Goal: Information Seeking & Learning: Learn about a topic

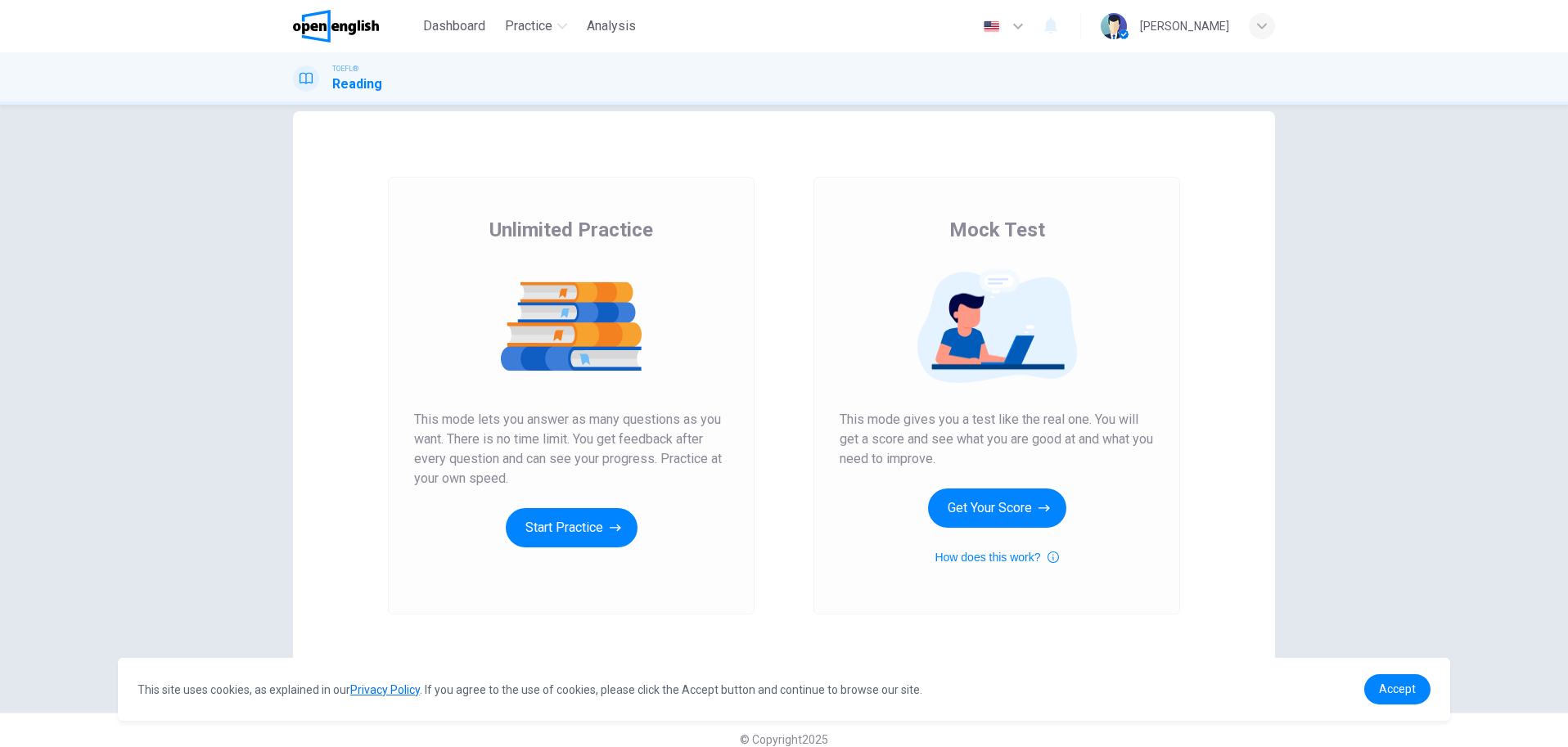
scroll to position [45, 0]
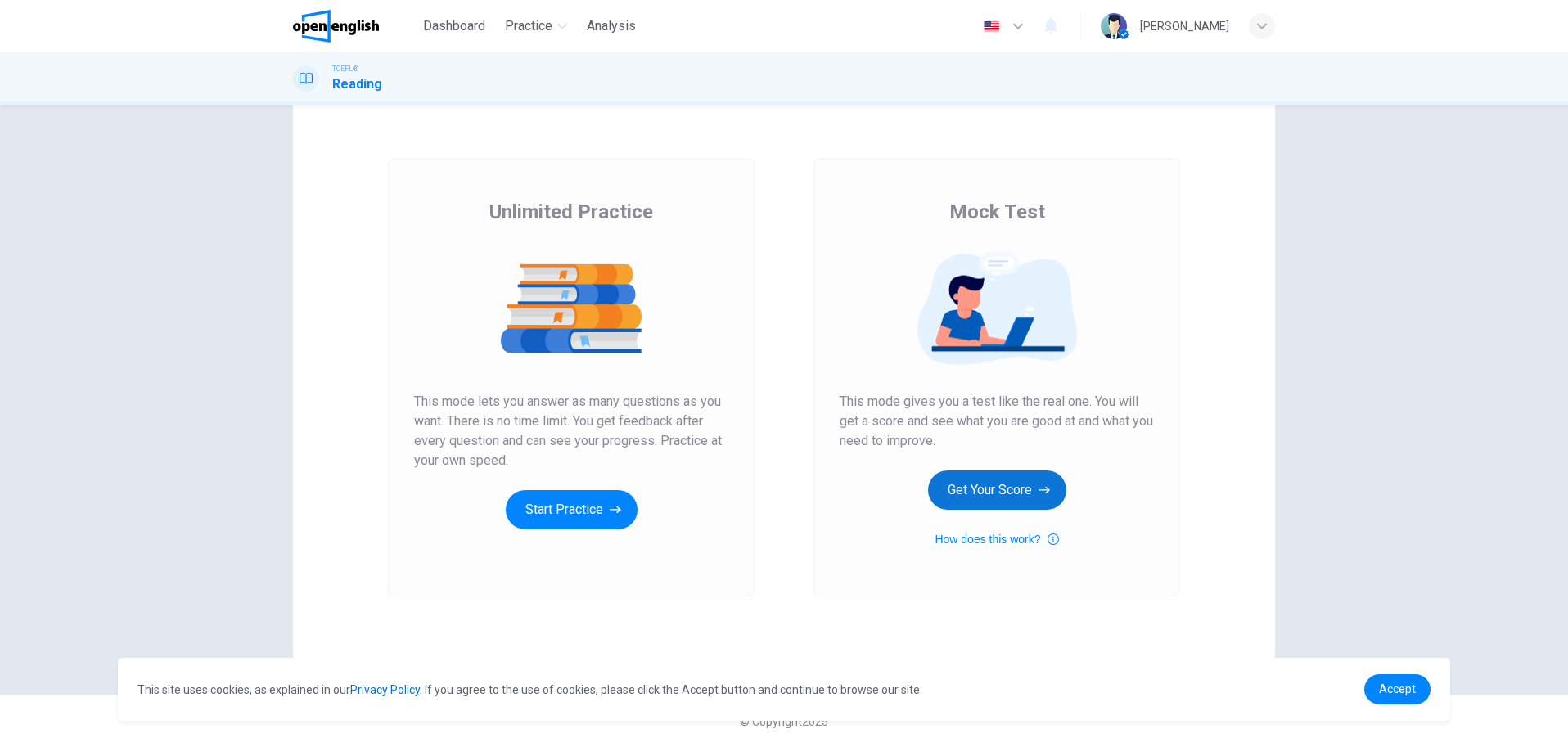
click at [951, 477] on button "Get Your Score" at bounding box center [997, 490] width 138 height 39
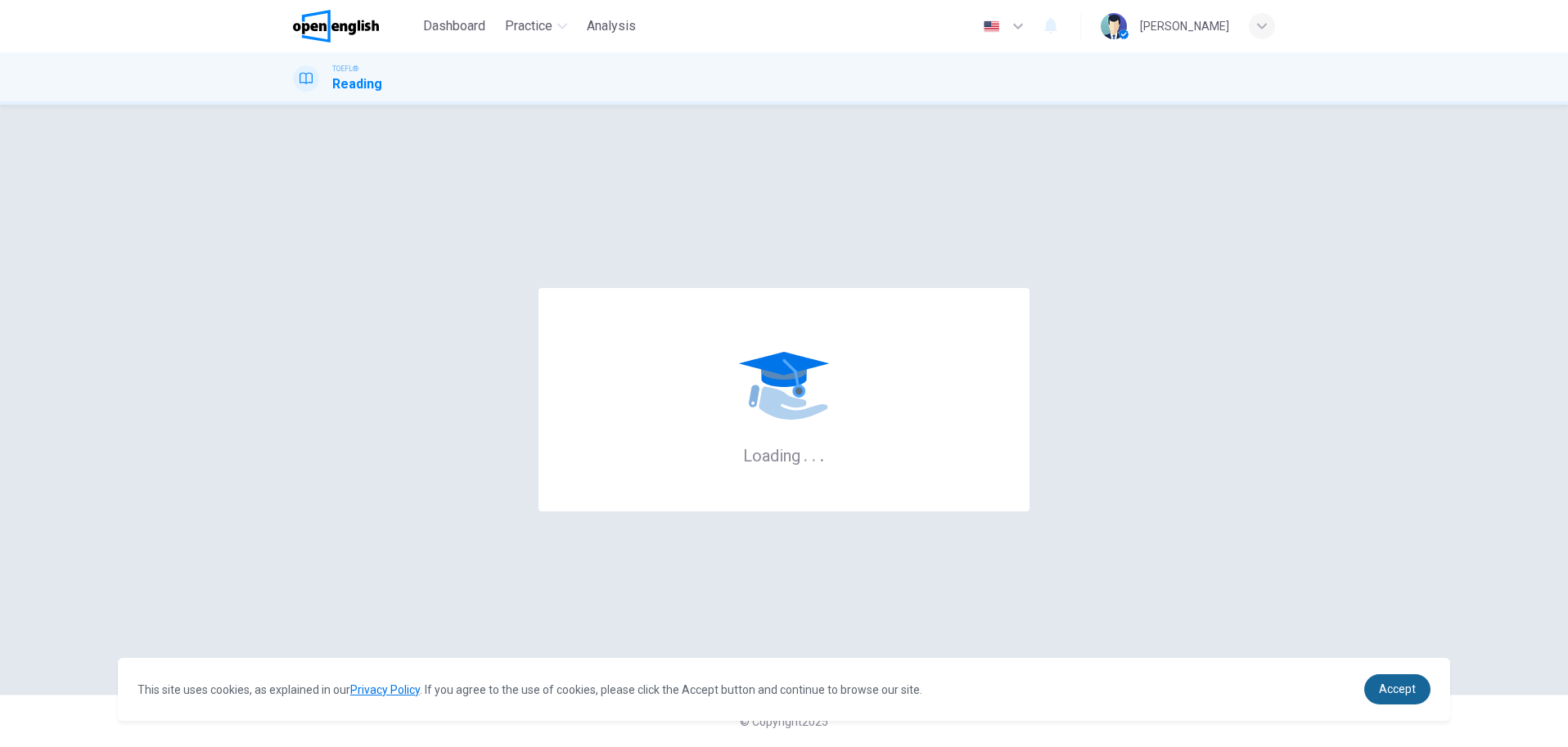
click at [1409, 688] on span "Accept" at bounding box center [1397, 688] width 37 height 13
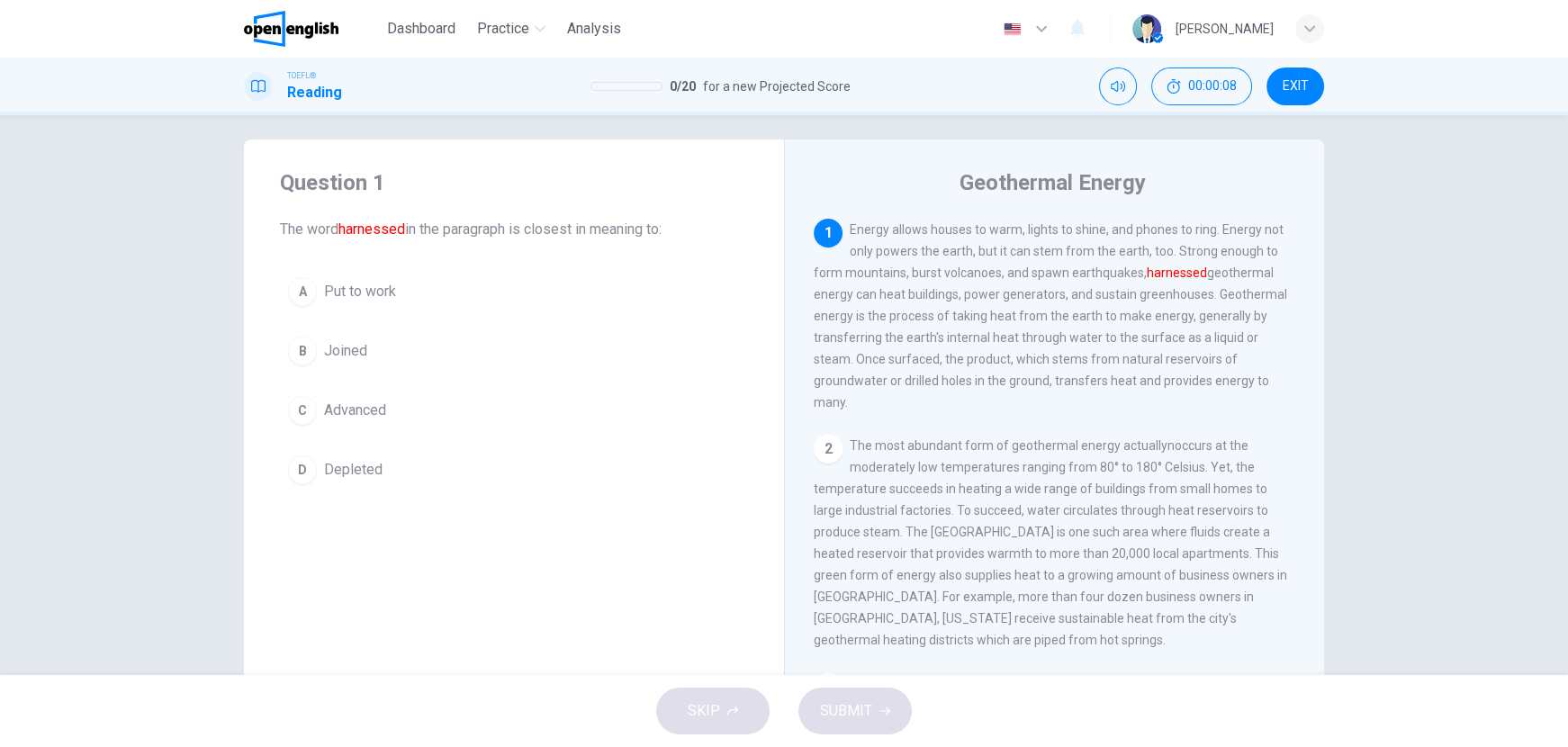
scroll to position [11, 0]
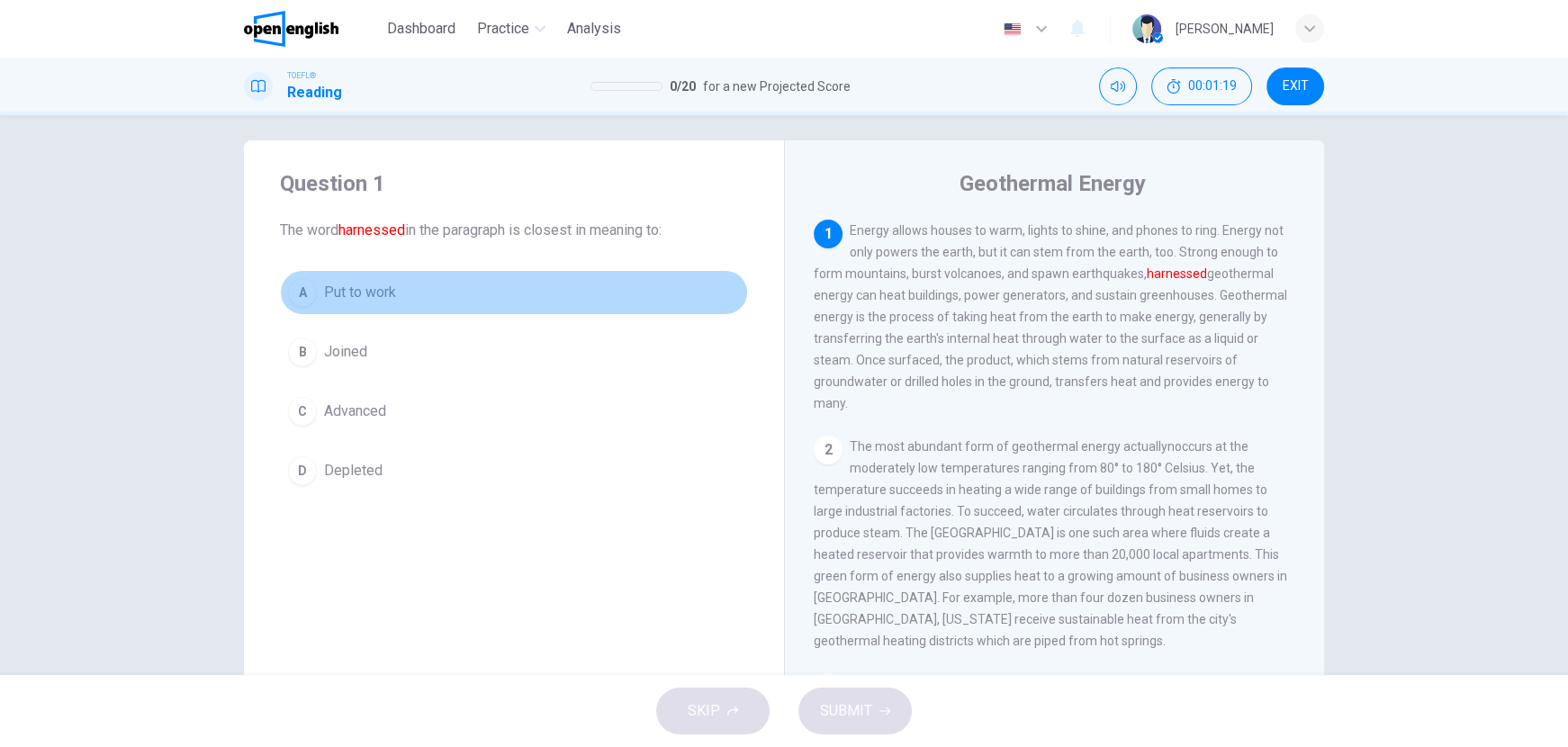
click at [346, 286] on span "Put to work" at bounding box center [360, 292] width 72 height 21
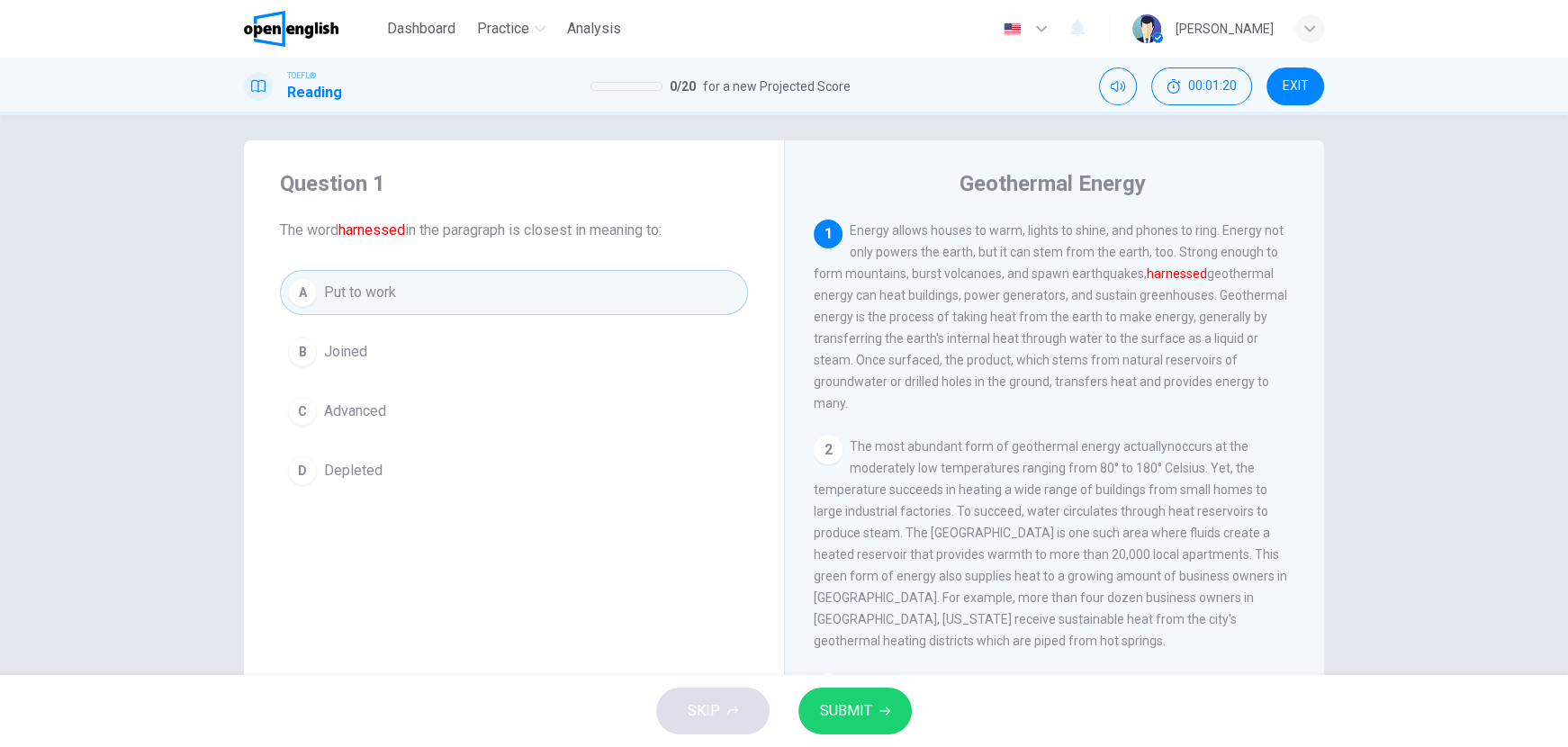
click at [873, 717] on button "SUBMIT" at bounding box center [855, 710] width 114 height 47
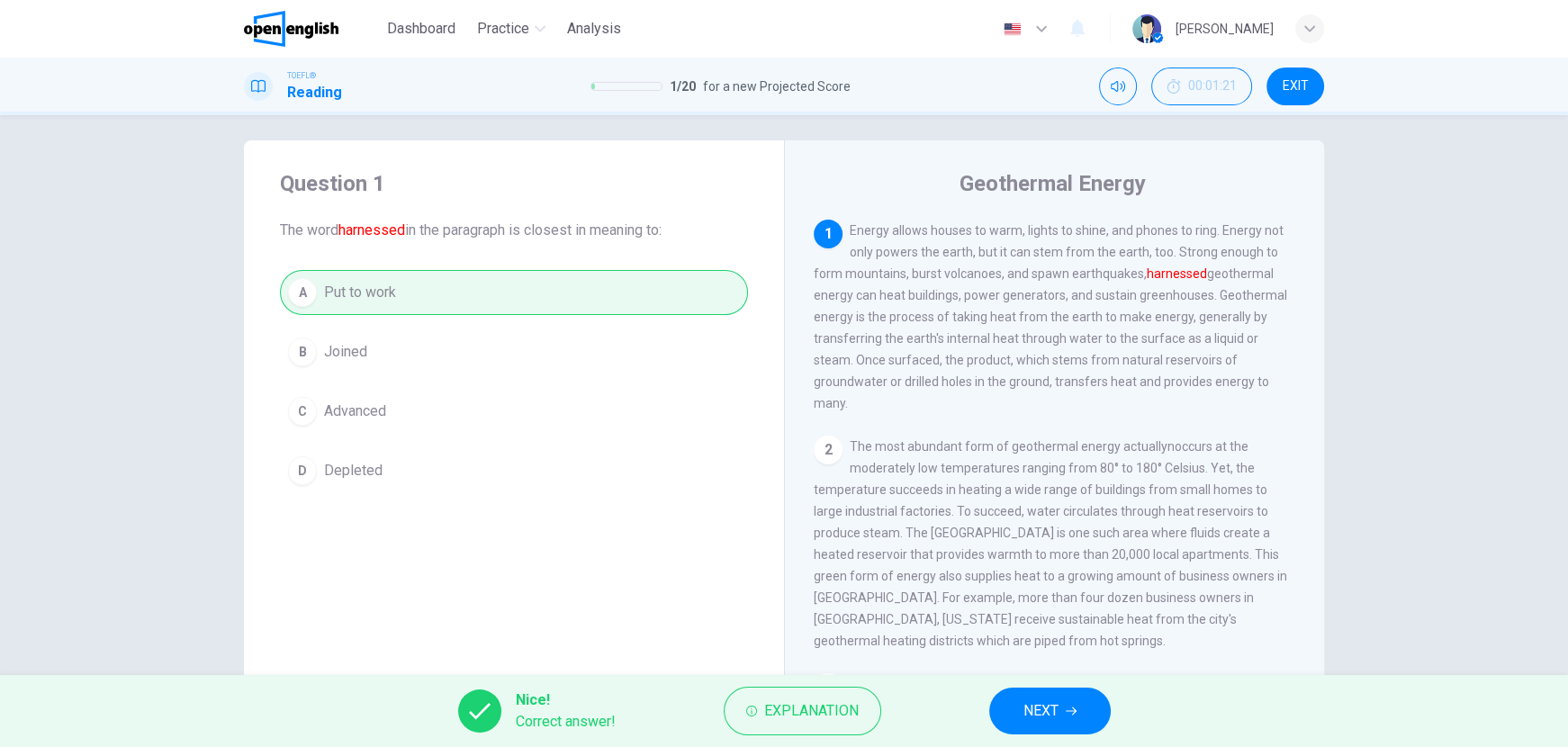
click at [1035, 705] on span "NEXT" at bounding box center [1041, 710] width 35 height 25
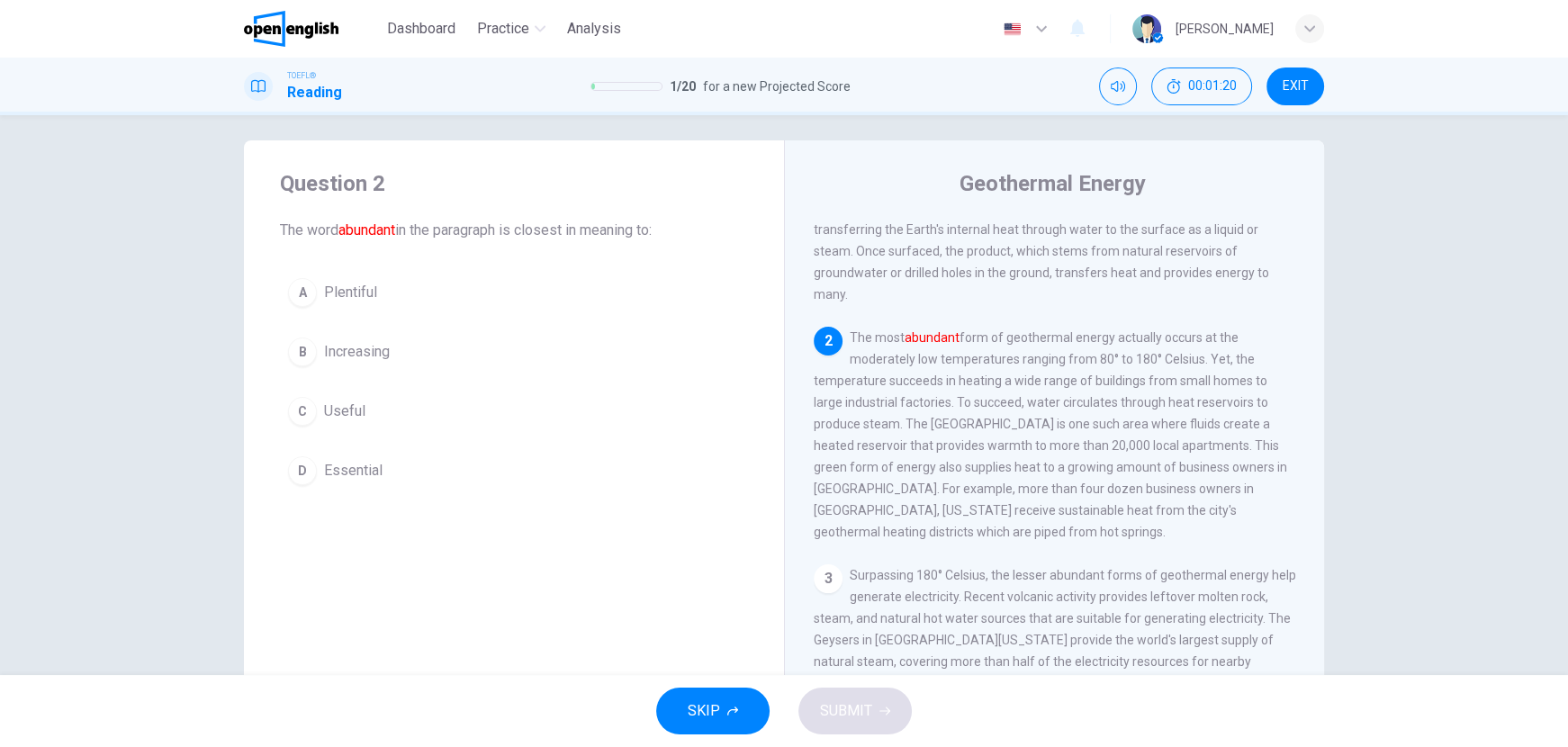
scroll to position [110, 0]
click at [361, 296] on span "Plentiful" at bounding box center [350, 292] width 53 height 21
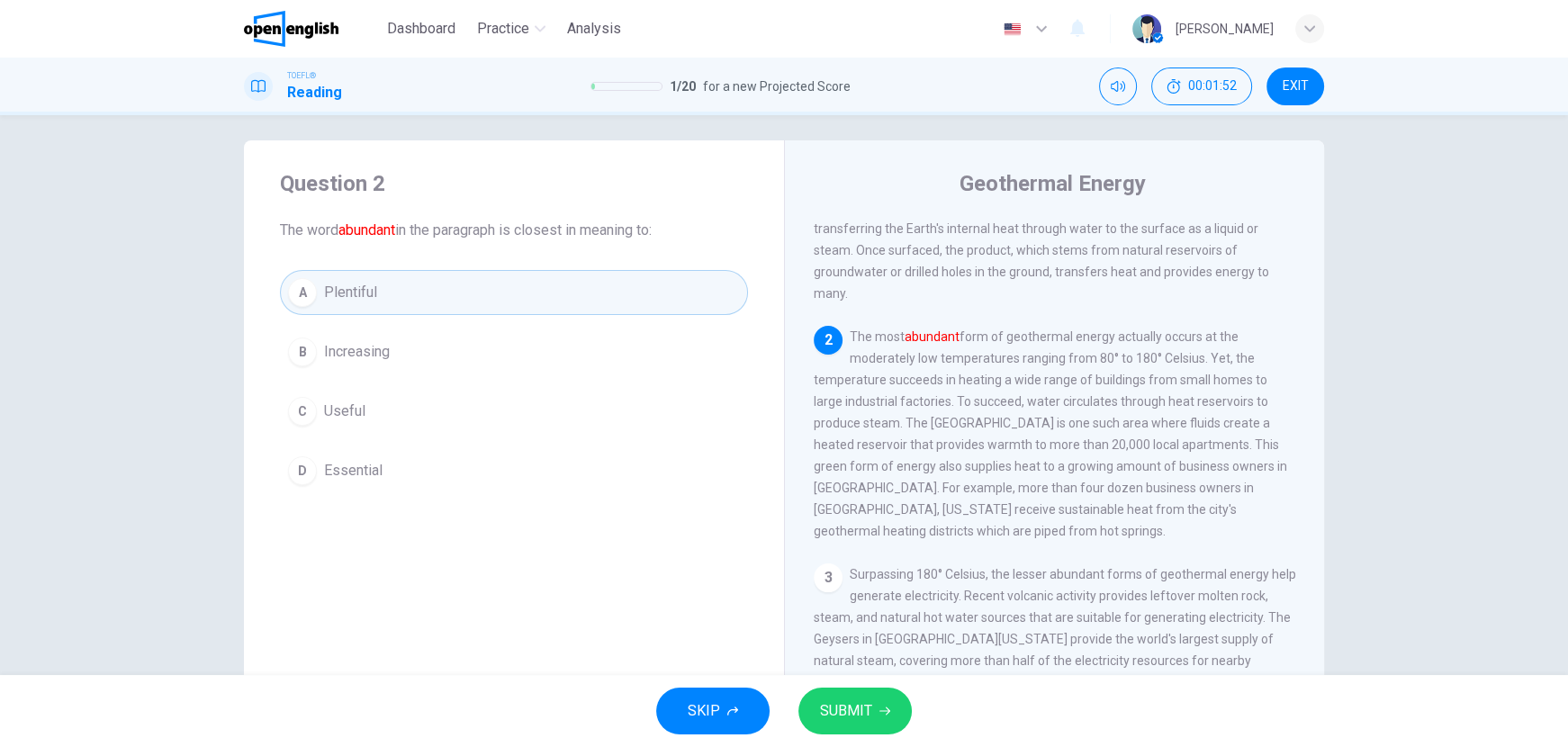
click at [835, 706] on span "SUBMIT" at bounding box center [846, 710] width 52 height 25
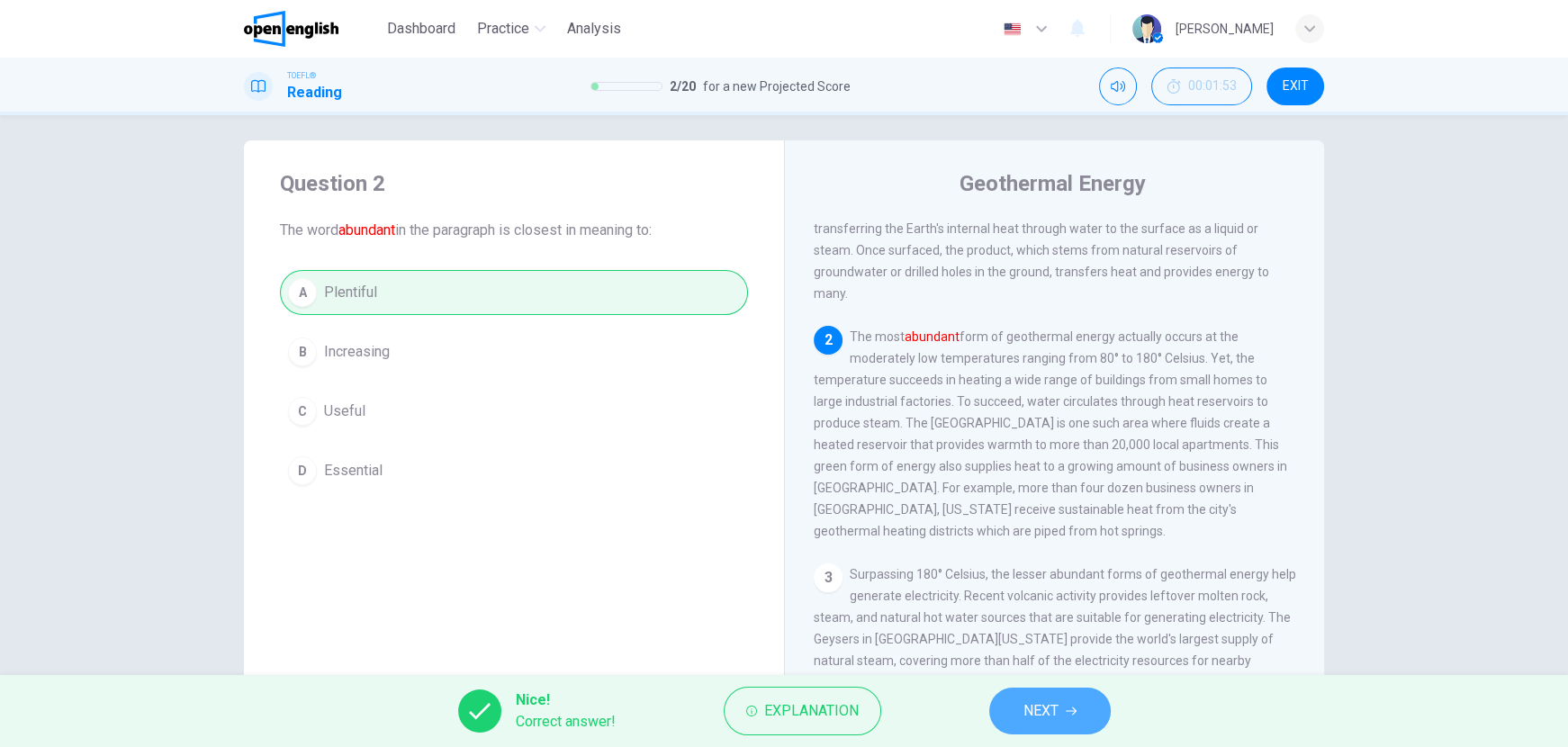
click at [1024, 719] on span "NEXT" at bounding box center [1041, 710] width 35 height 25
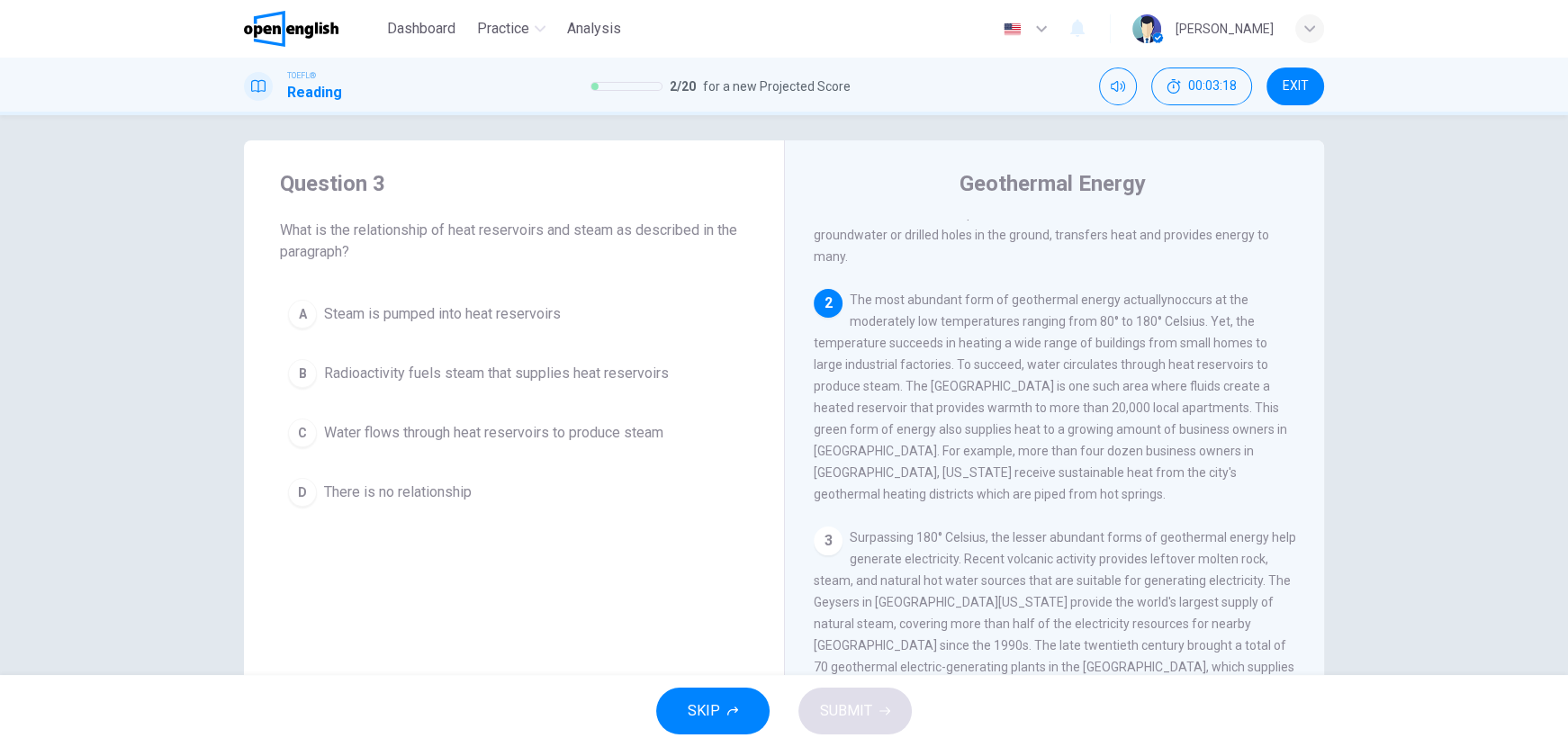
scroll to position [154, 0]
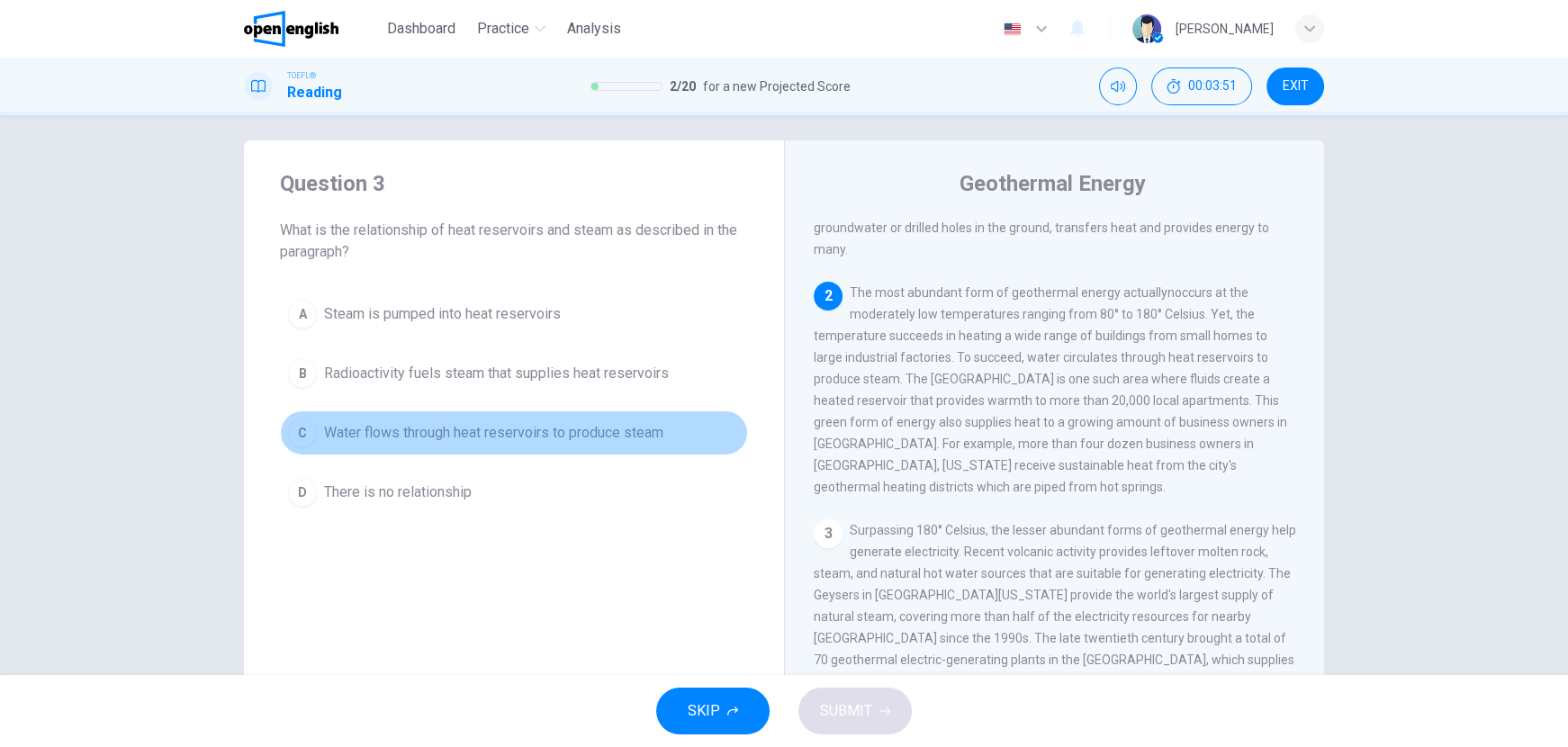
click at [290, 425] on div "C" at bounding box center [302, 433] width 29 height 29
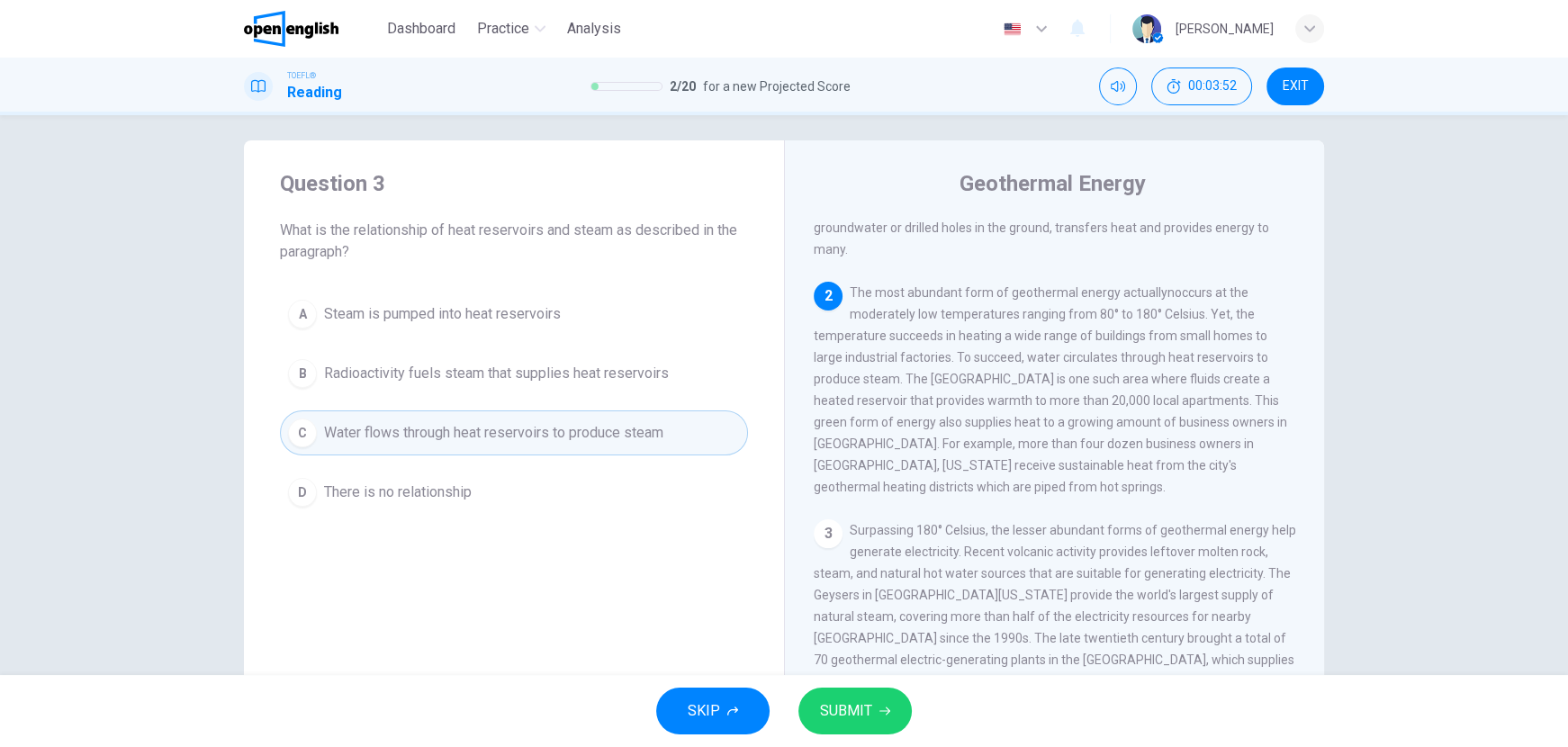
click at [873, 712] on button "SUBMIT" at bounding box center [855, 710] width 114 height 47
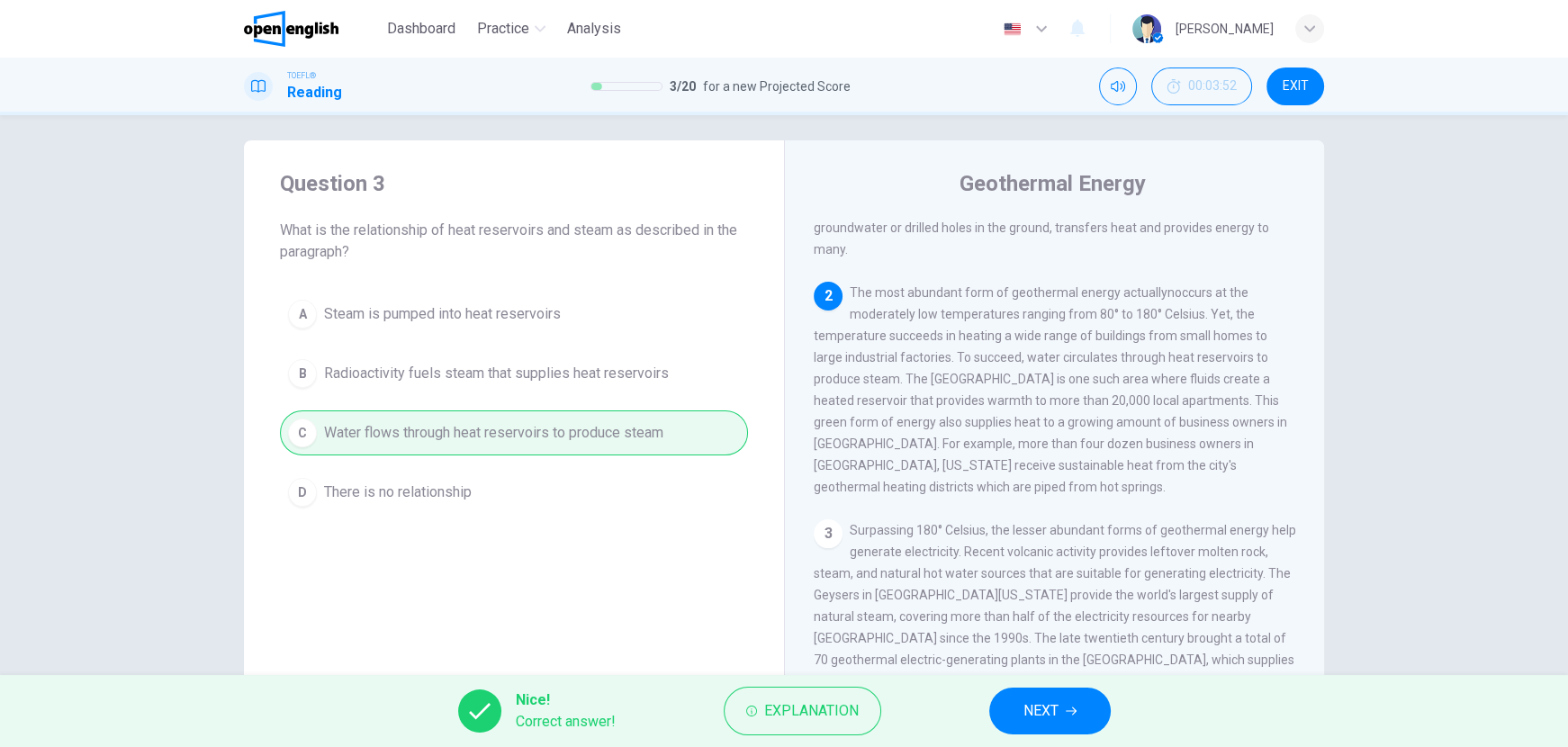
click at [1049, 709] on span "NEXT" at bounding box center [1041, 710] width 35 height 25
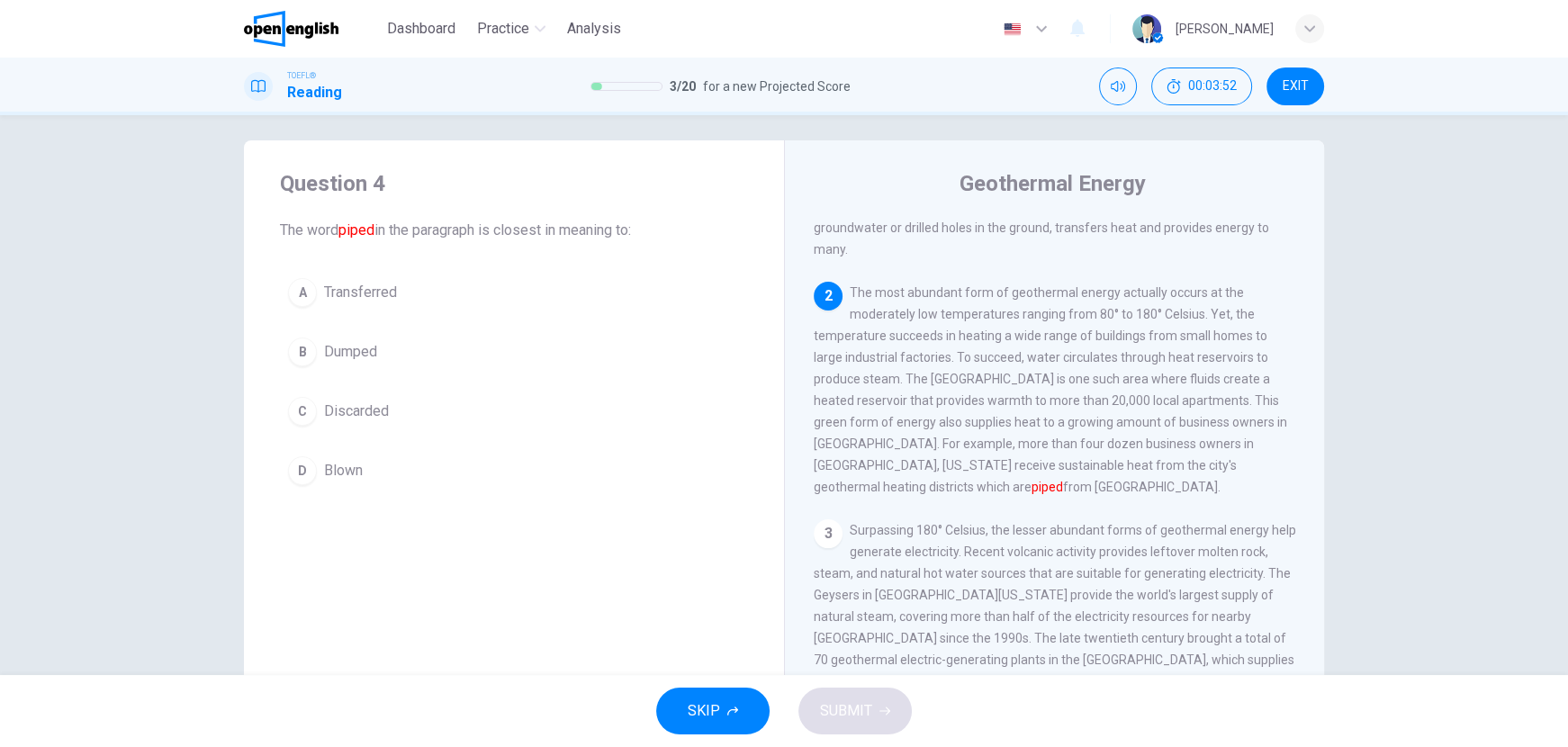
scroll to position [223, 0]
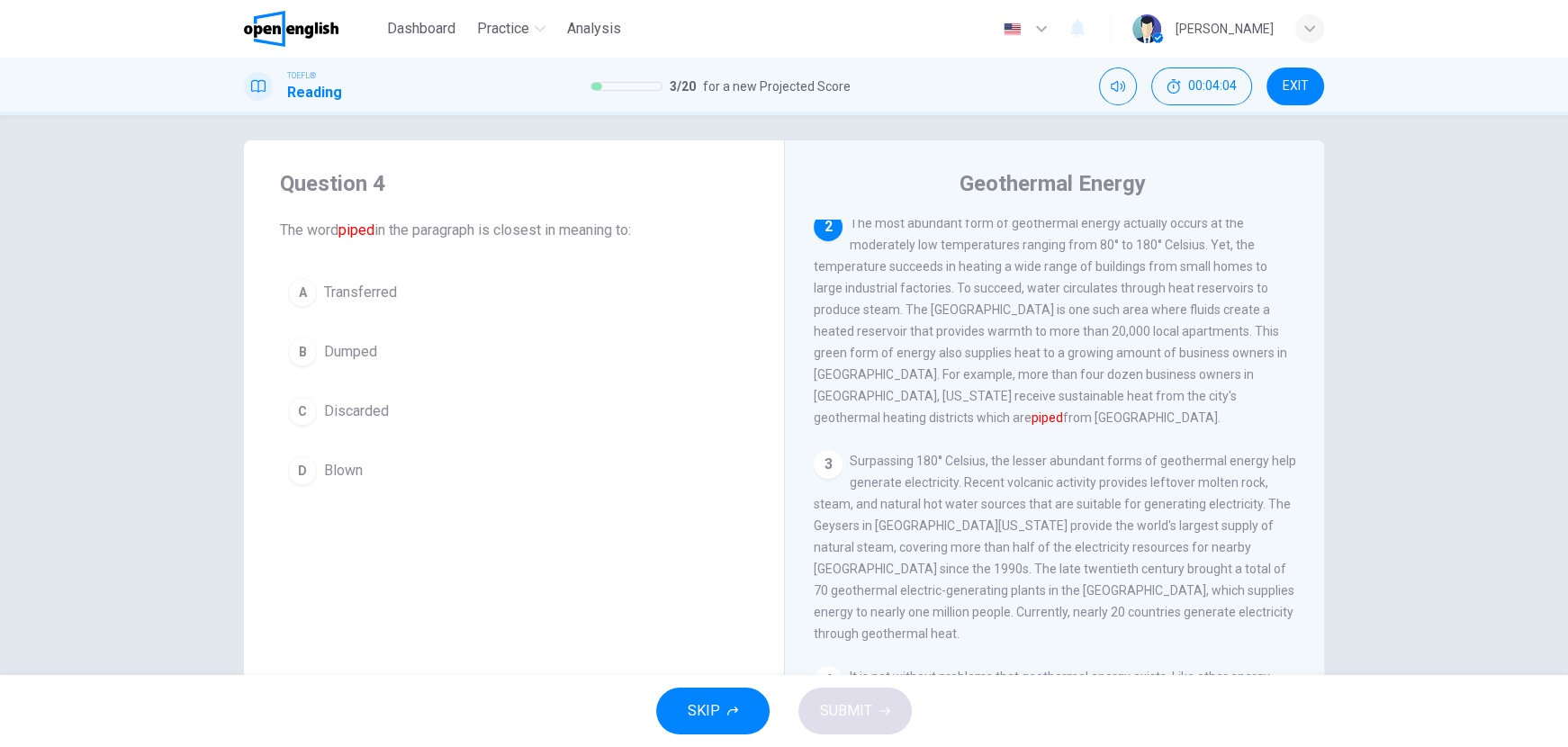
click at [324, 283] on span "Transferred" at bounding box center [361, 292] width 73 height 21
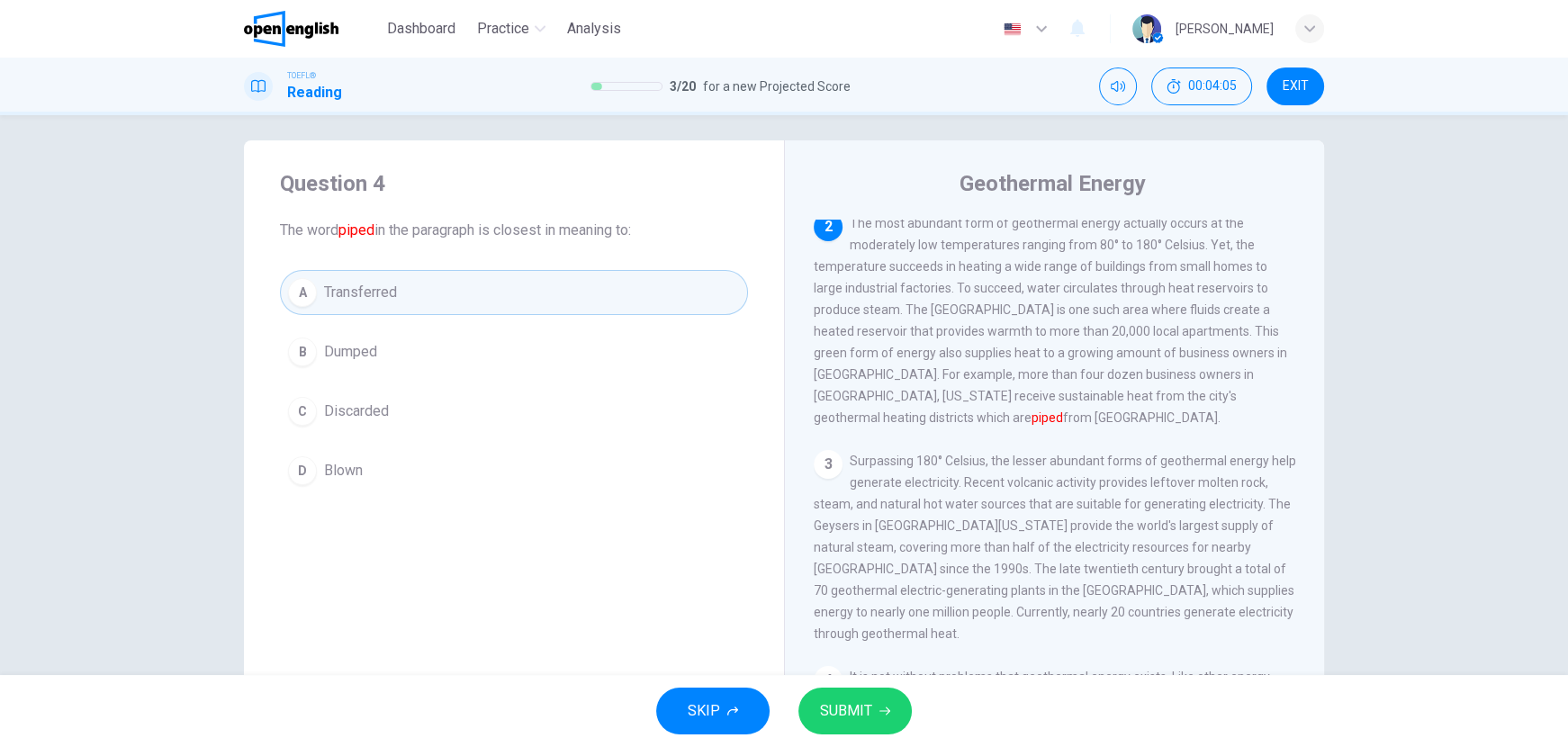
click at [869, 718] on span "SUBMIT" at bounding box center [846, 710] width 52 height 25
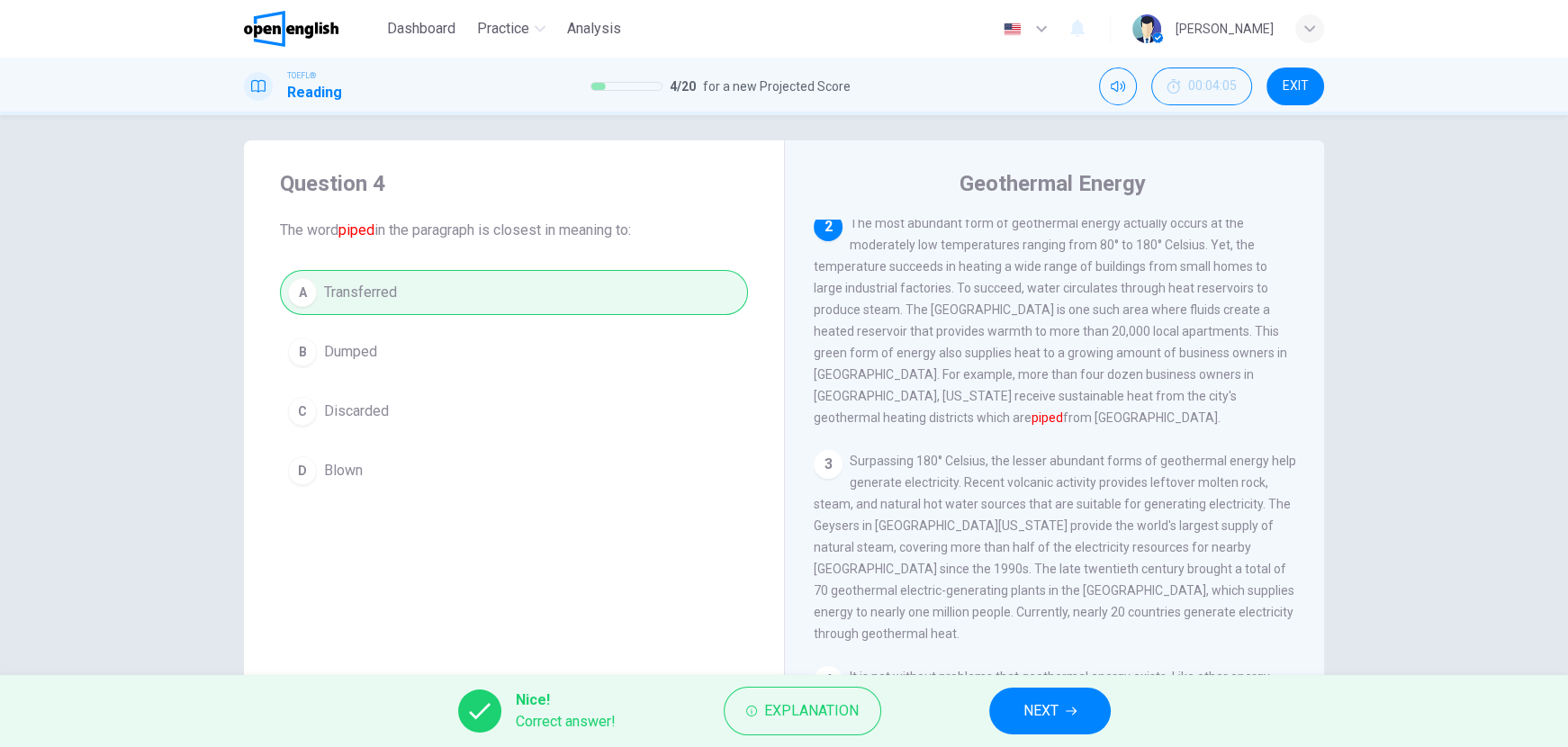
click at [1084, 709] on button "NEXT" at bounding box center [1050, 710] width 121 height 47
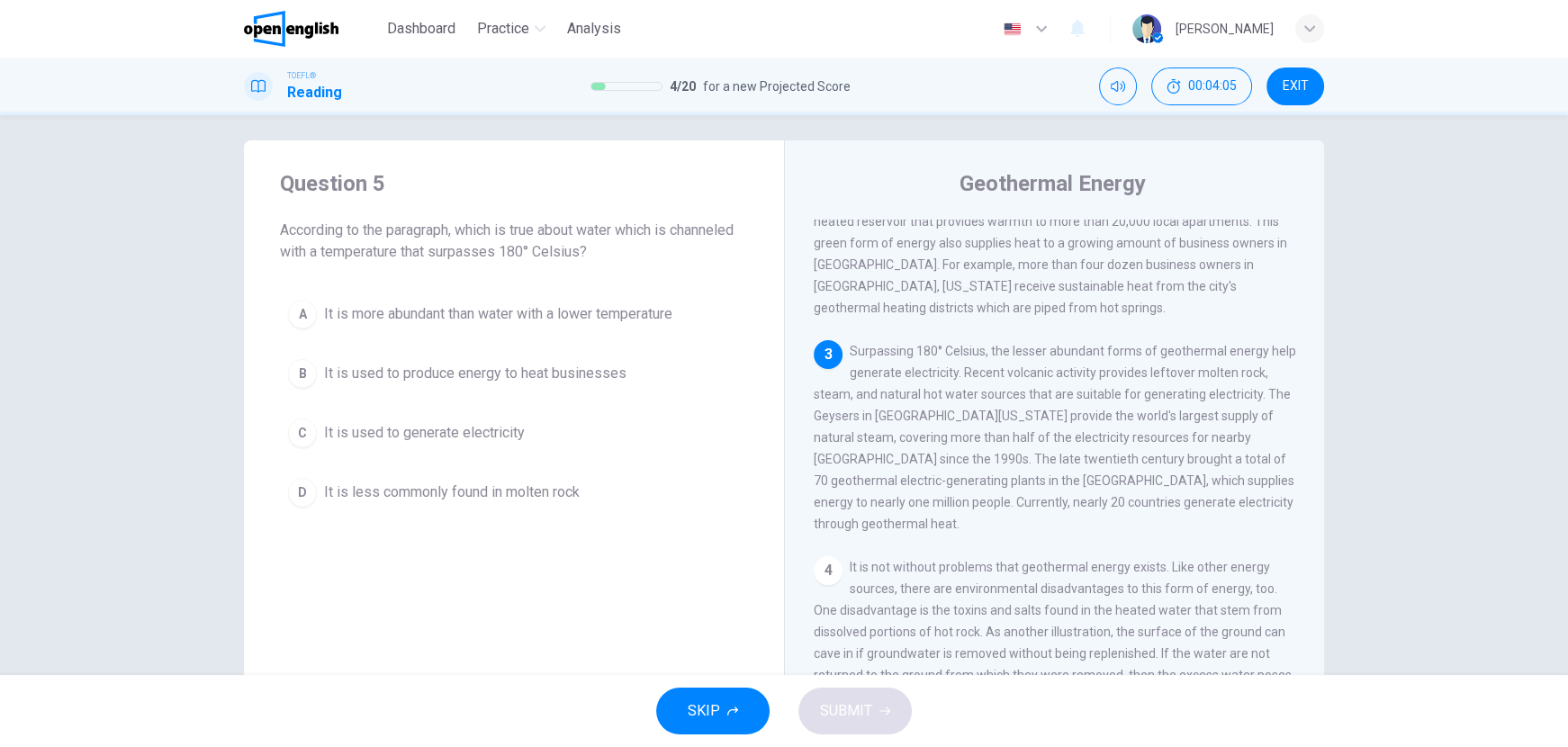
scroll to position [333, 0]
click at [324, 436] on span "It is used to generate electricity" at bounding box center [424, 433] width 201 height 21
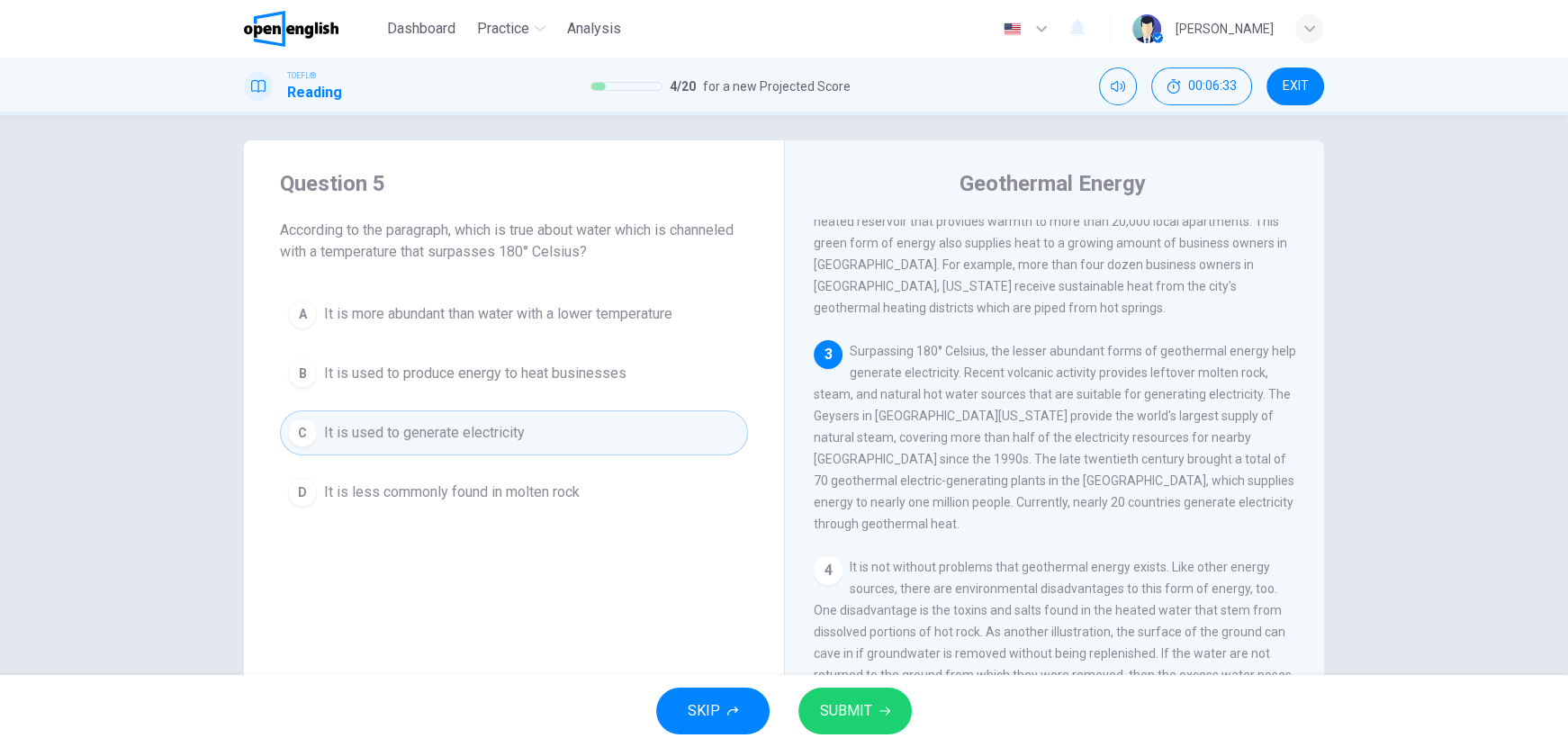
click at [841, 699] on span "SUBMIT" at bounding box center [846, 710] width 52 height 25
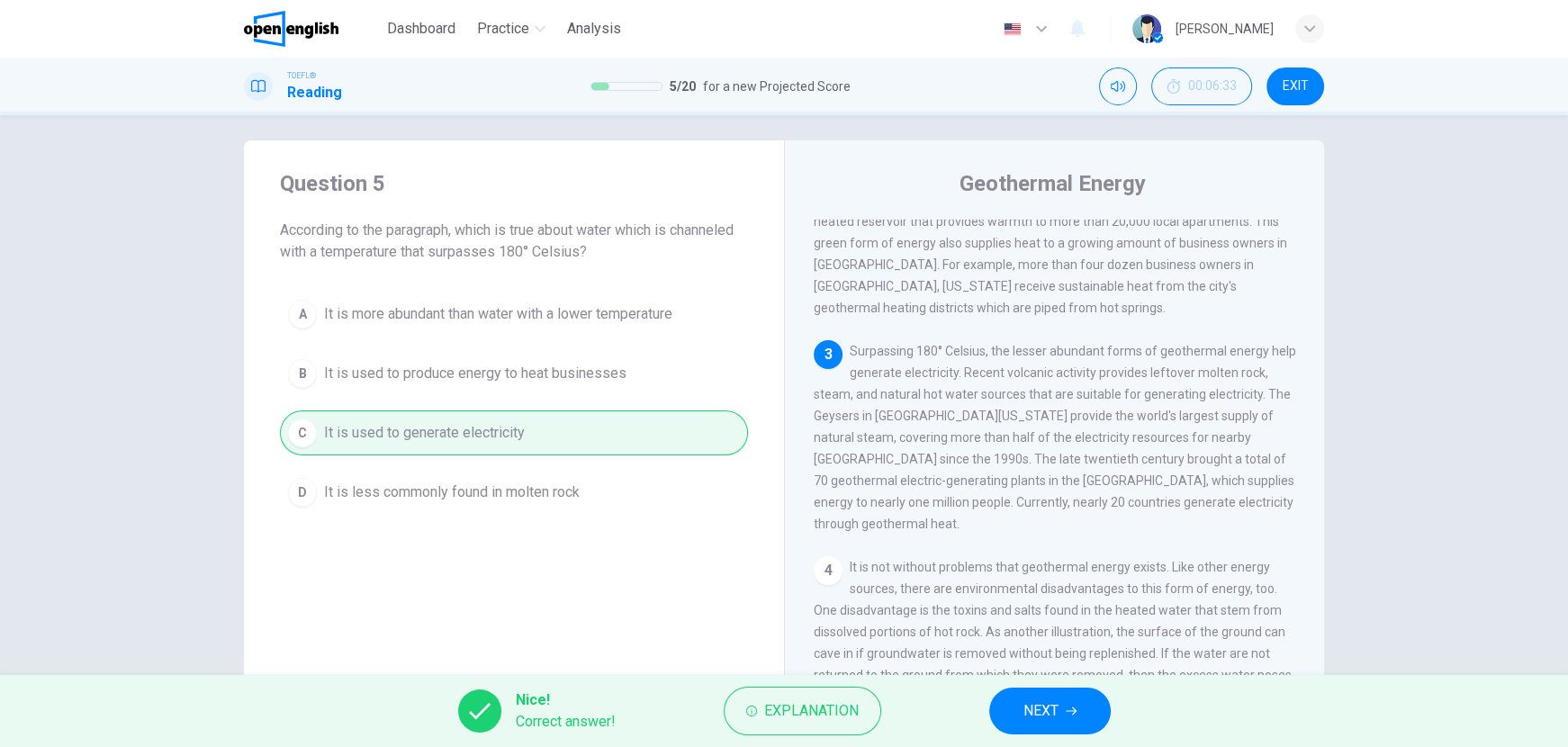
click at [1083, 706] on button "NEXT" at bounding box center [1050, 710] width 121 height 47
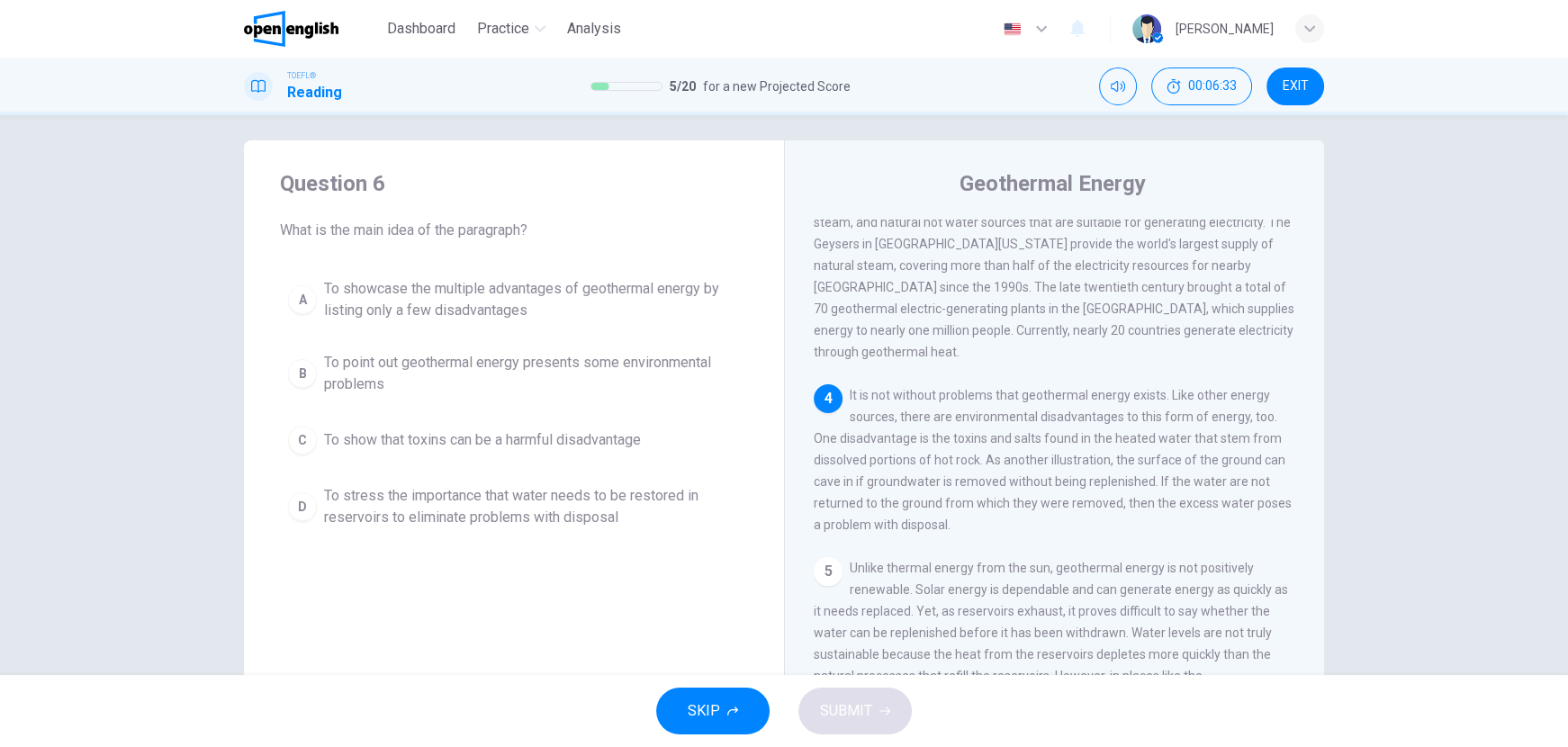
scroll to position [511, 0]
click at [404, 361] on span "To point out geothermal energy presents some environmental problems" at bounding box center [532, 373] width 416 height 43
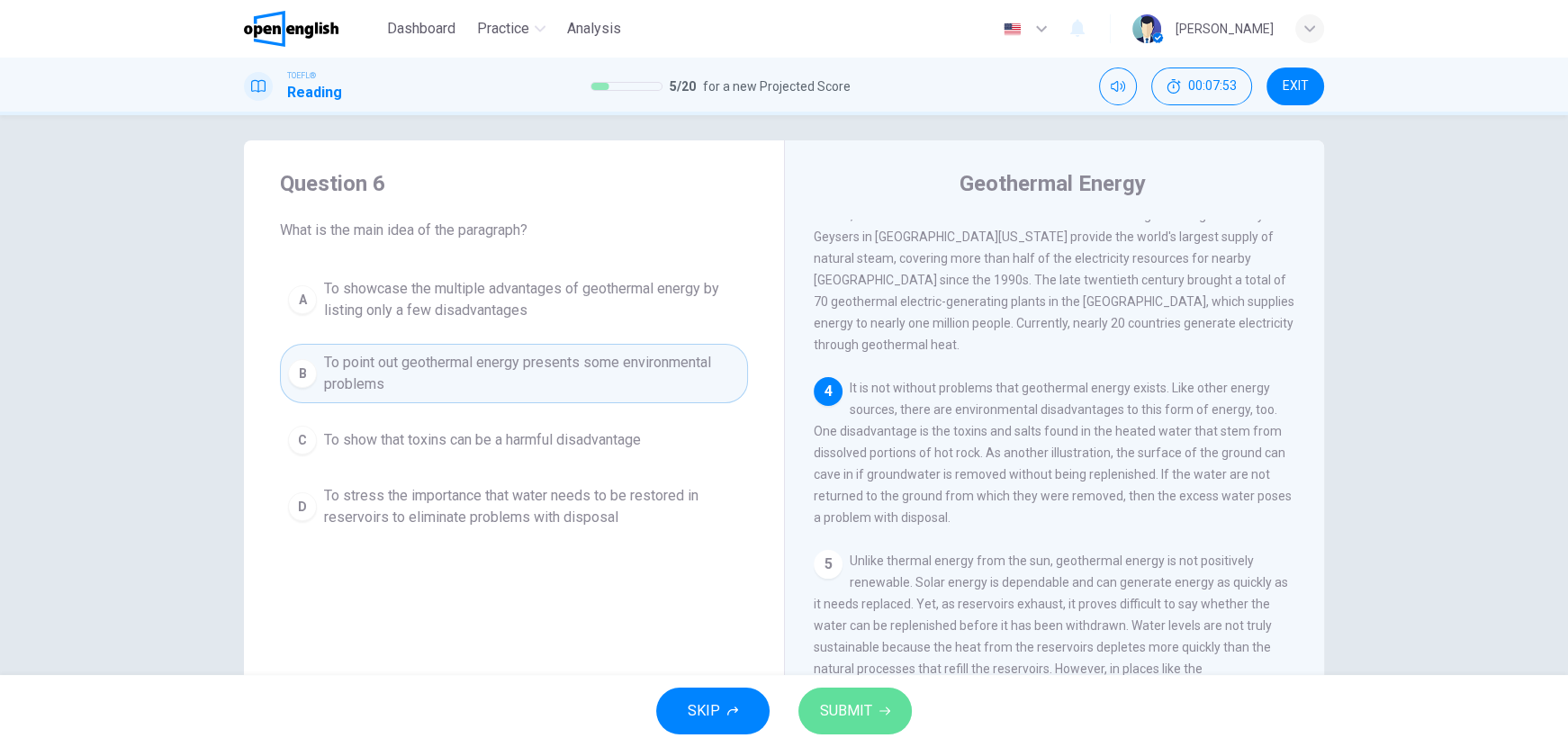
click at [892, 719] on button "SUBMIT" at bounding box center [855, 710] width 114 height 47
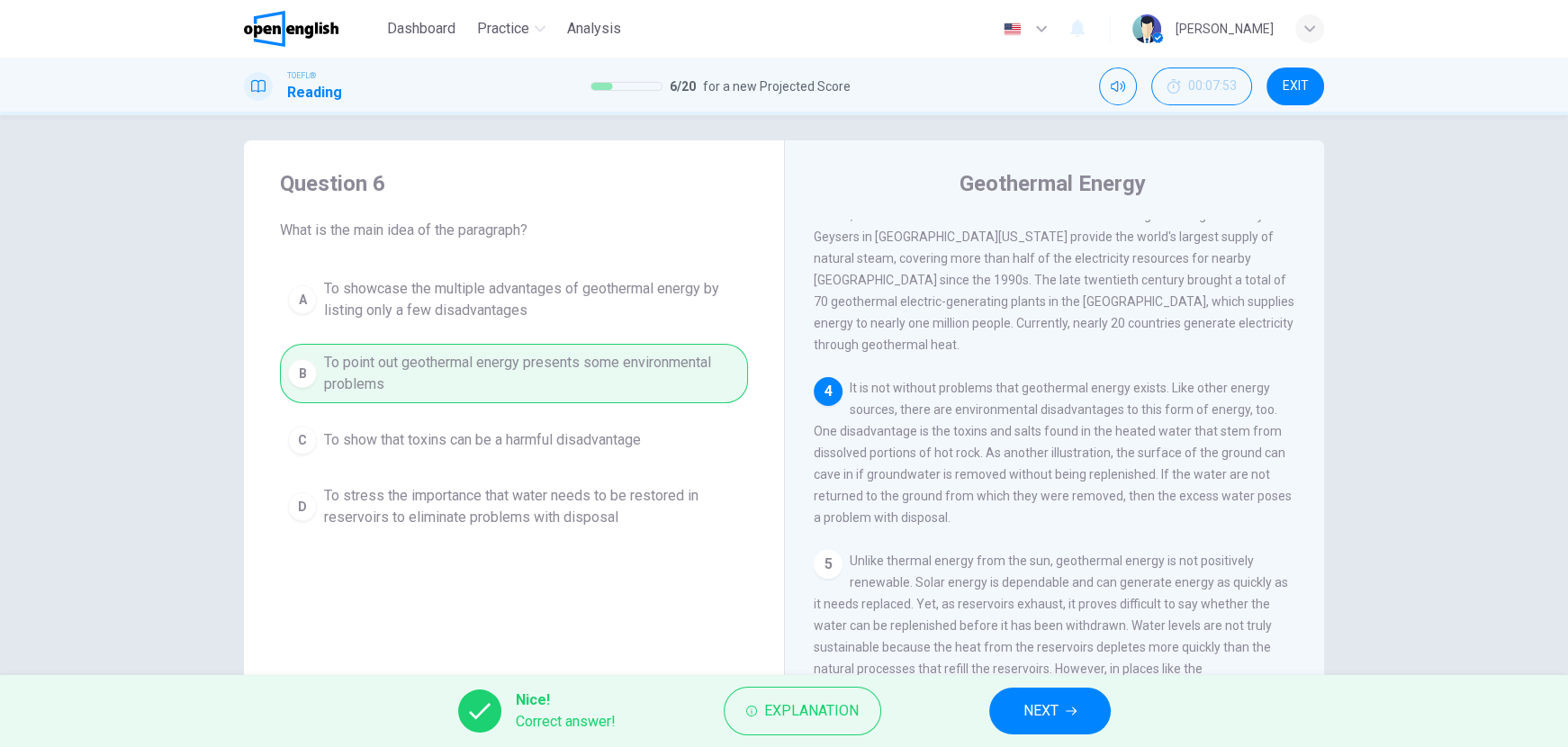
click at [1002, 718] on button "NEXT" at bounding box center [1050, 710] width 121 height 47
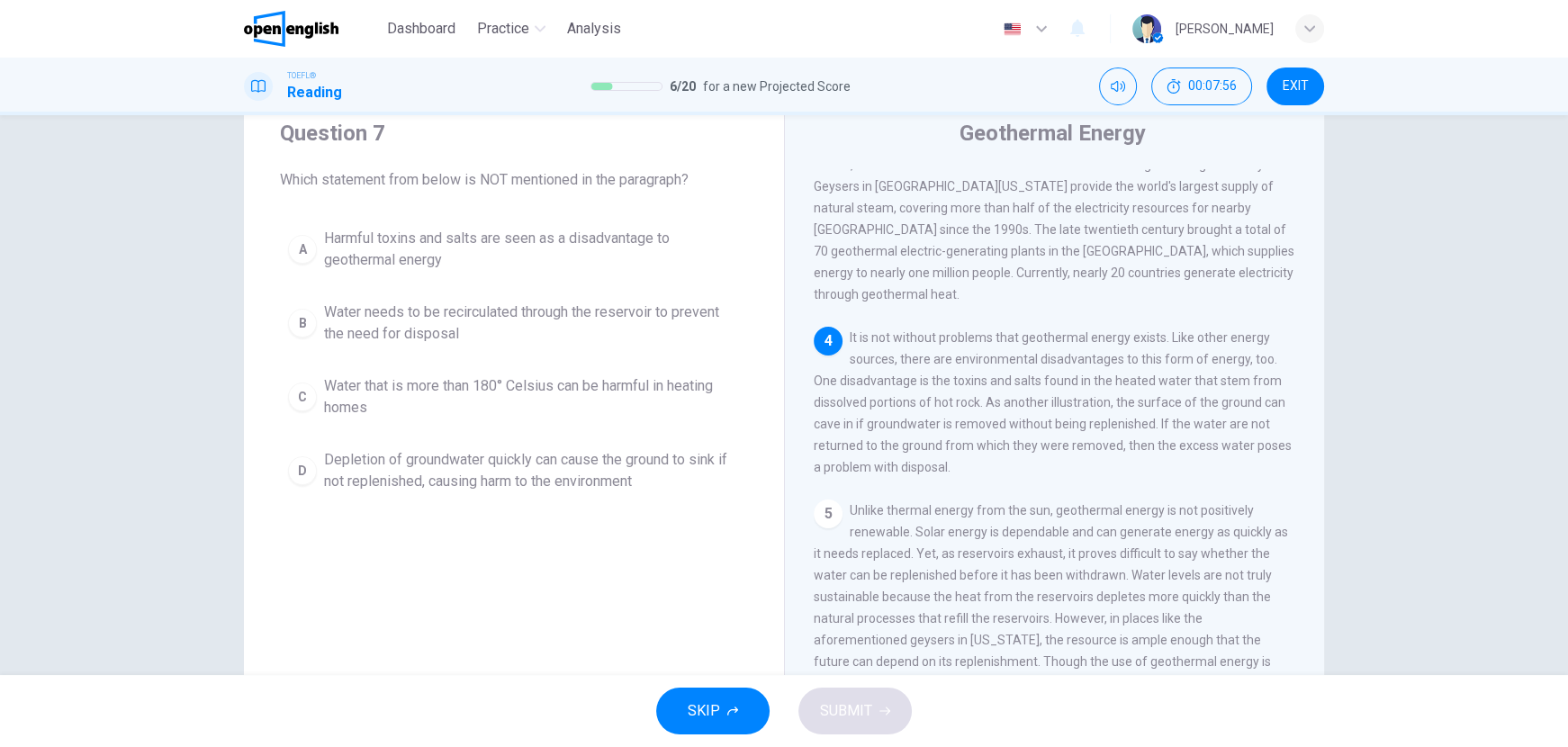
scroll to position [62, 0]
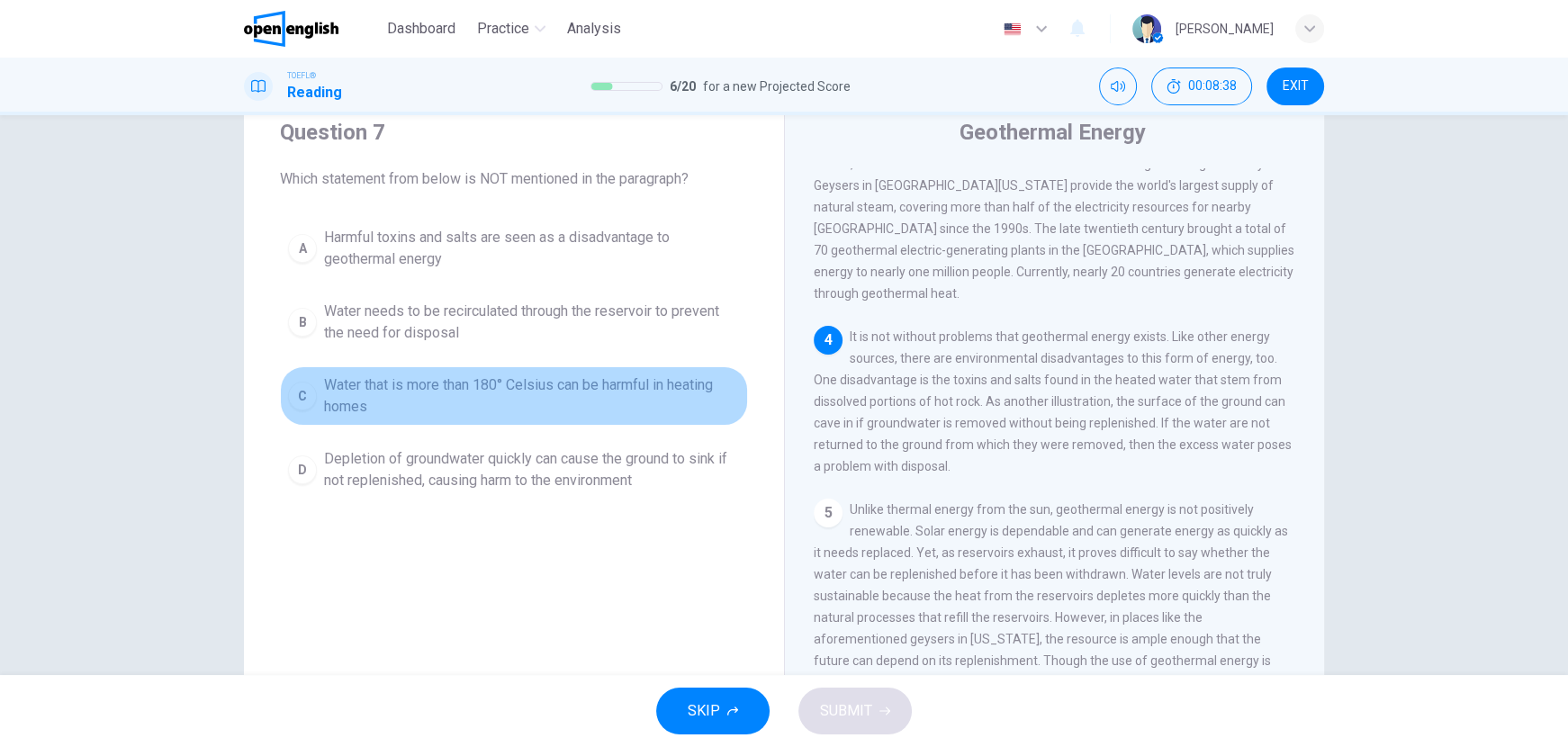
click at [342, 390] on span "Water that is more than 180° Celsius can be harmful in heating homes" at bounding box center [532, 395] width 416 height 43
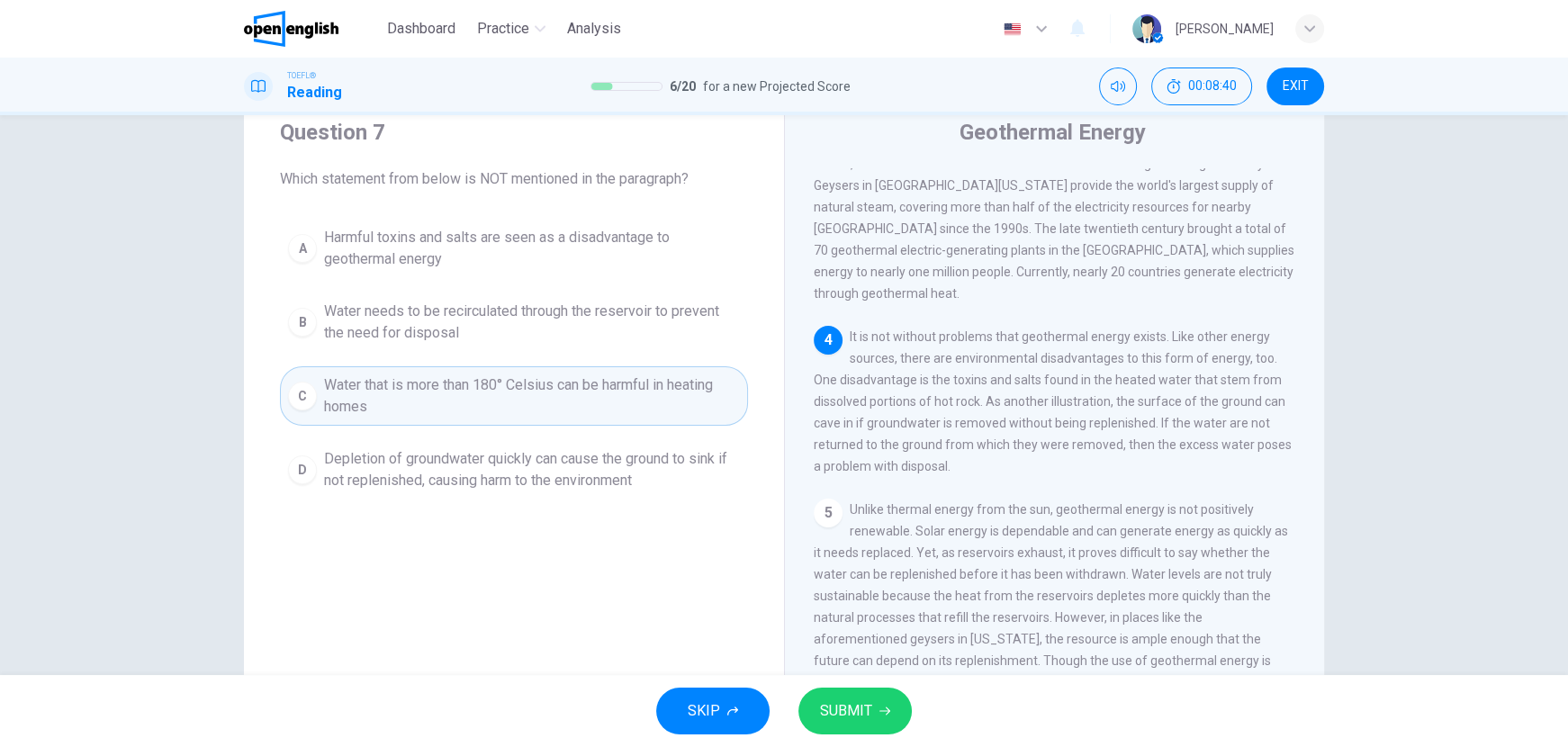
click at [835, 711] on span "SUBMIT" at bounding box center [846, 710] width 52 height 25
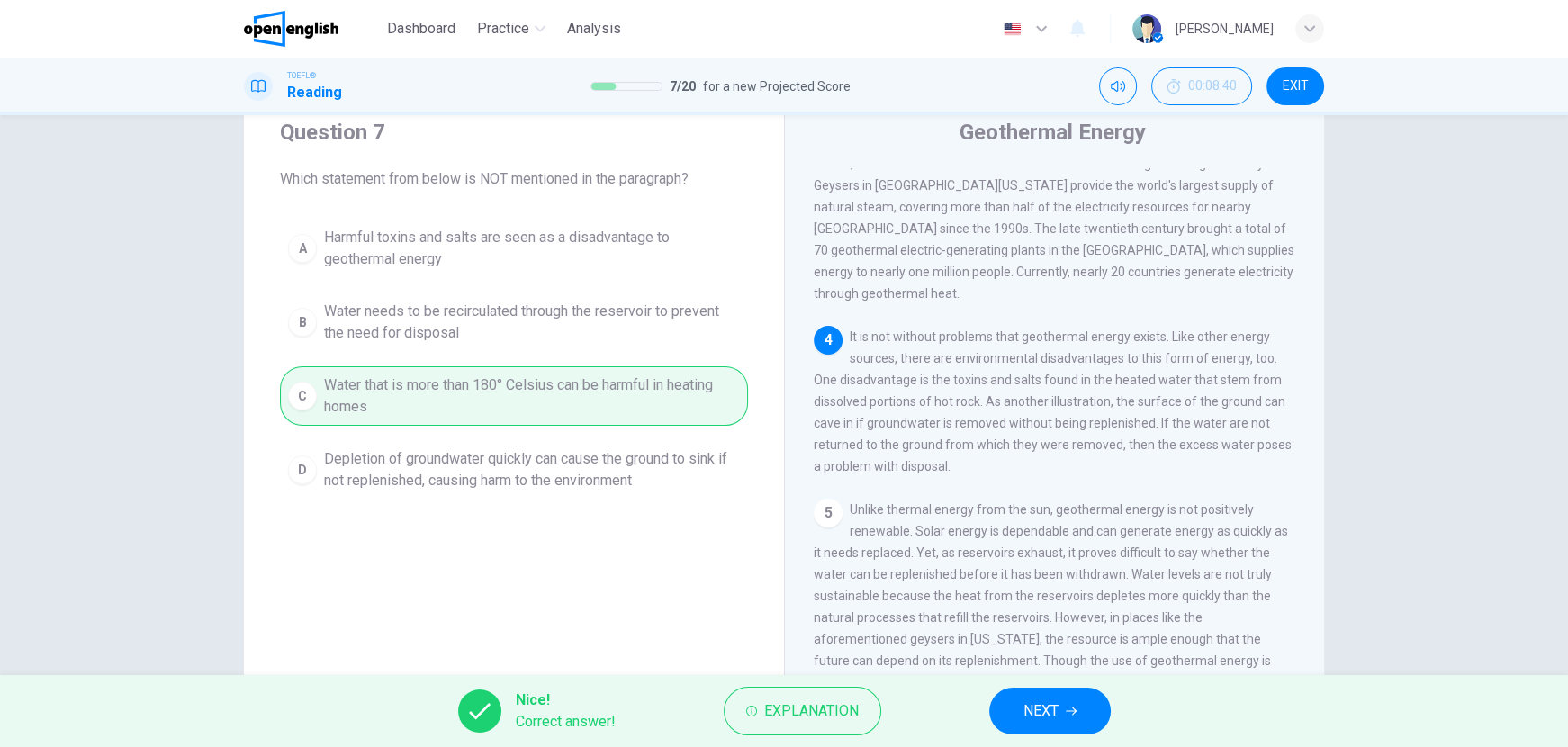
click at [1022, 716] on button "NEXT" at bounding box center [1050, 710] width 121 height 47
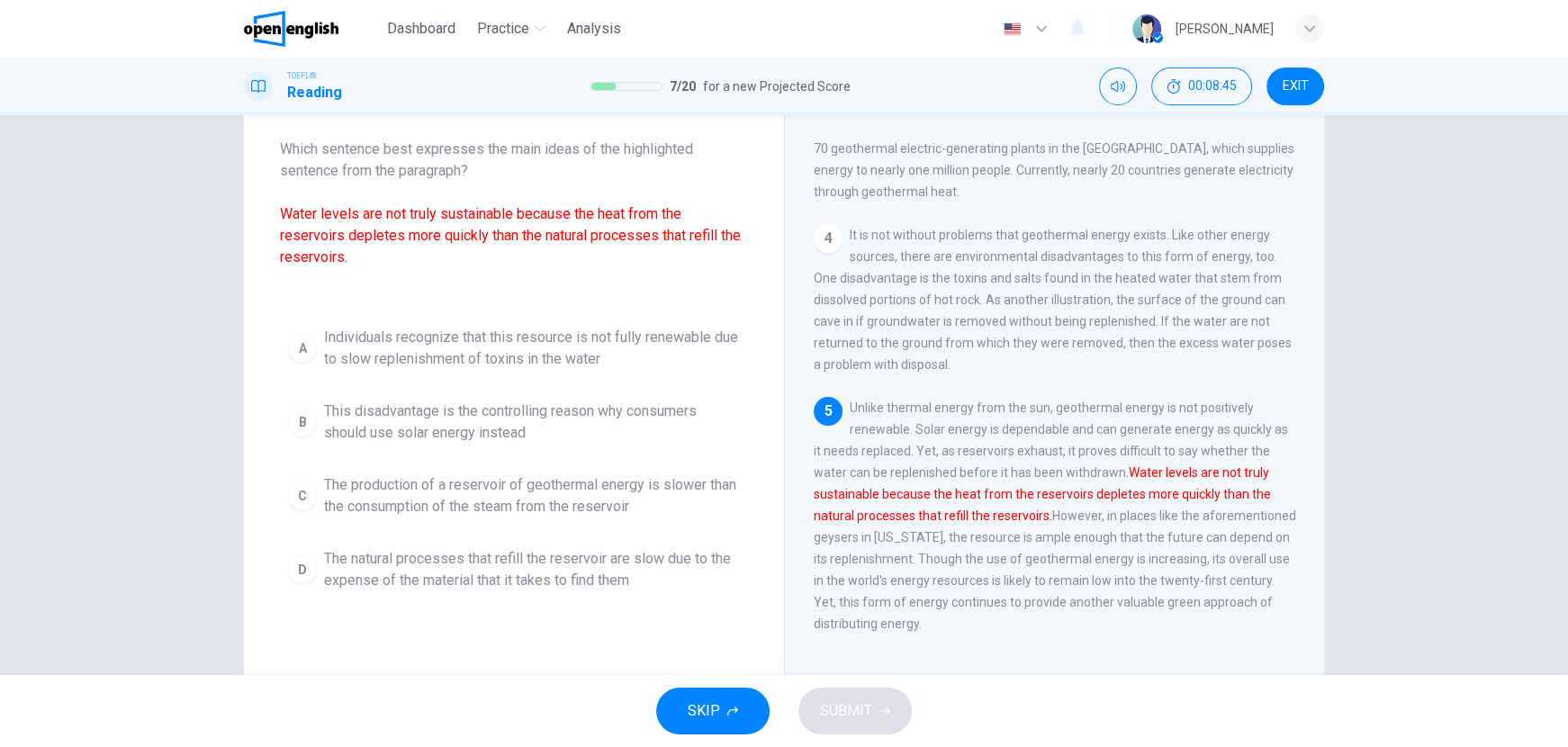
scroll to position [621, 0]
click at [501, 496] on span "The production of a reservoir of geothermal energy is slower than the consumpti…" at bounding box center [532, 495] width 416 height 43
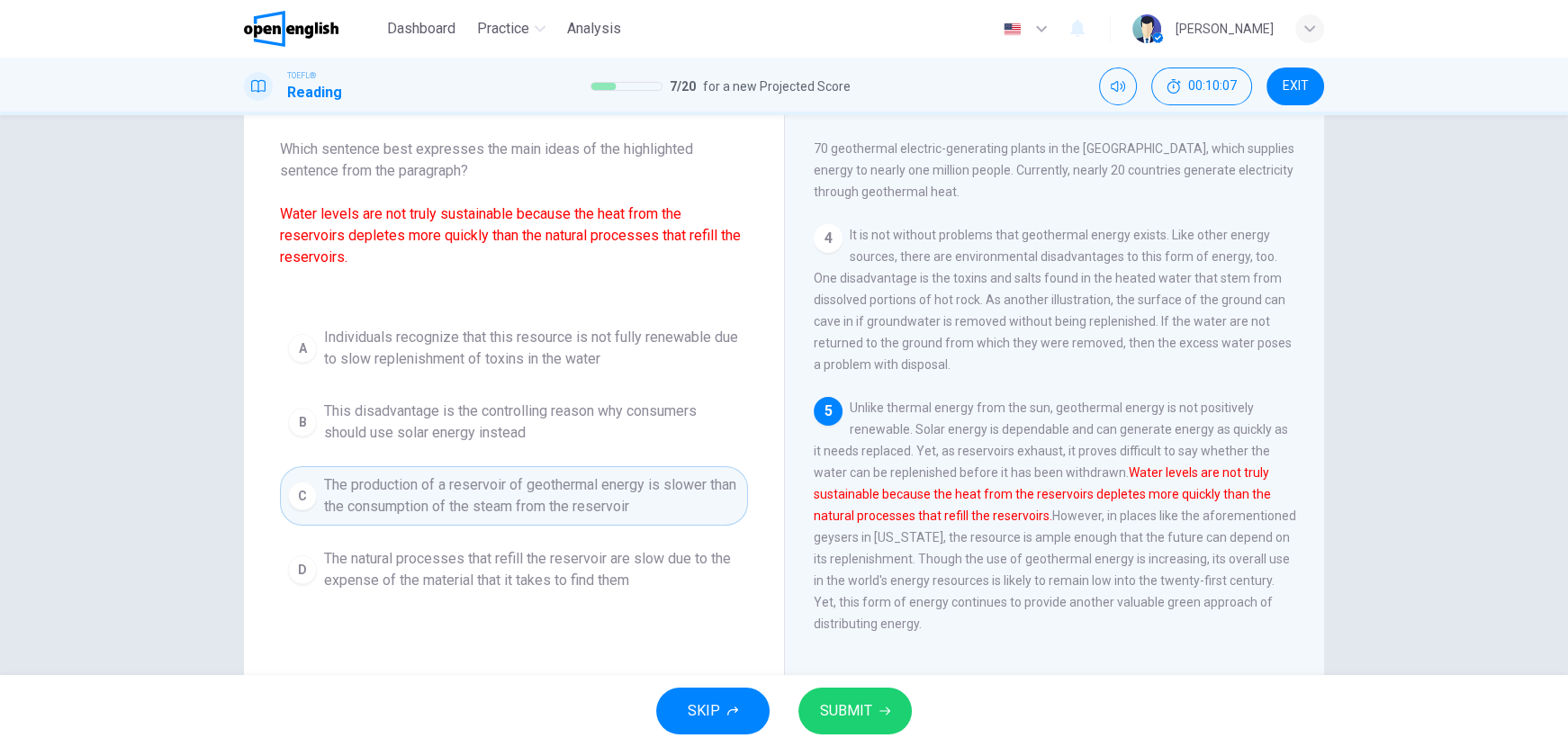
click at [830, 695] on button "SUBMIT" at bounding box center [855, 710] width 114 height 47
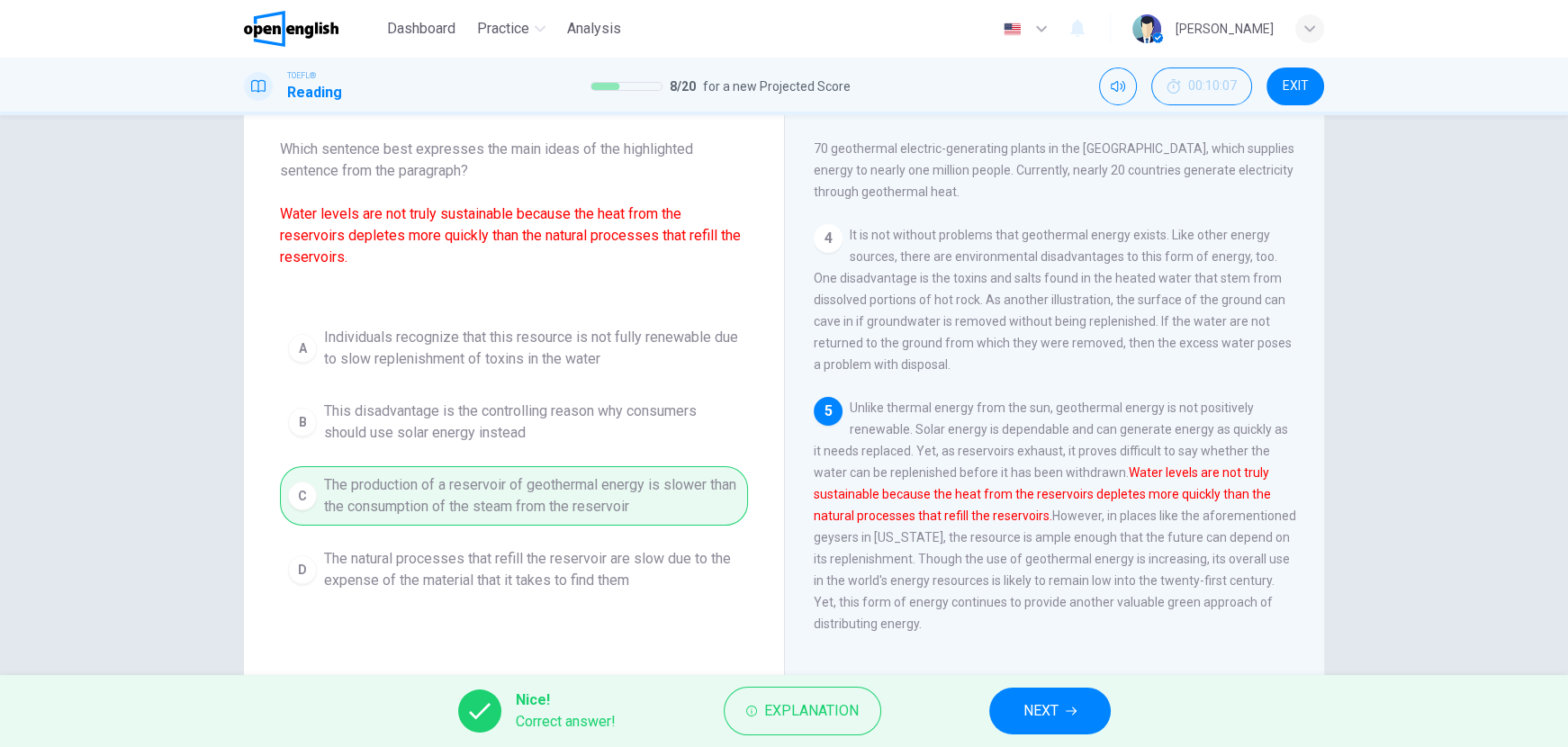
click at [1008, 700] on button "NEXT" at bounding box center [1050, 710] width 121 height 47
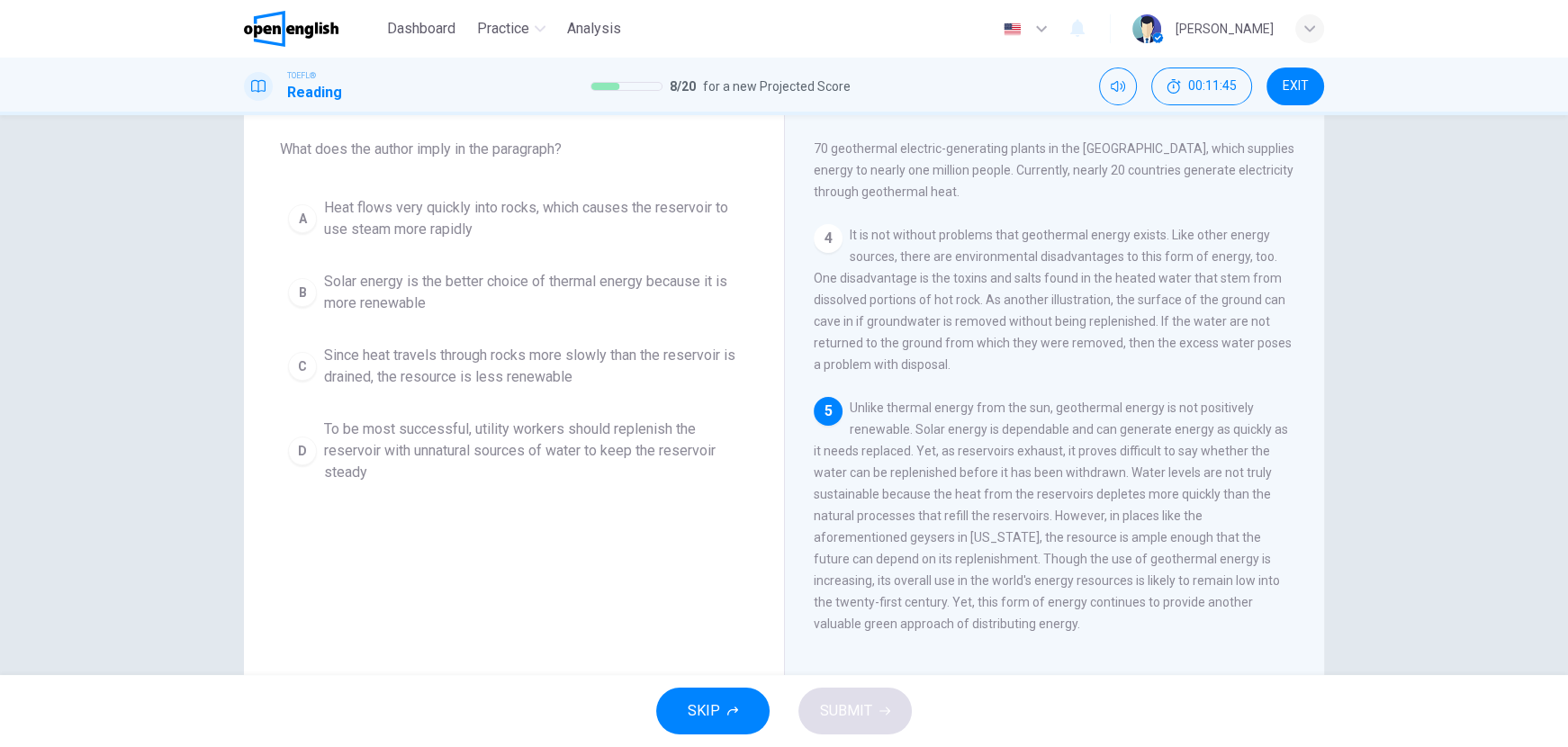
click at [535, 287] on span "Solar energy is the better choice of thermal energy because it is more renewable" at bounding box center [532, 292] width 416 height 43
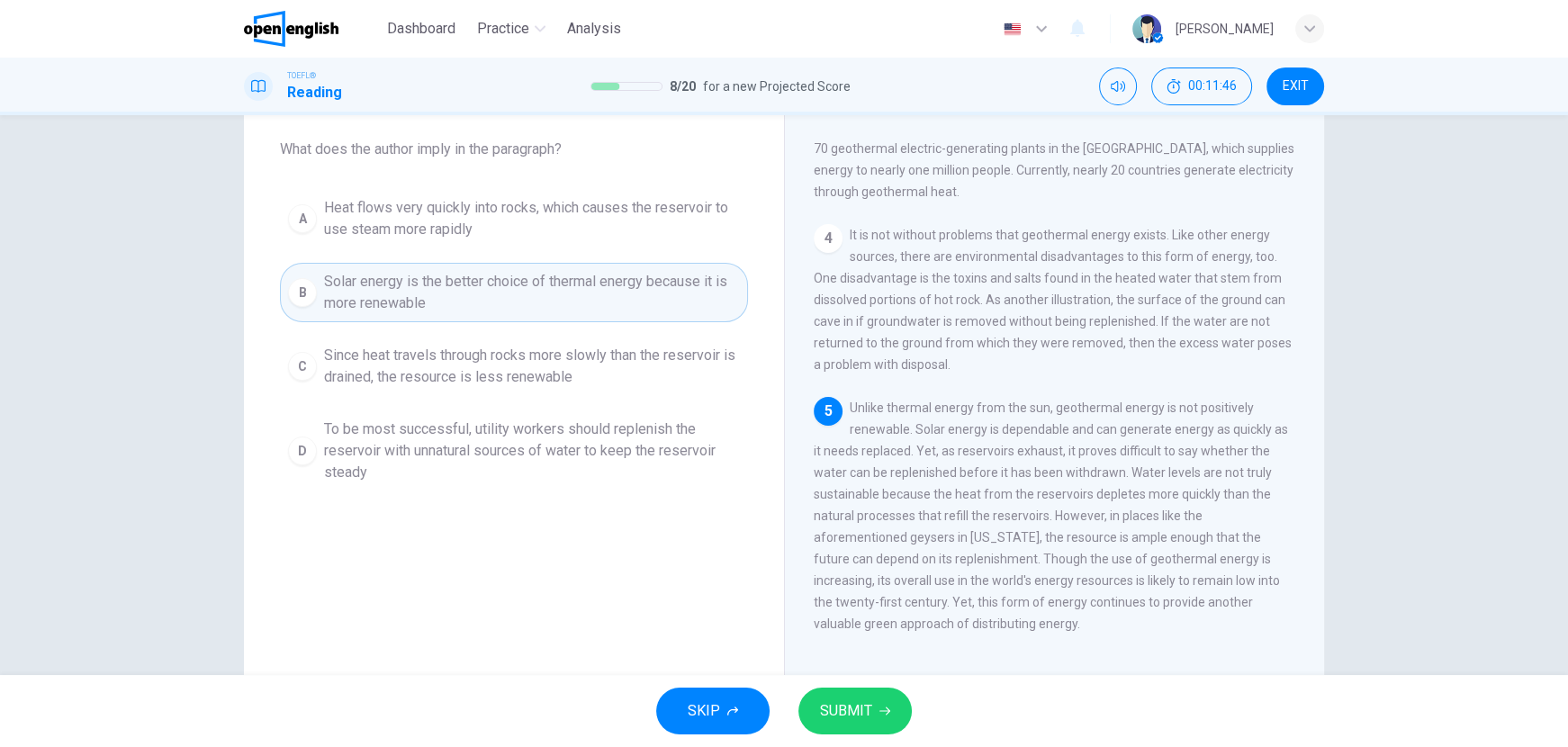
click at [860, 723] on button "SUBMIT" at bounding box center [855, 710] width 114 height 47
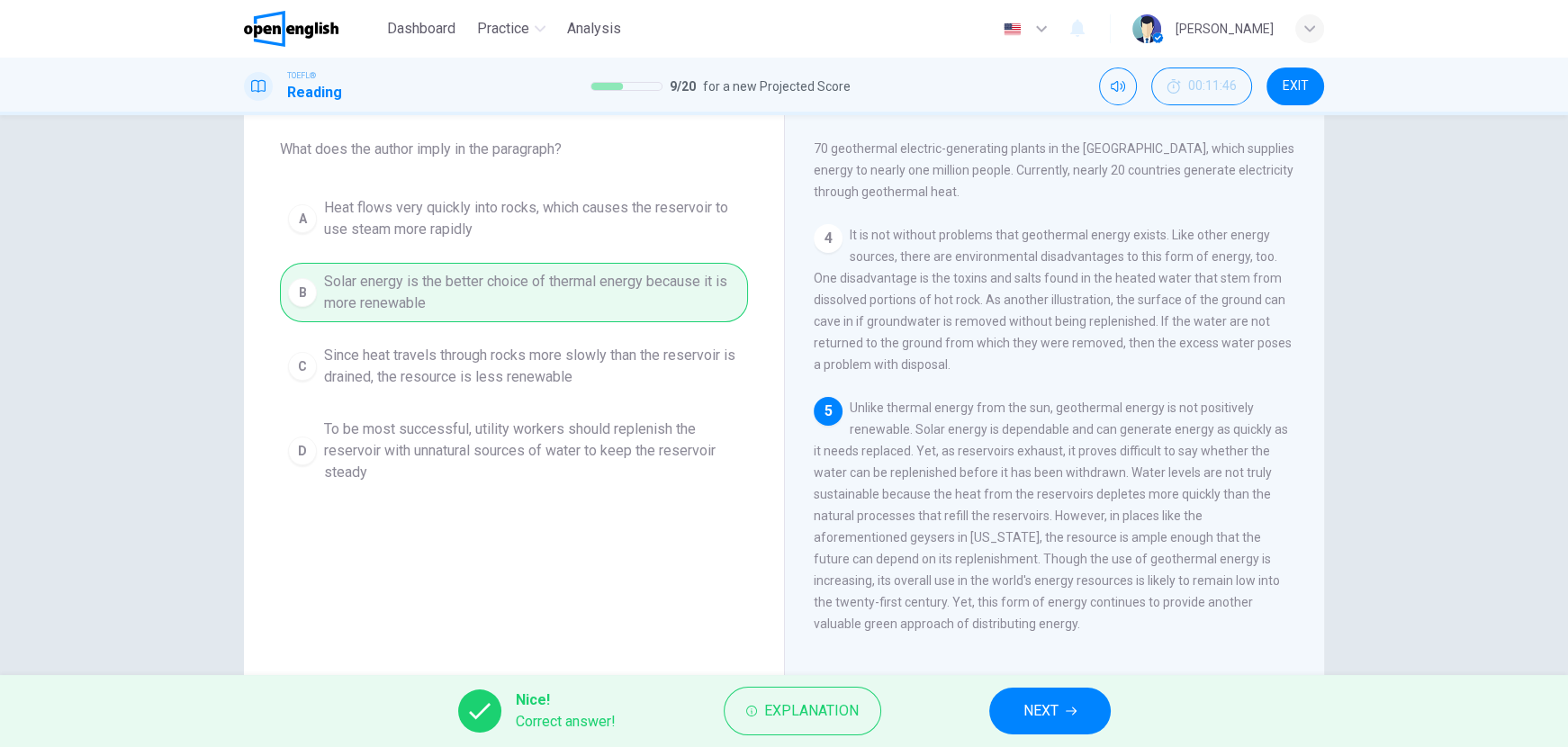
click at [1042, 721] on span "NEXT" at bounding box center [1041, 710] width 35 height 25
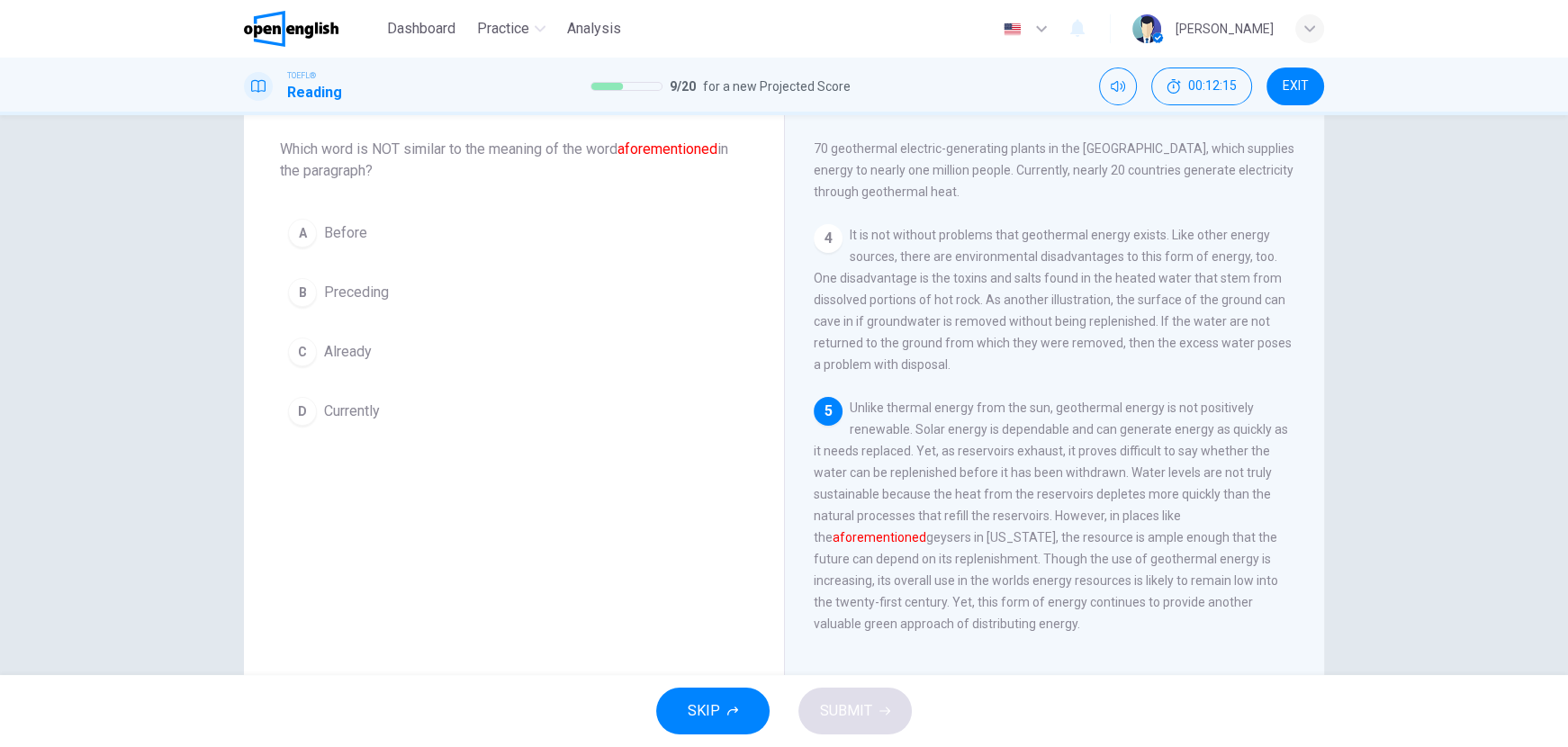
click at [336, 420] on span "Currently" at bounding box center [352, 411] width 56 height 21
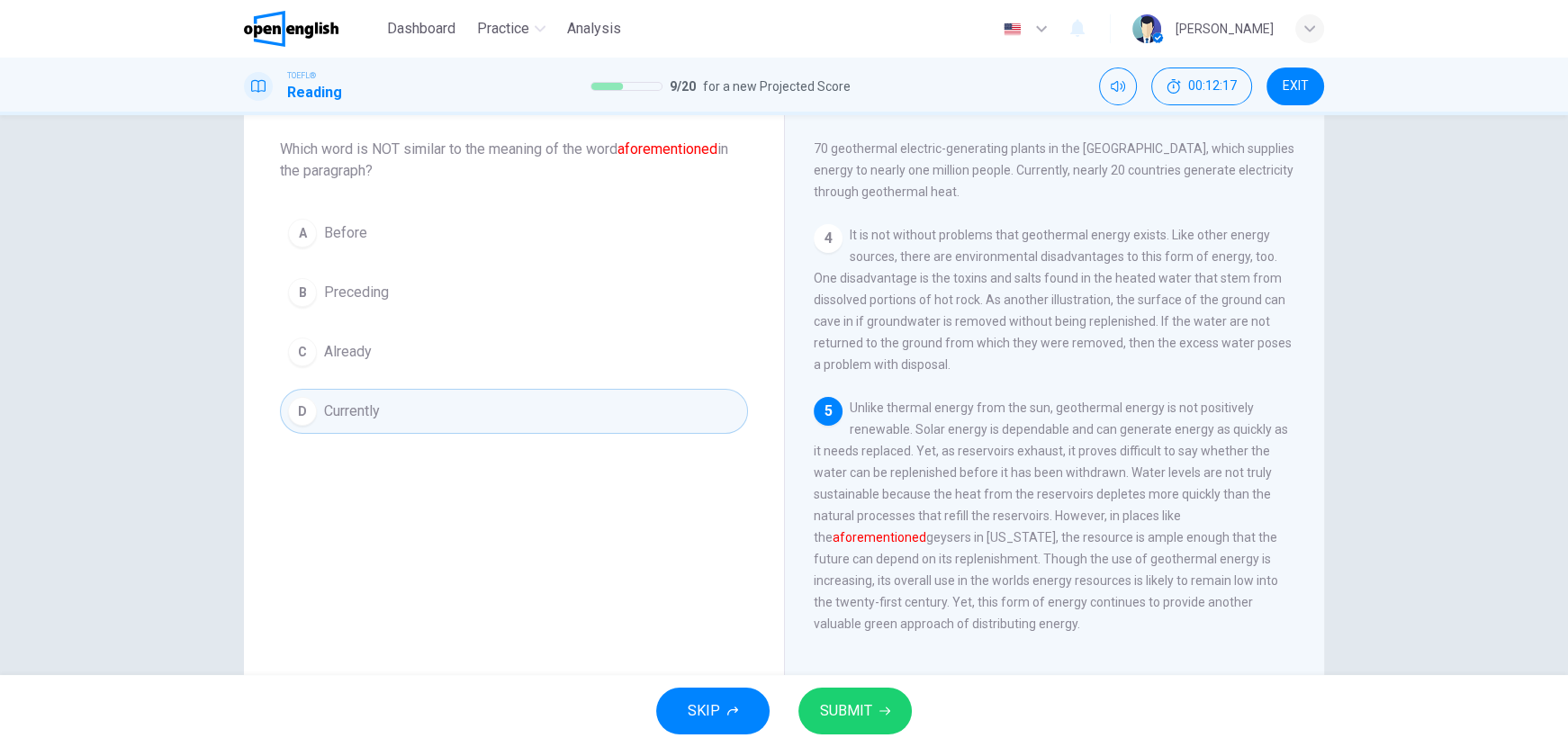
click at [881, 694] on button "SUBMIT" at bounding box center [855, 710] width 114 height 47
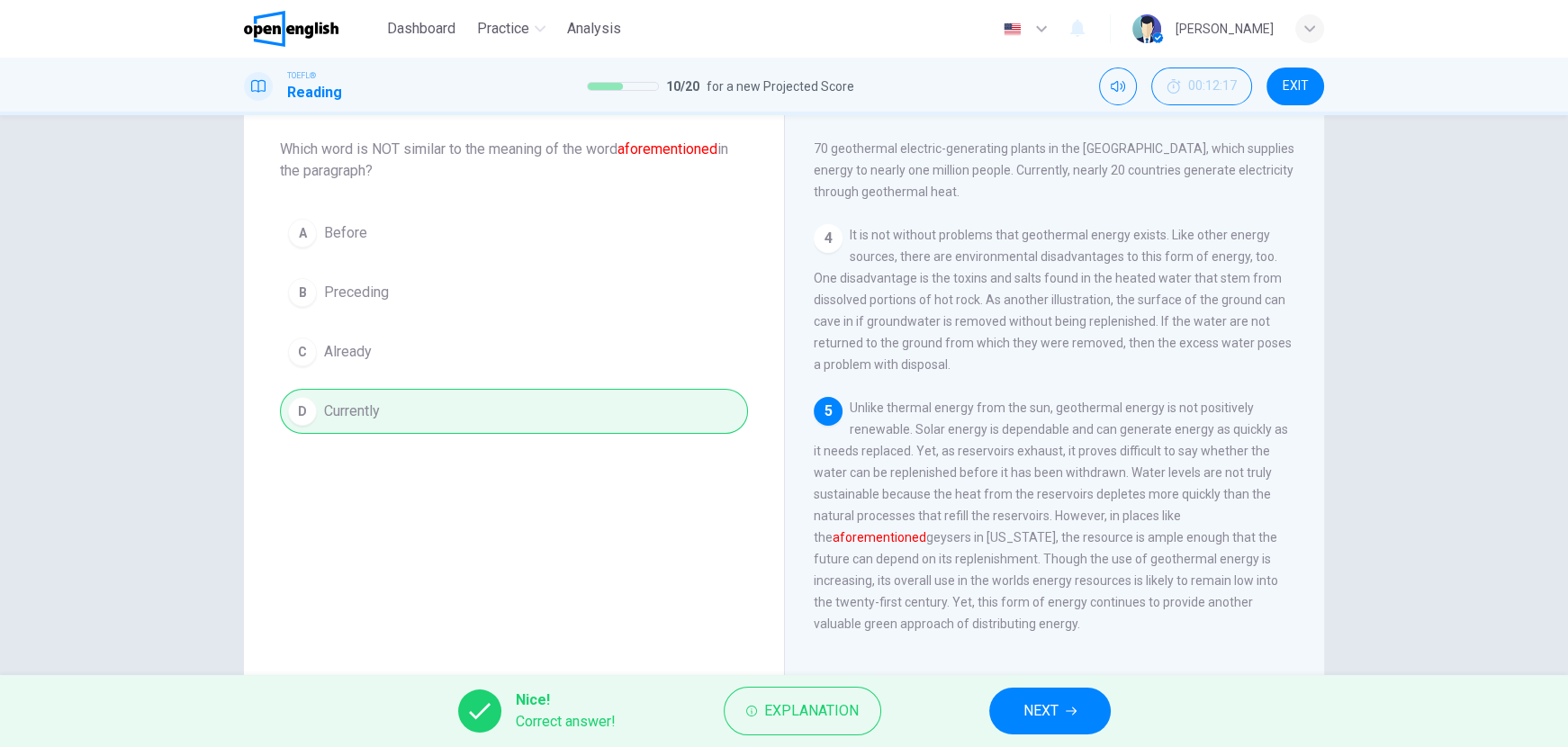
click at [1054, 709] on span "NEXT" at bounding box center [1041, 710] width 35 height 25
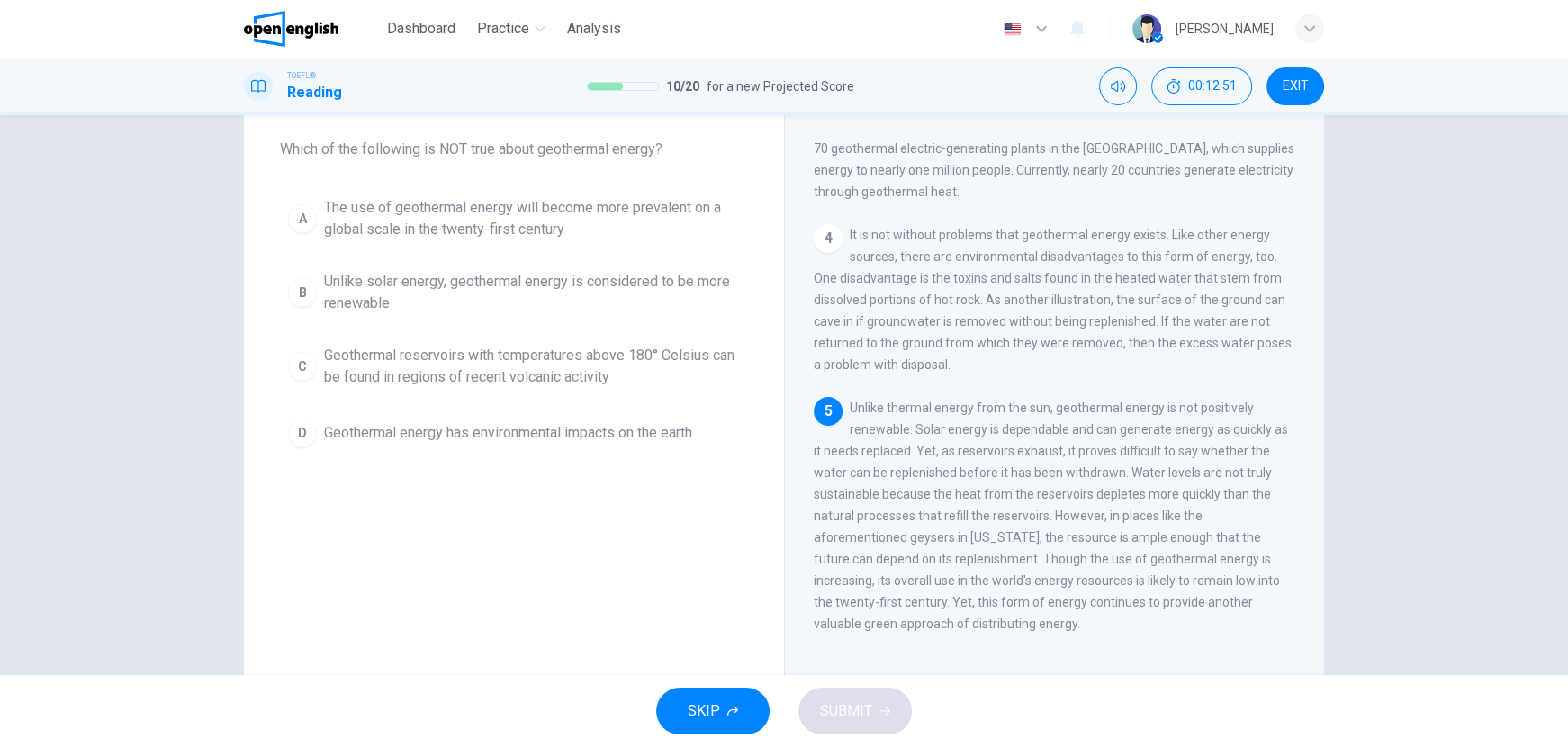
click at [462, 288] on span "Unlike solar energy, geothermal energy is considered to be more renewable" at bounding box center [532, 292] width 416 height 43
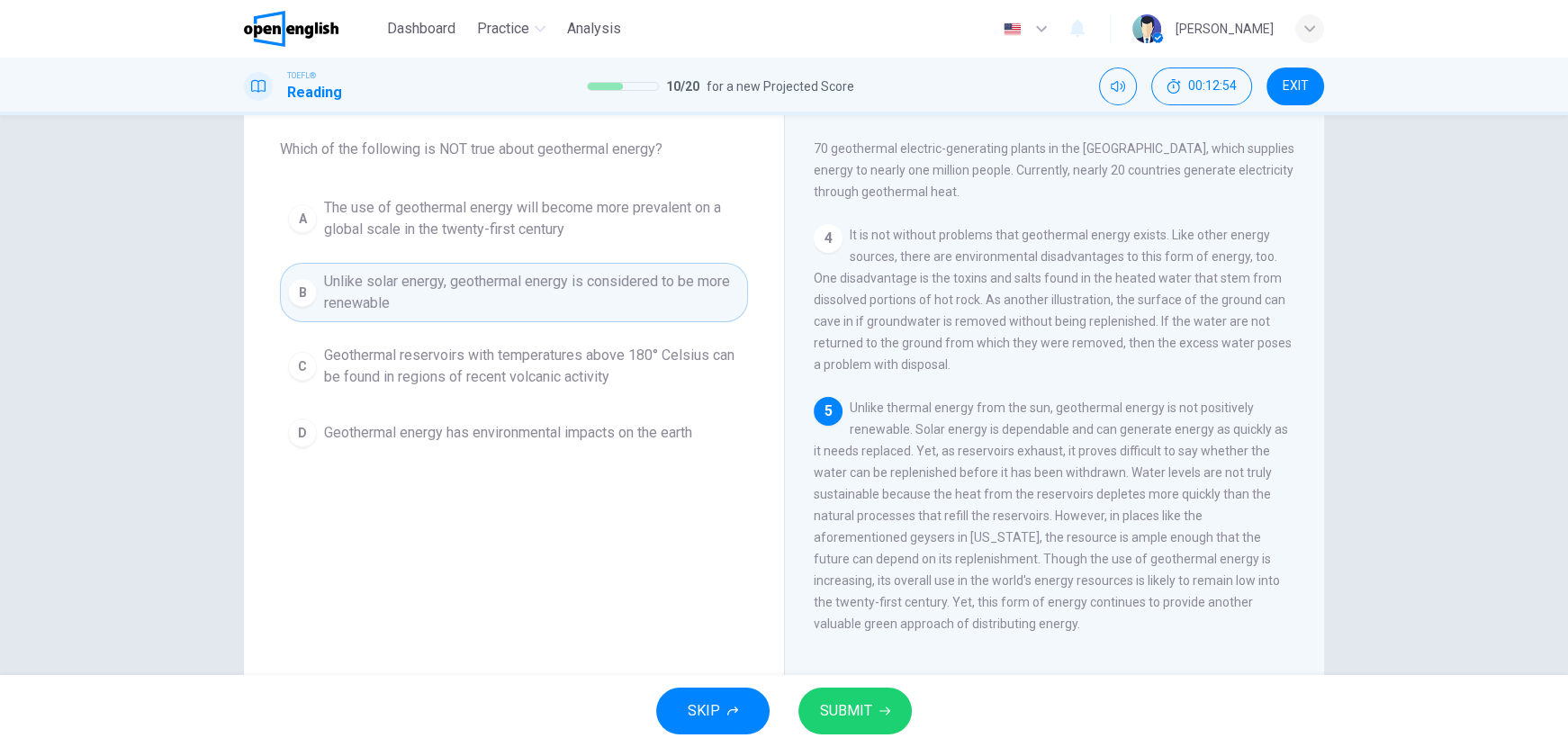
click at [876, 720] on button "SUBMIT" at bounding box center [855, 710] width 114 height 47
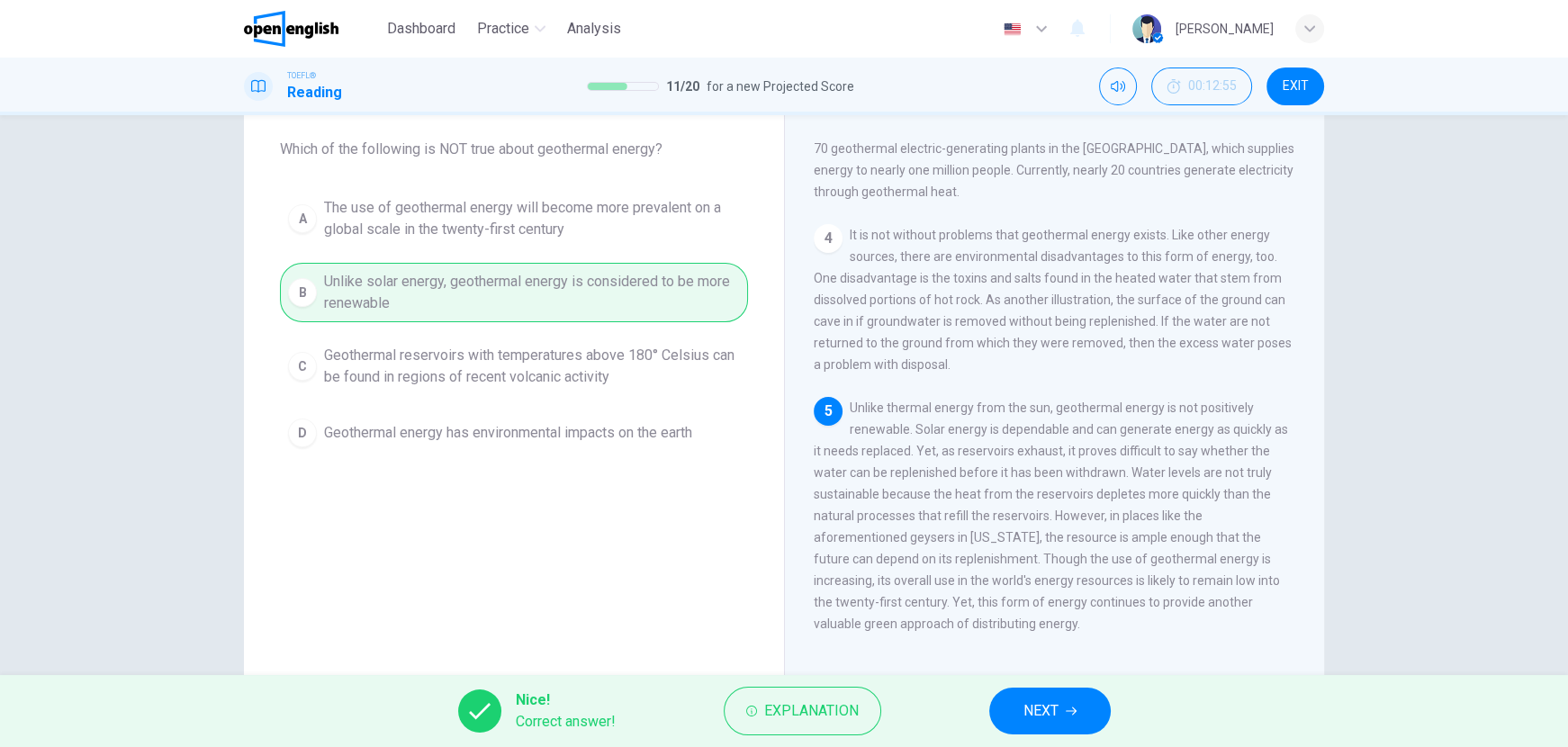
click at [1049, 703] on span "NEXT" at bounding box center [1041, 710] width 35 height 25
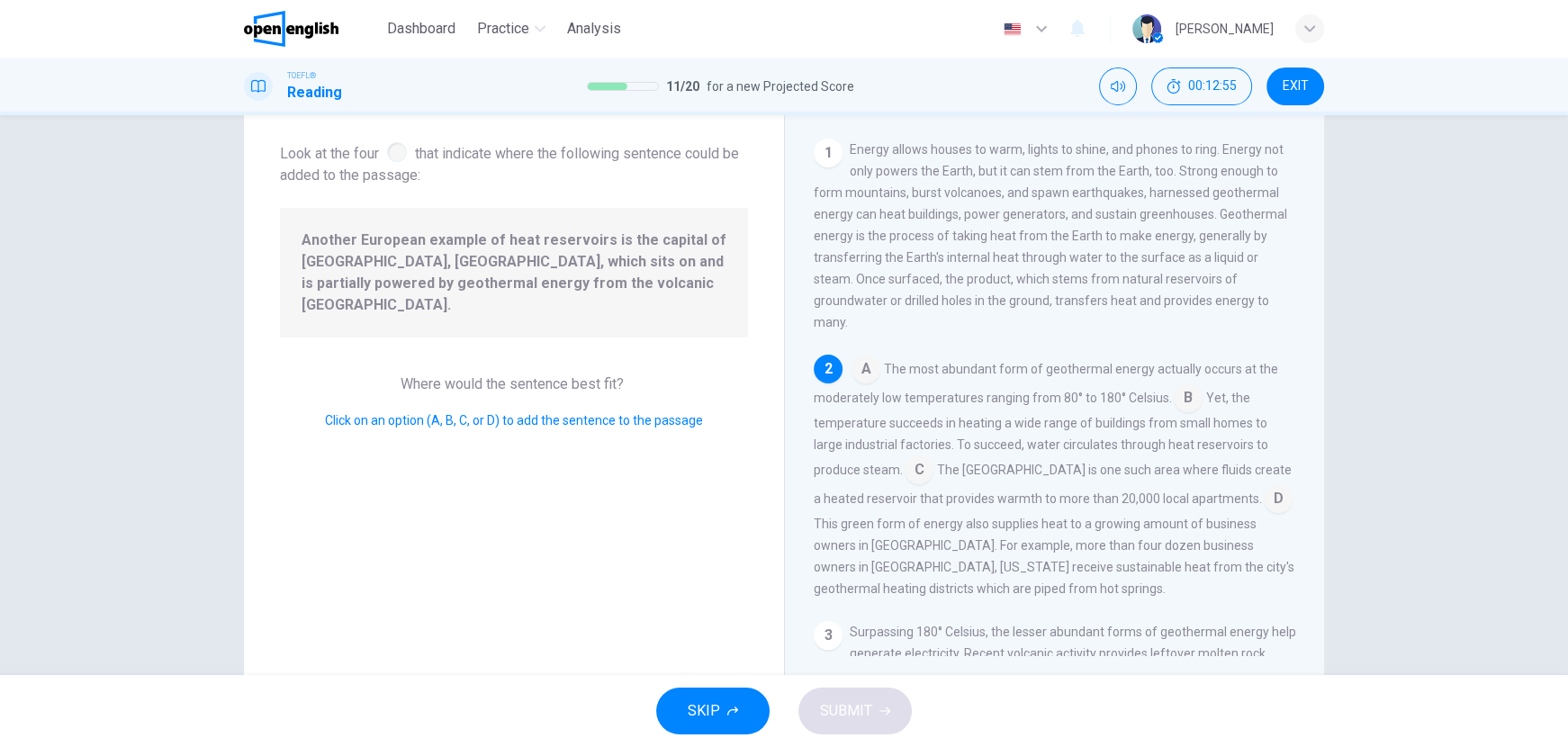
scroll to position [131, 0]
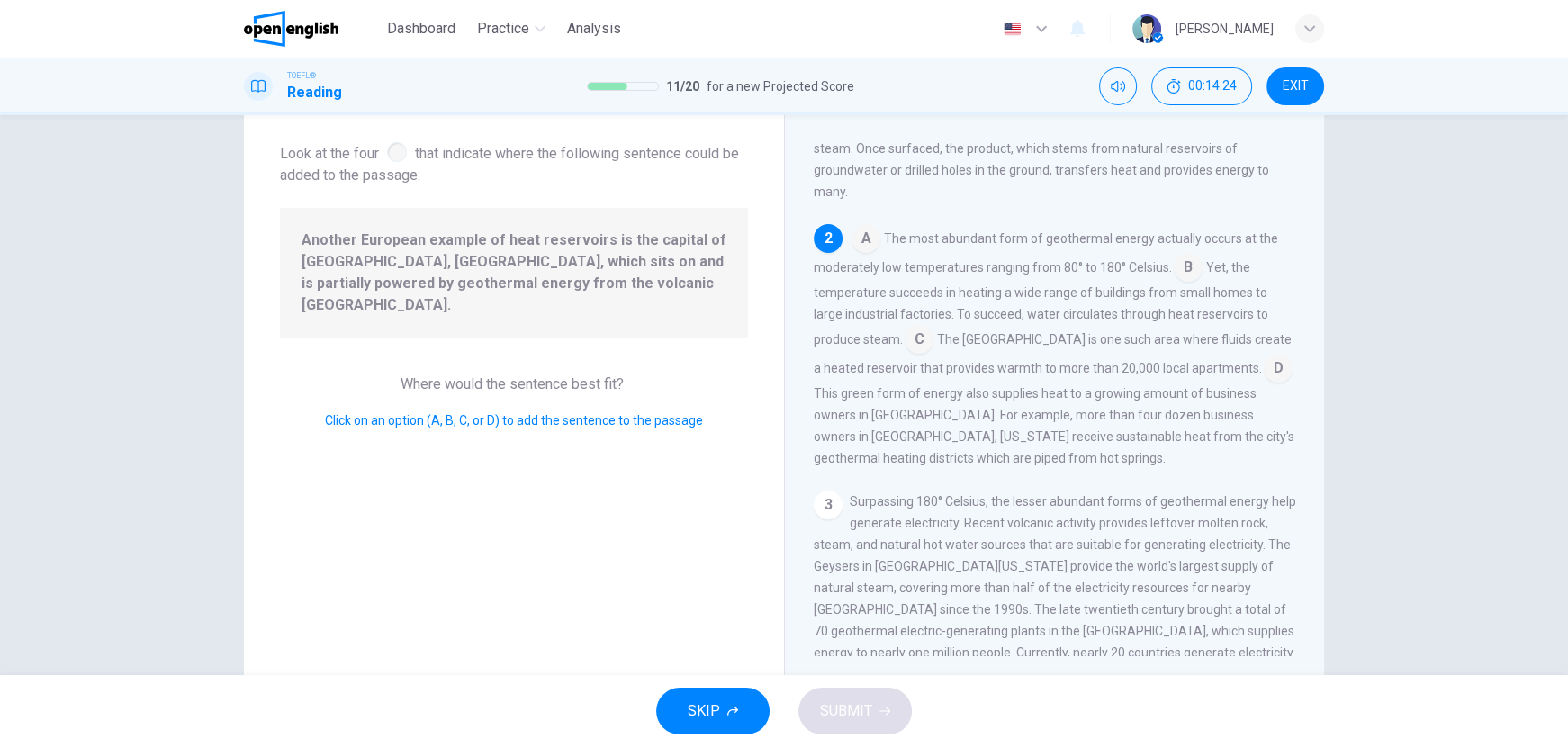
click at [1264, 373] on input at bounding box center [1278, 370] width 29 height 29
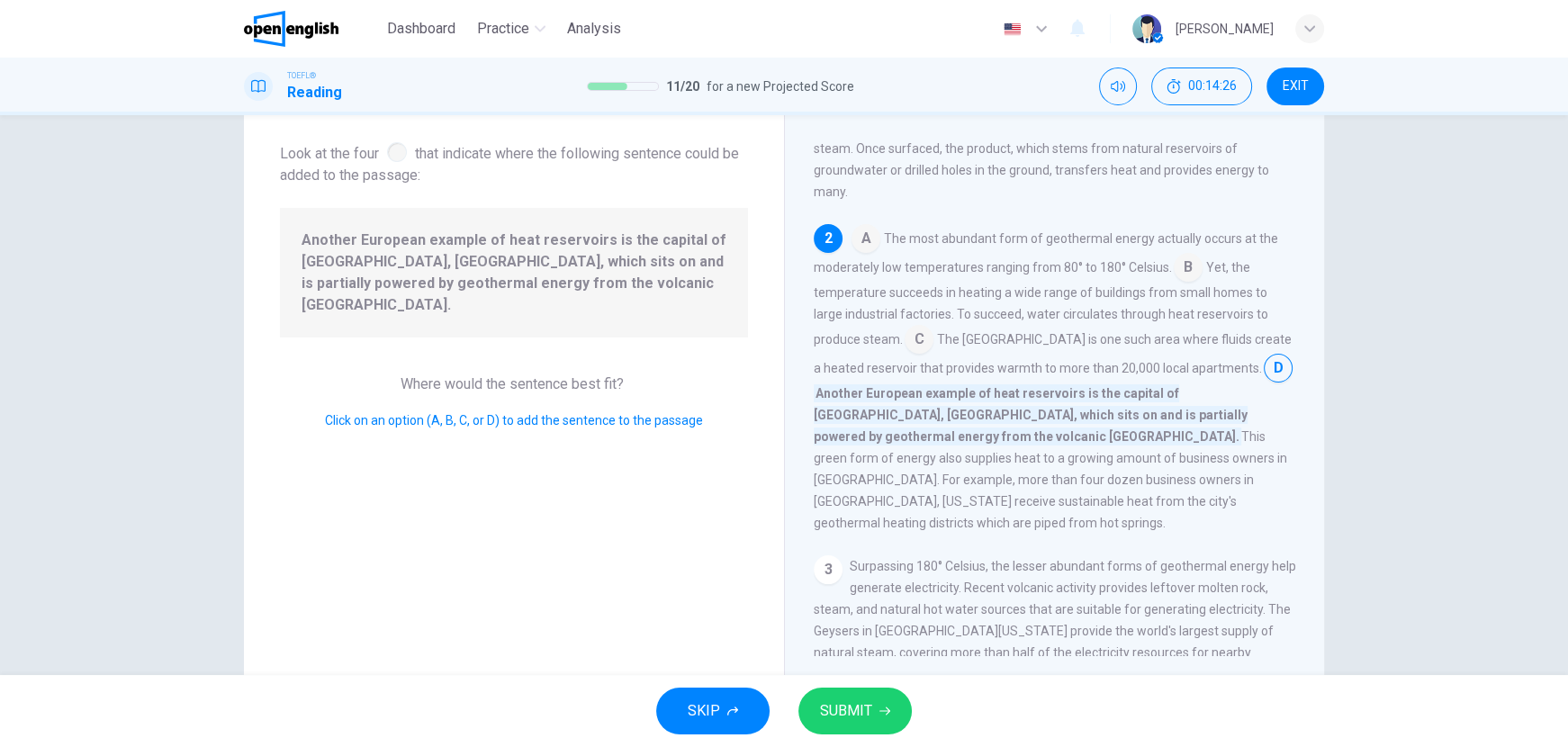
click at [847, 710] on span "SUBMIT" at bounding box center [846, 710] width 52 height 25
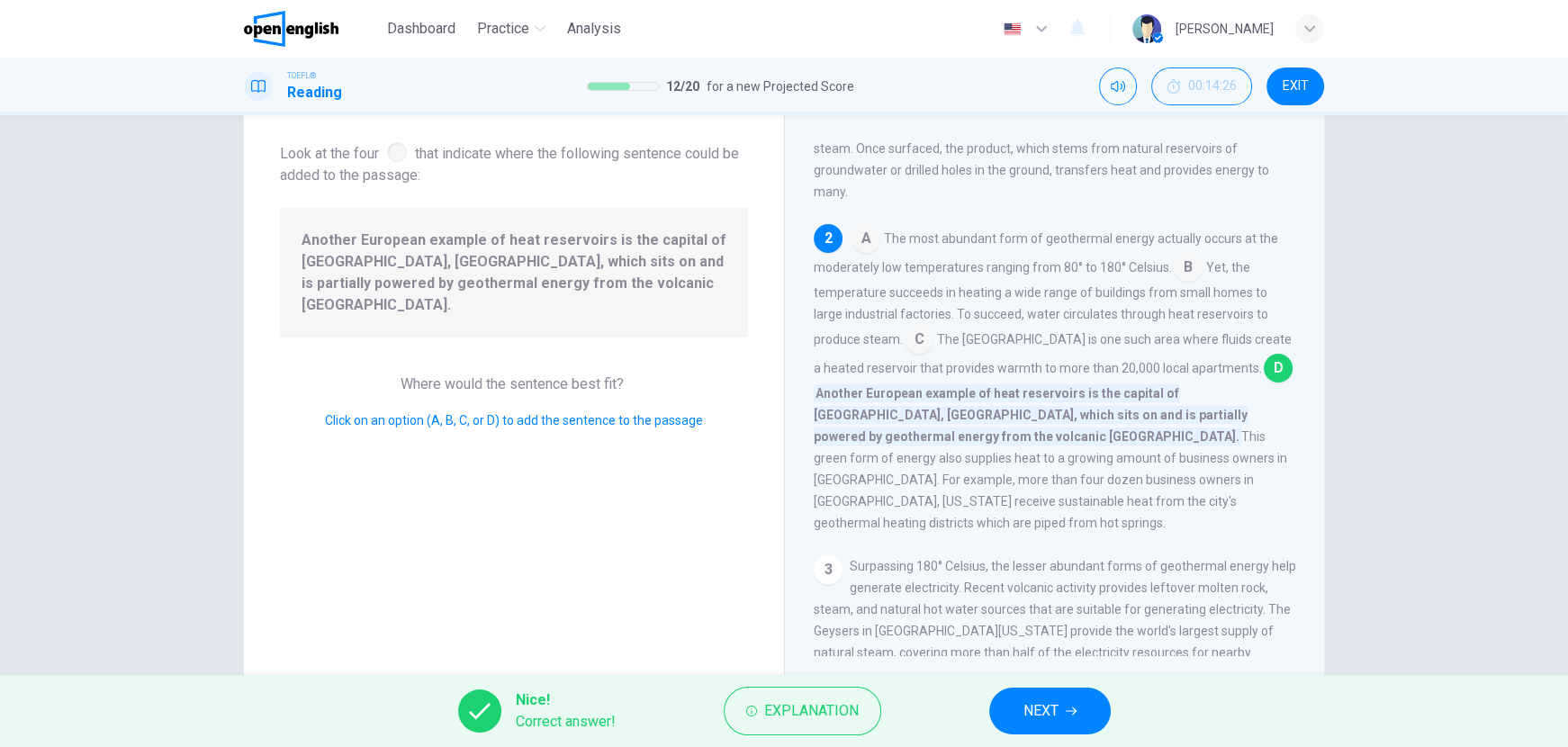
click at [1037, 708] on span "NEXT" at bounding box center [1041, 710] width 35 height 25
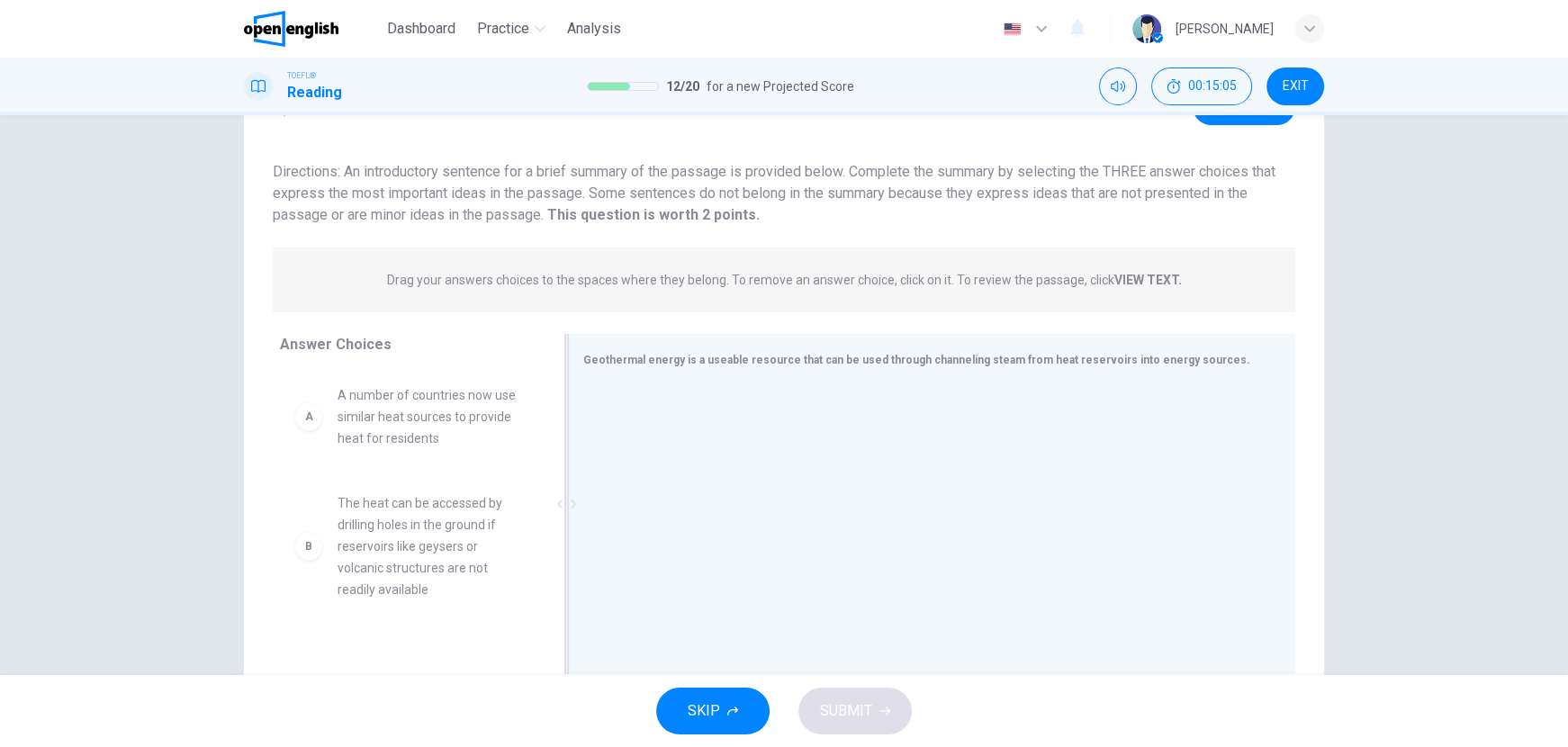
click at [1084, 453] on div at bounding box center [924, 505] width 683 height 241
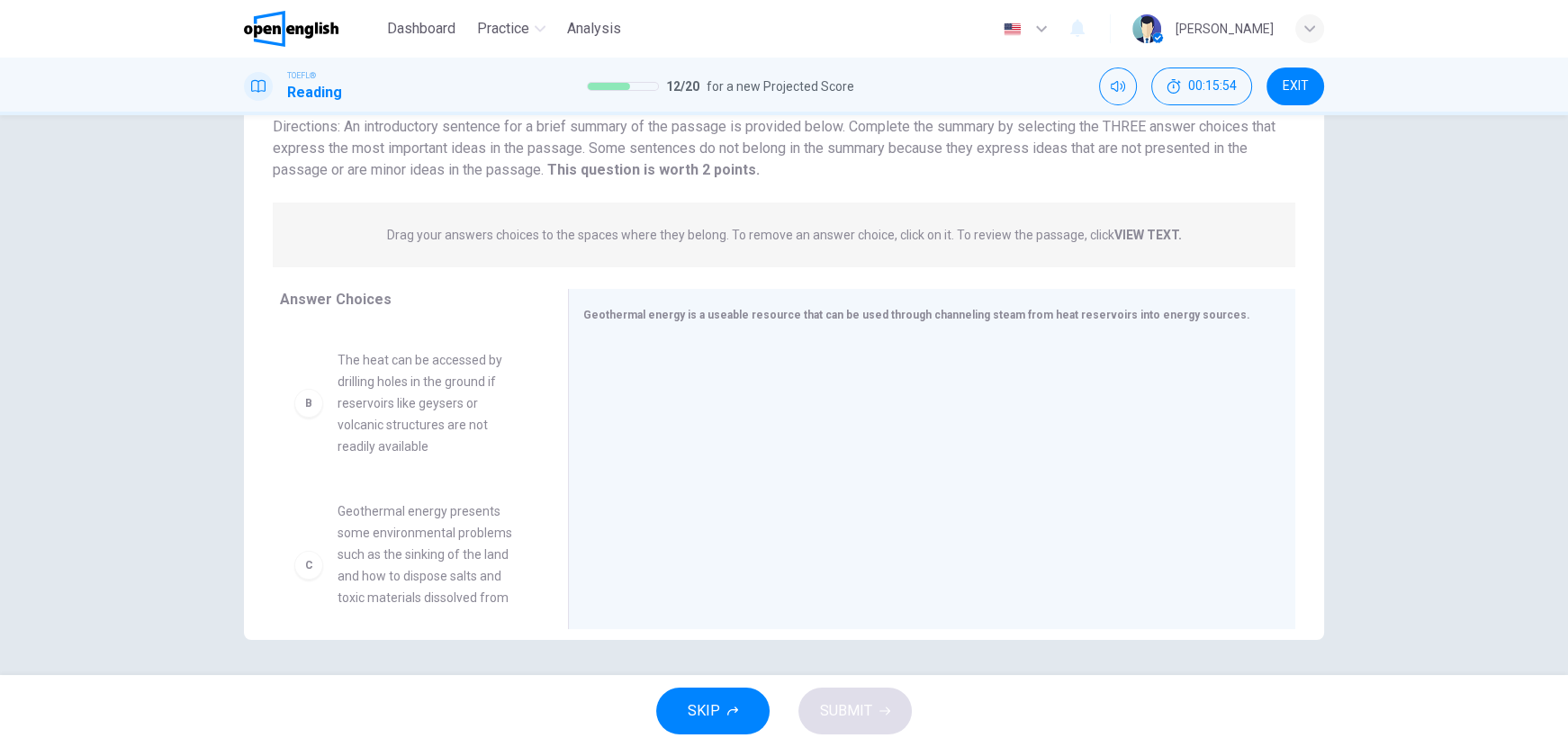
scroll to position [106, 0]
click at [304, 407] on div "B" at bounding box center [309, 395] width 29 height 29
click at [306, 400] on div "B" at bounding box center [309, 395] width 29 height 29
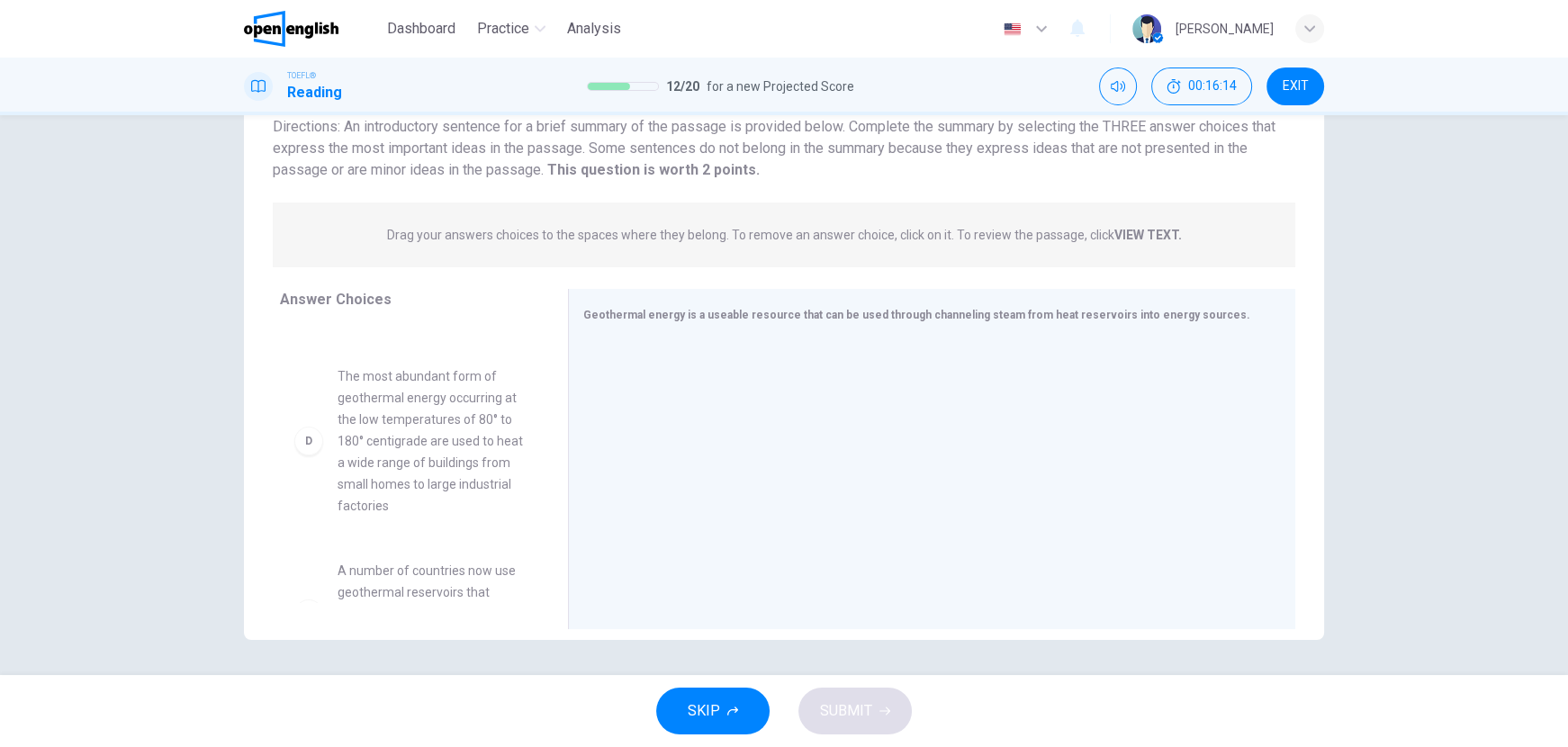
scroll to position [408, 0]
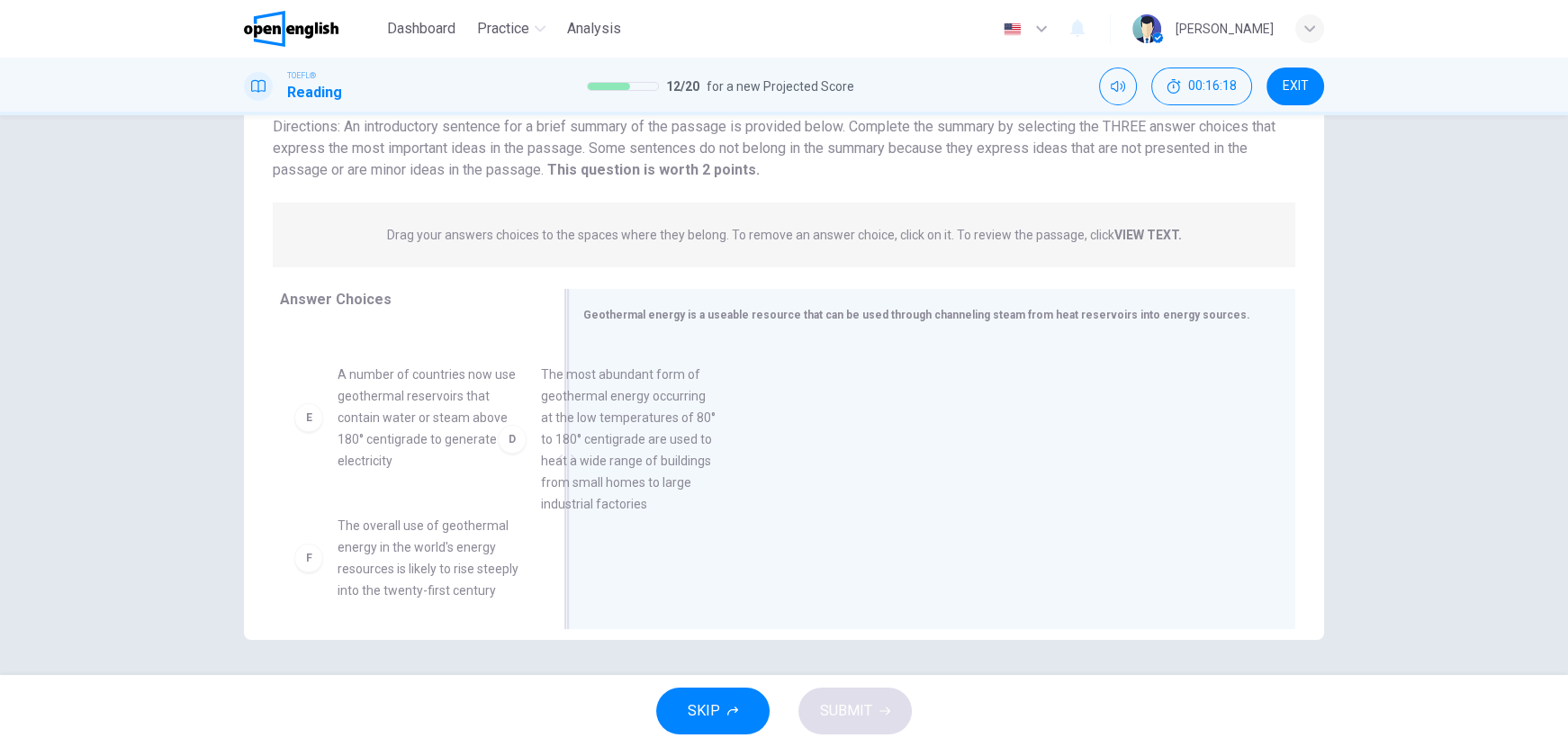
drag, startPoint x: 454, startPoint y: 404, endPoint x: 696, endPoint y: 421, distance: 242.6
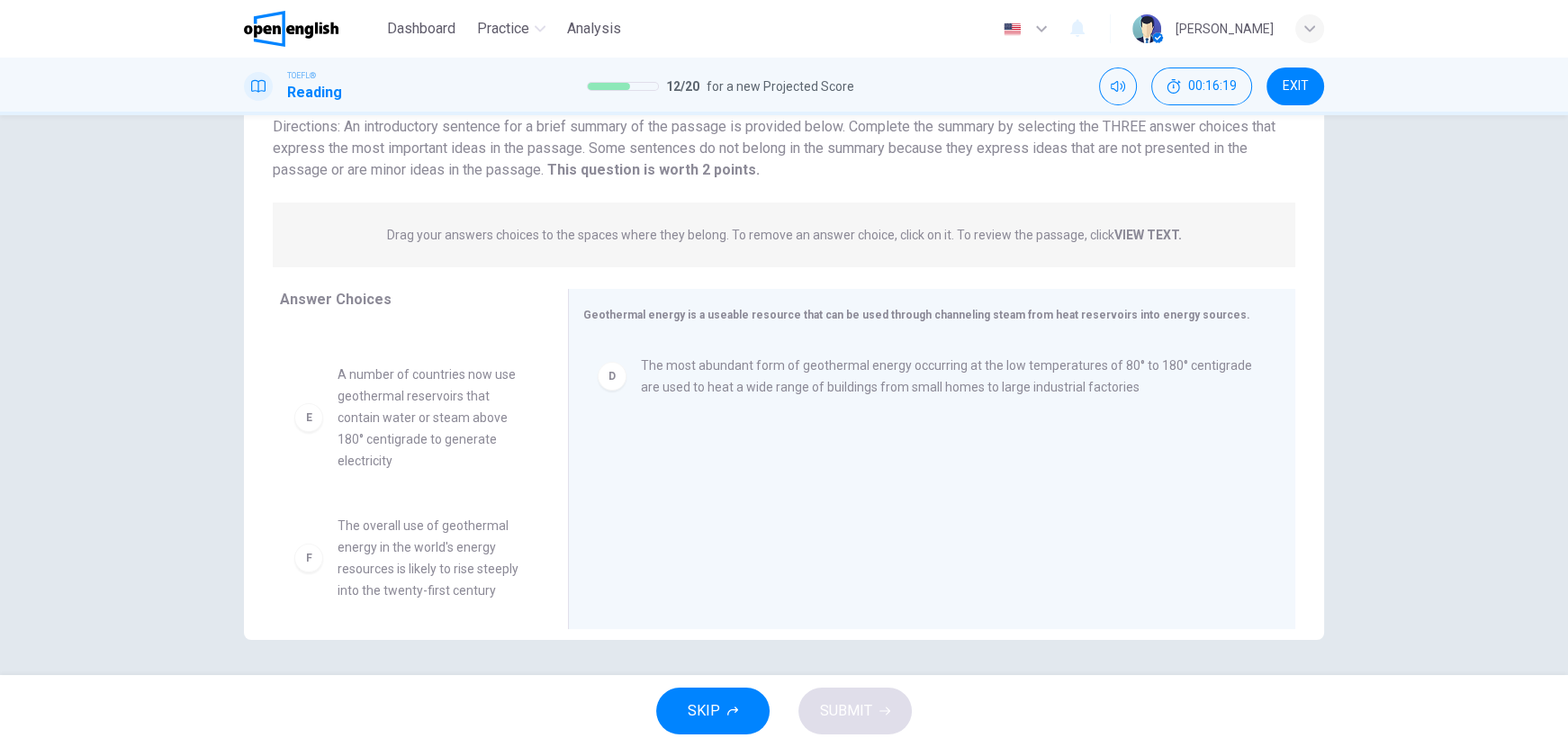
scroll to position [441, 0]
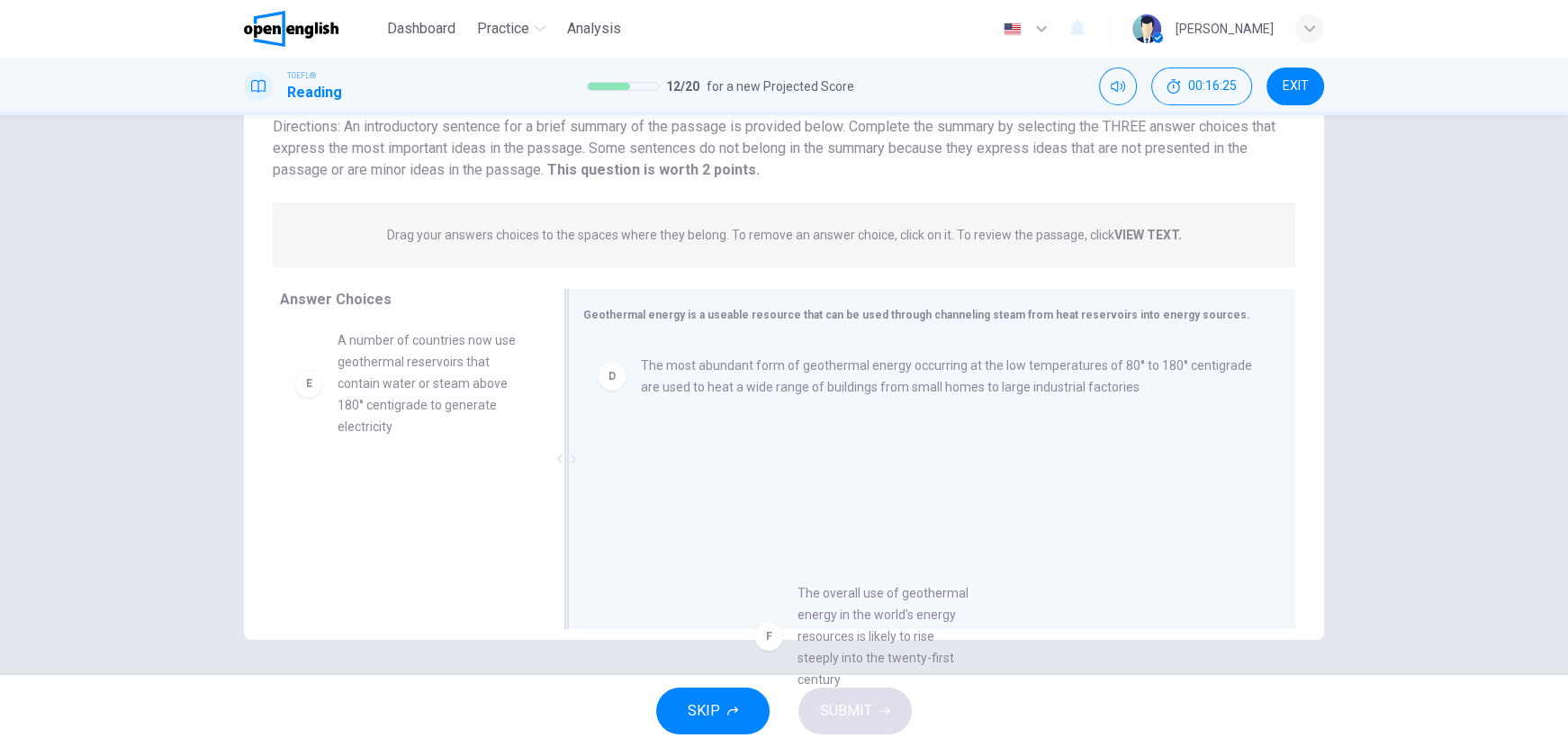
drag, startPoint x: 391, startPoint y: 495, endPoint x: 860, endPoint y: 602, distance: 481.1
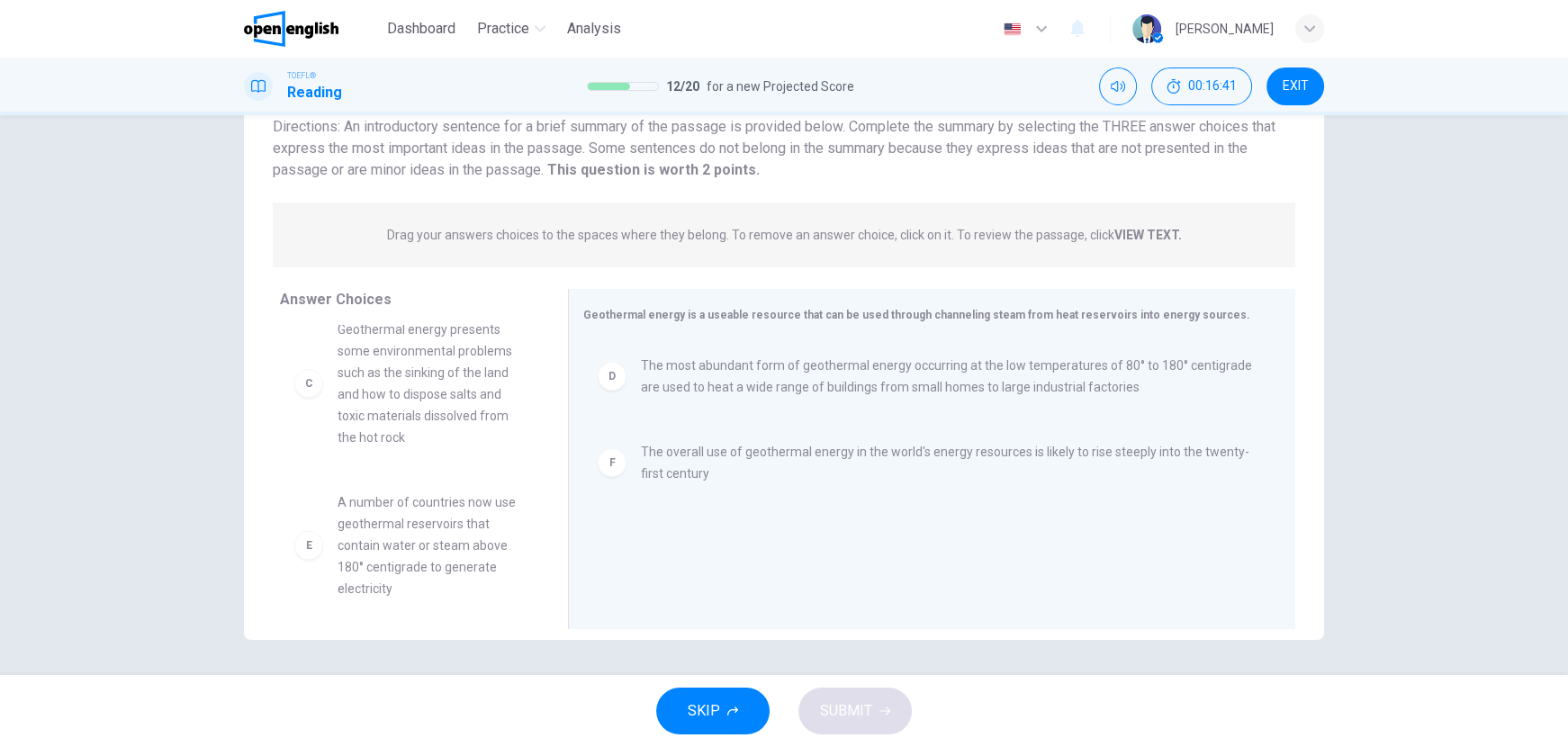
scroll to position [290, 0]
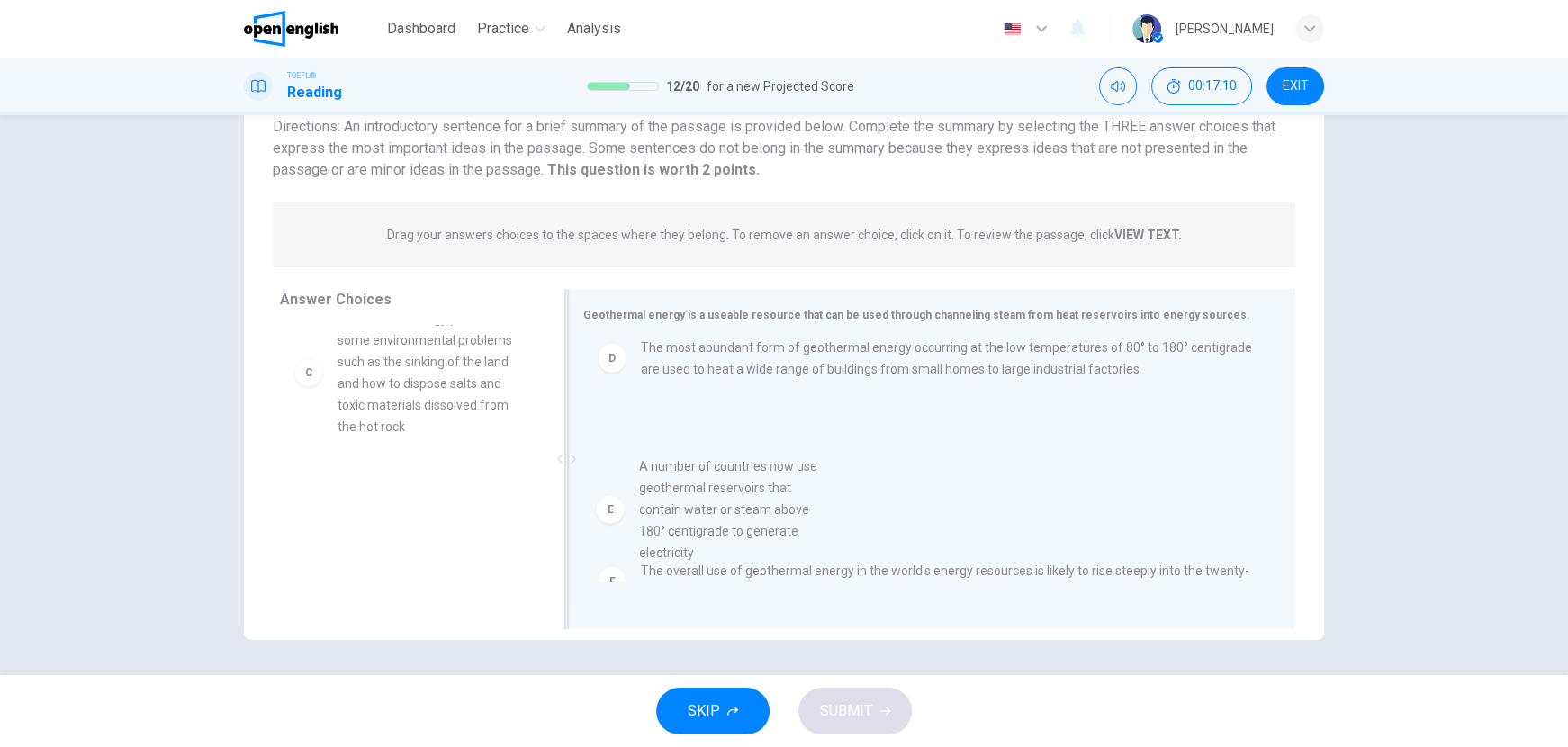
drag, startPoint x: 423, startPoint y: 485, endPoint x: 741, endPoint y: 476, distance: 318.1
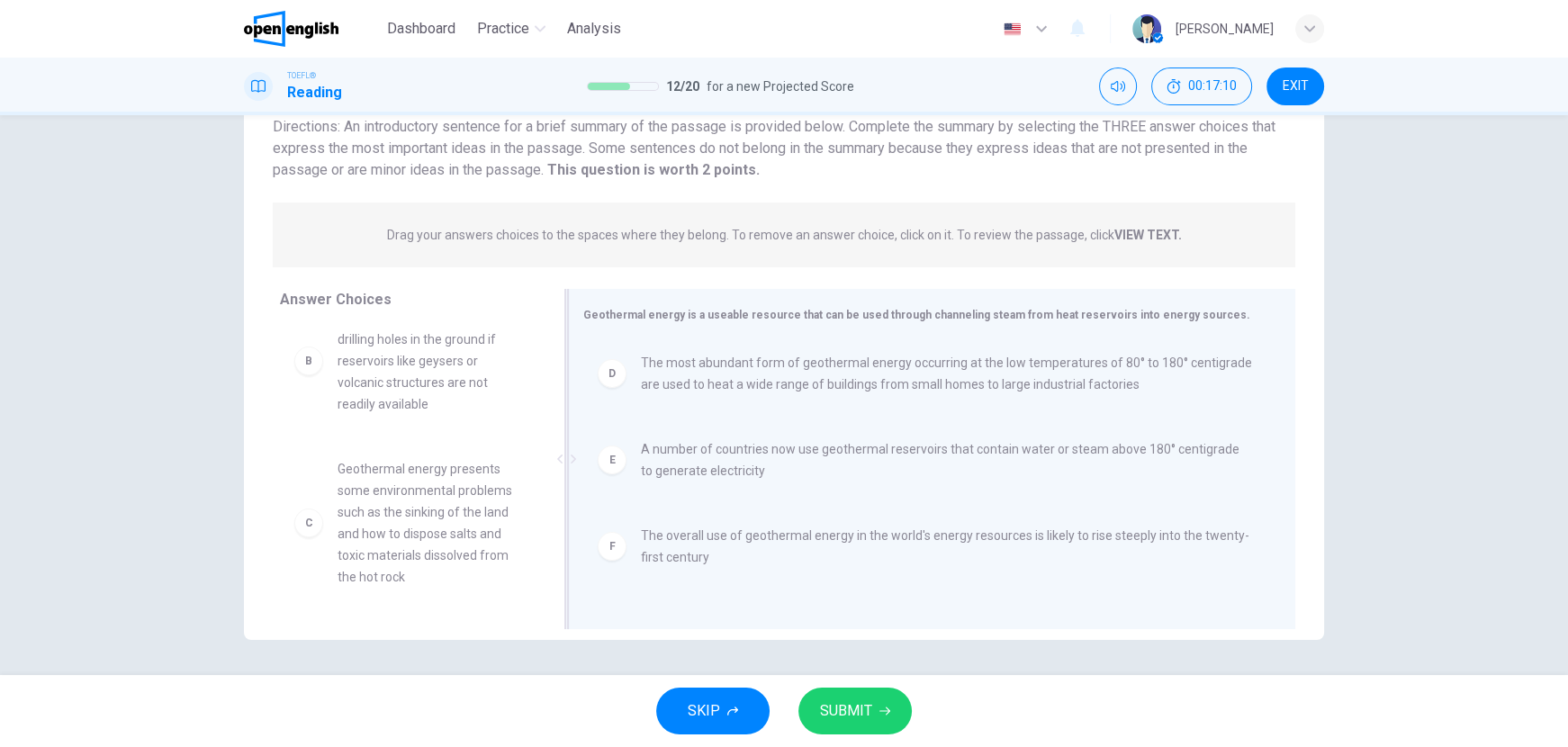
scroll to position [139, 0]
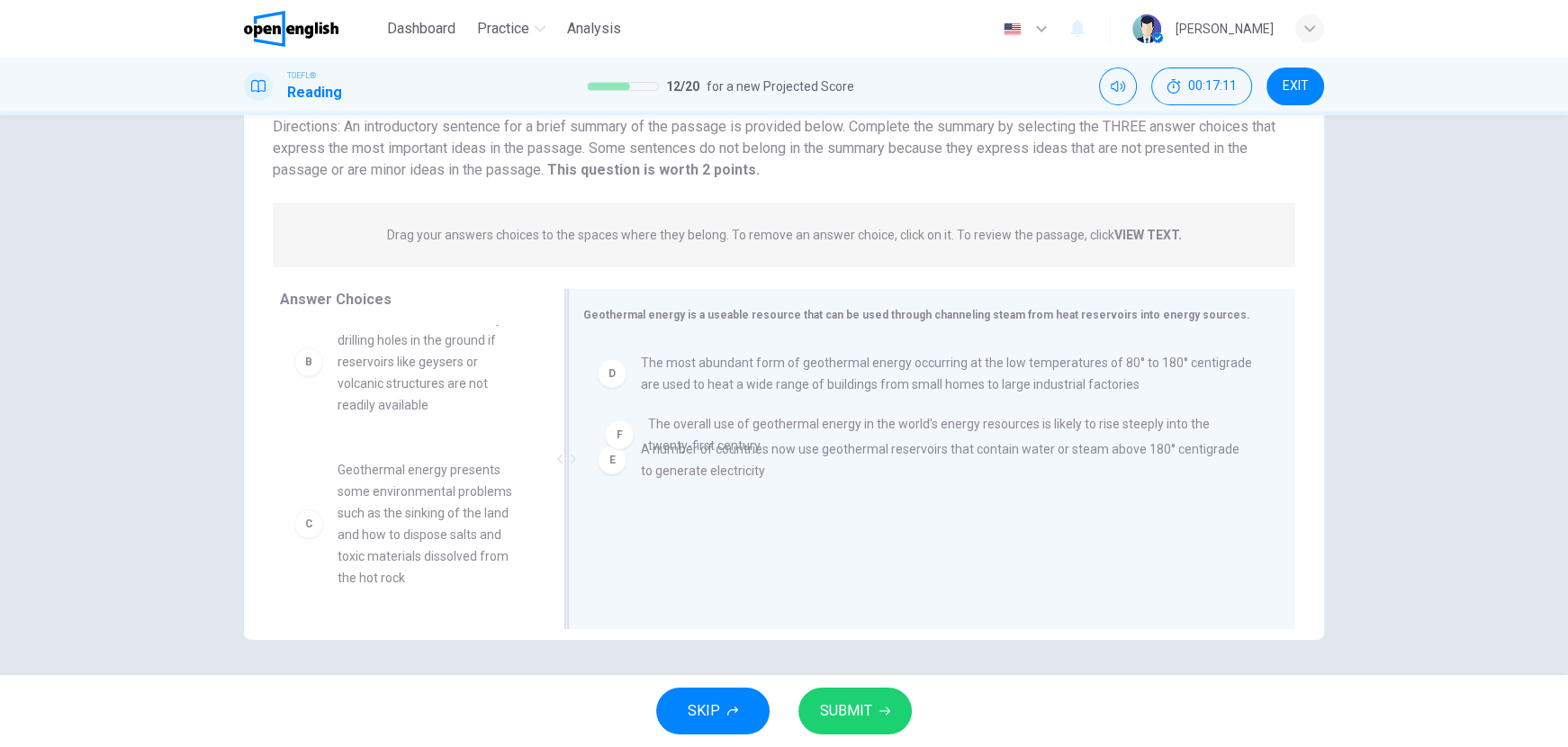
drag, startPoint x: 703, startPoint y: 539, endPoint x: 715, endPoint y: 427, distance: 112.6
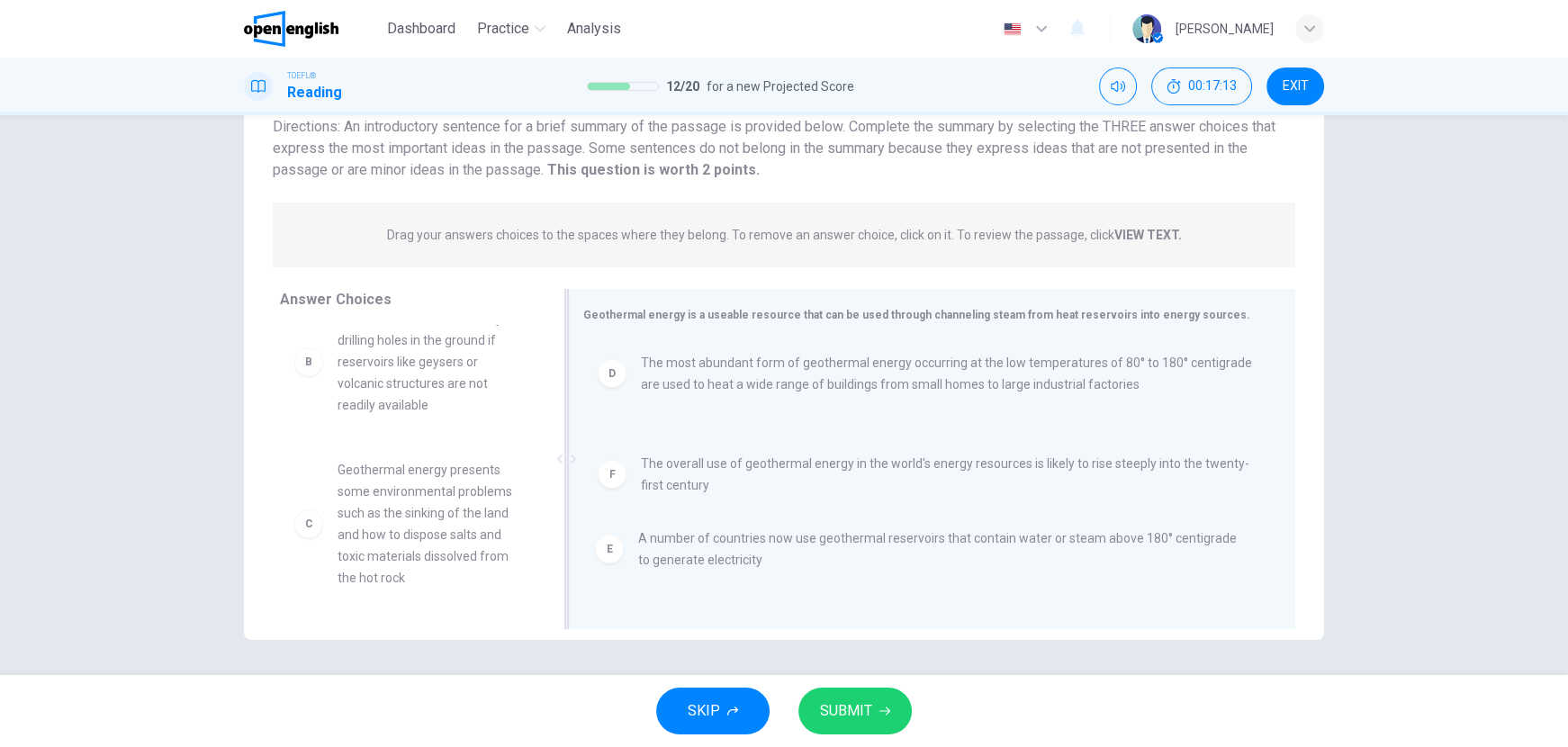
drag, startPoint x: 704, startPoint y: 456, endPoint x: 703, endPoint y: 563, distance: 107.0
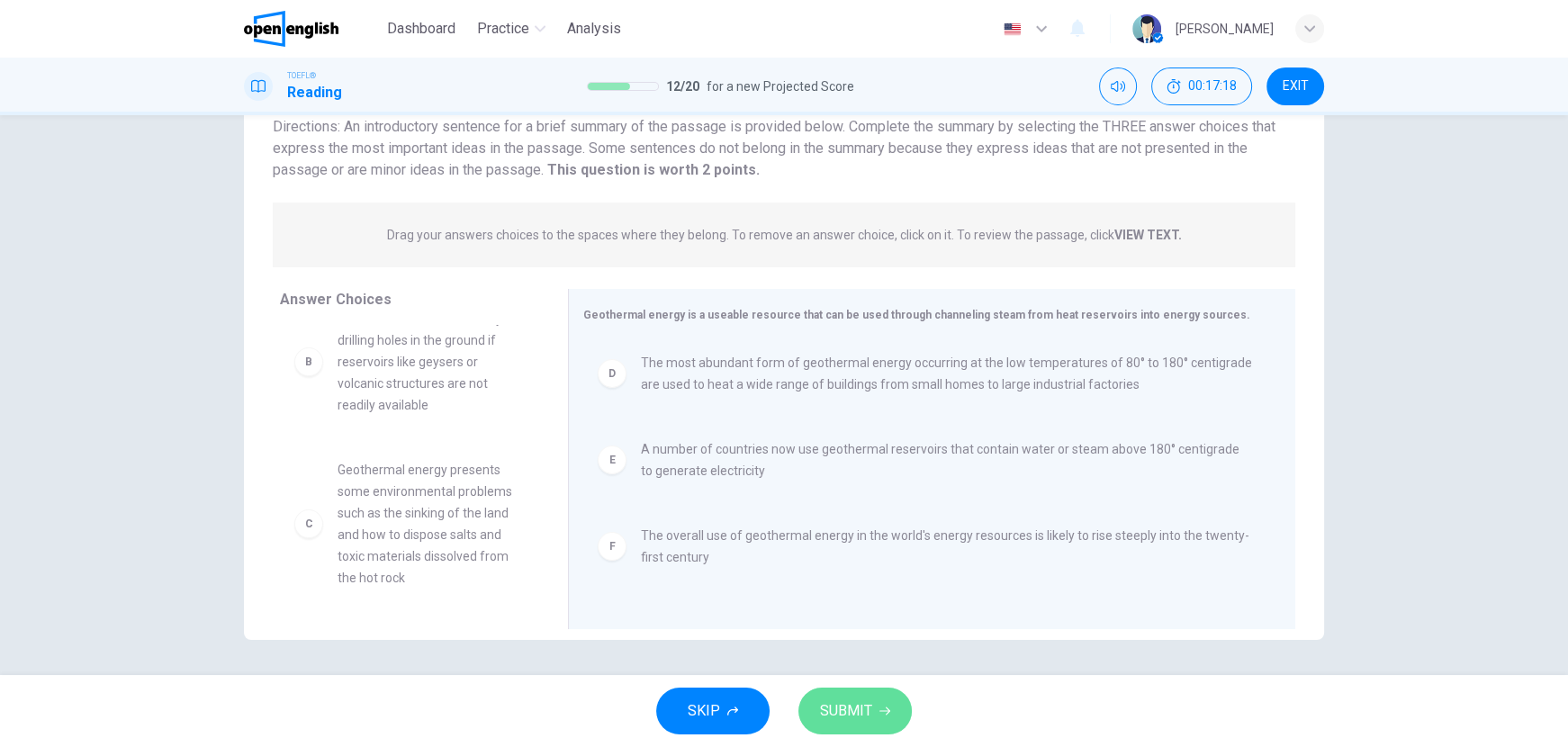
click at [852, 707] on span "SUBMIT" at bounding box center [846, 710] width 52 height 25
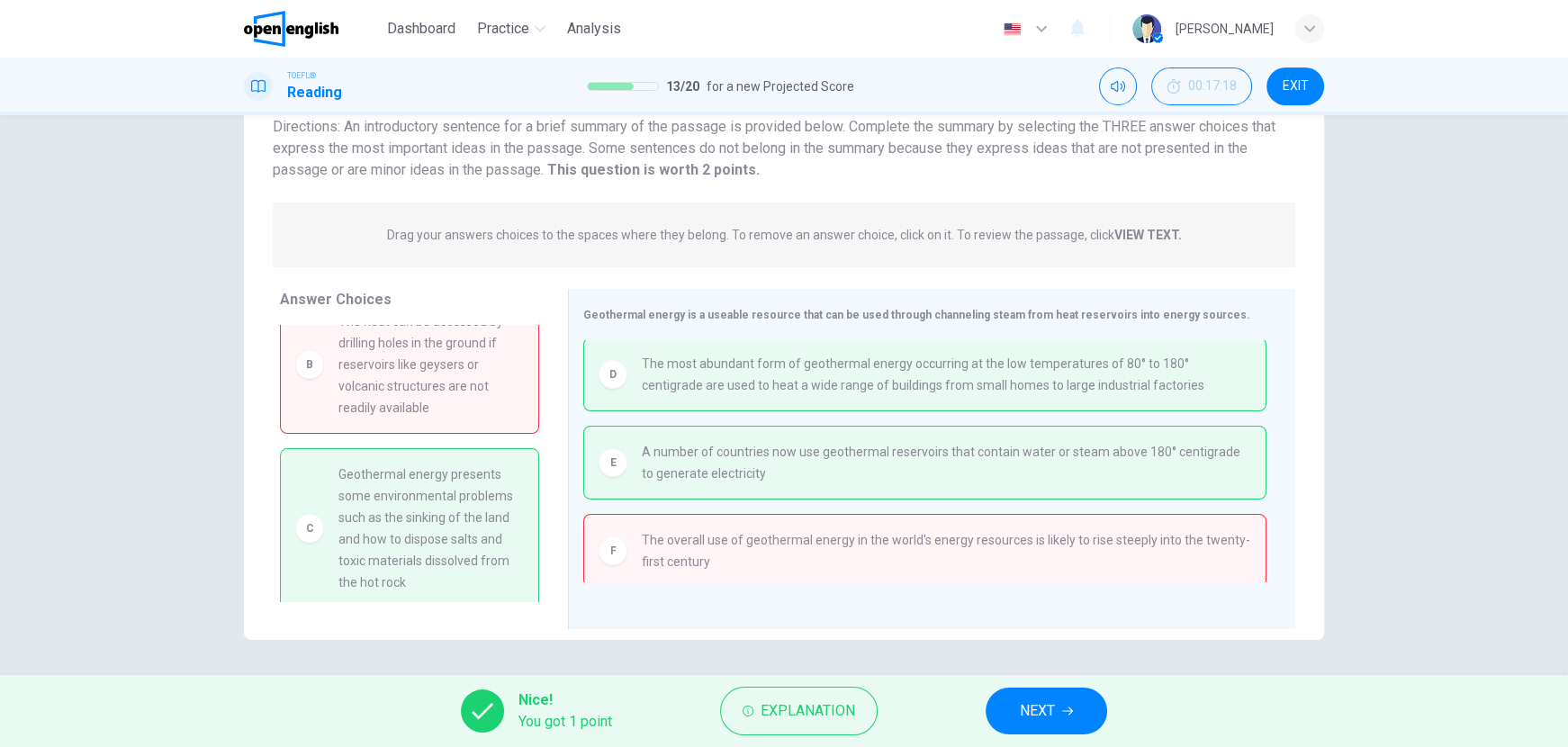
scroll to position [144, 0]
click at [1024, 707] on span "NEXT" at bounding box center [1037, 710] width 35 height 25
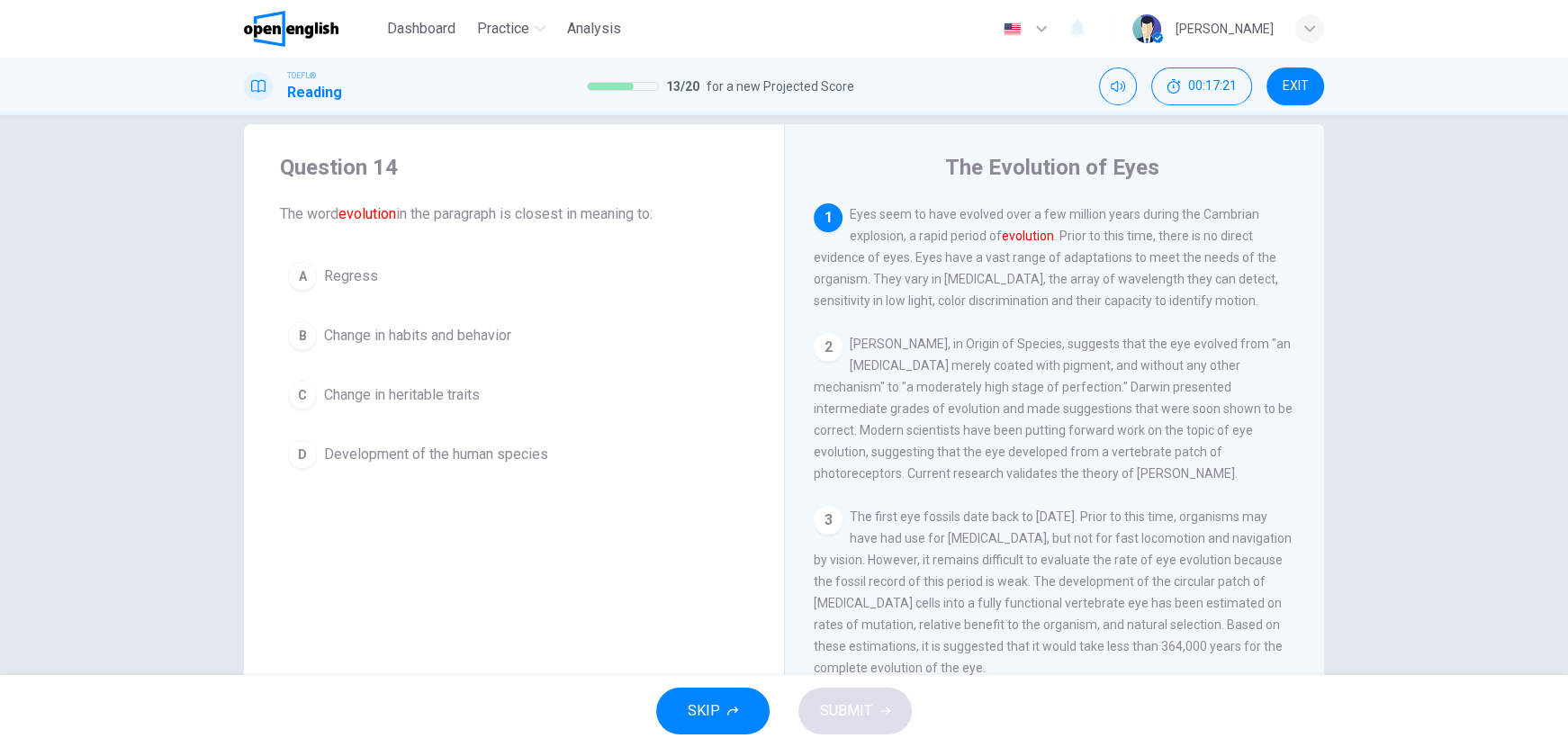
scroll to position [39, 0]
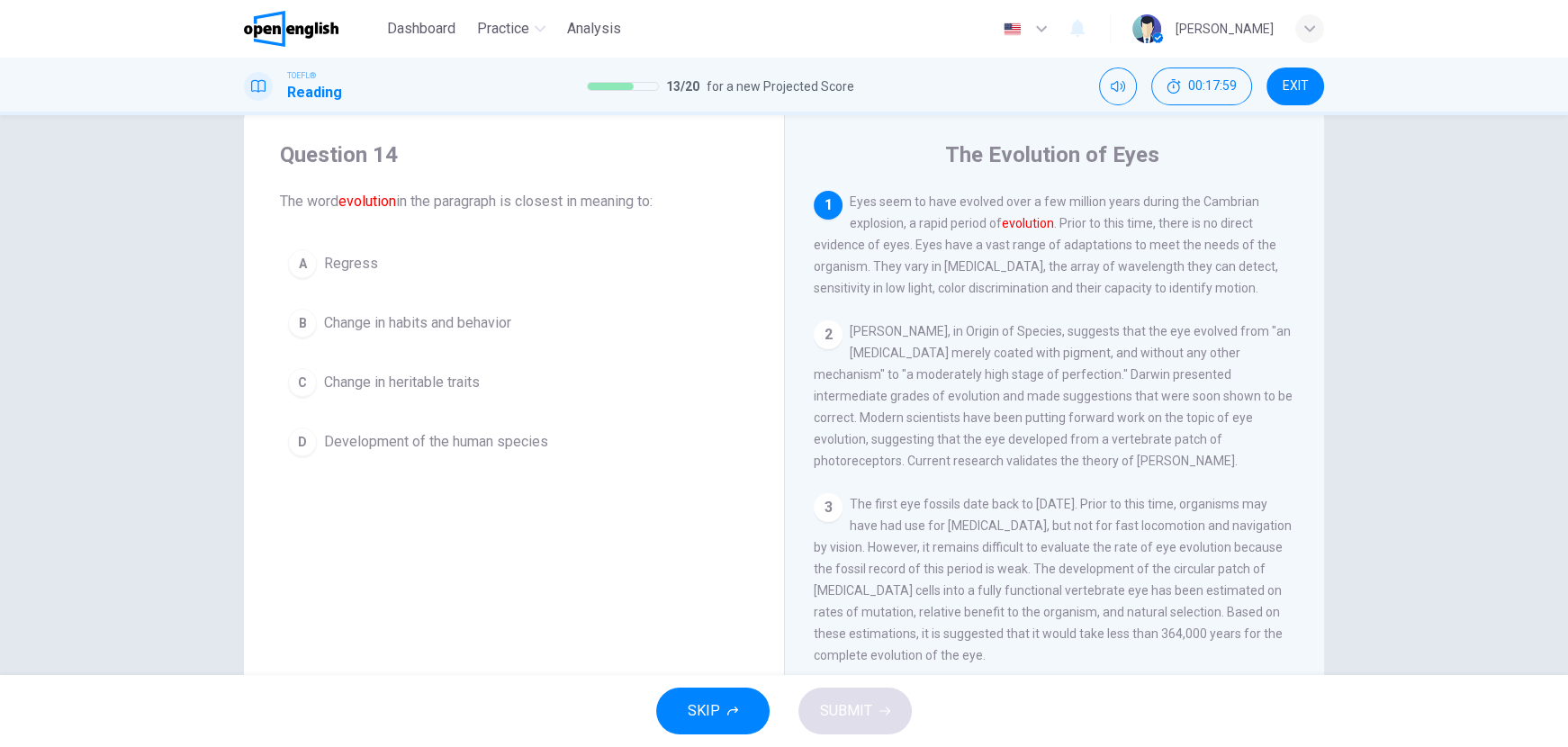
click at [450, 436] on span "Development of the human species" at bounding box center [436, 441] width 224 height 21
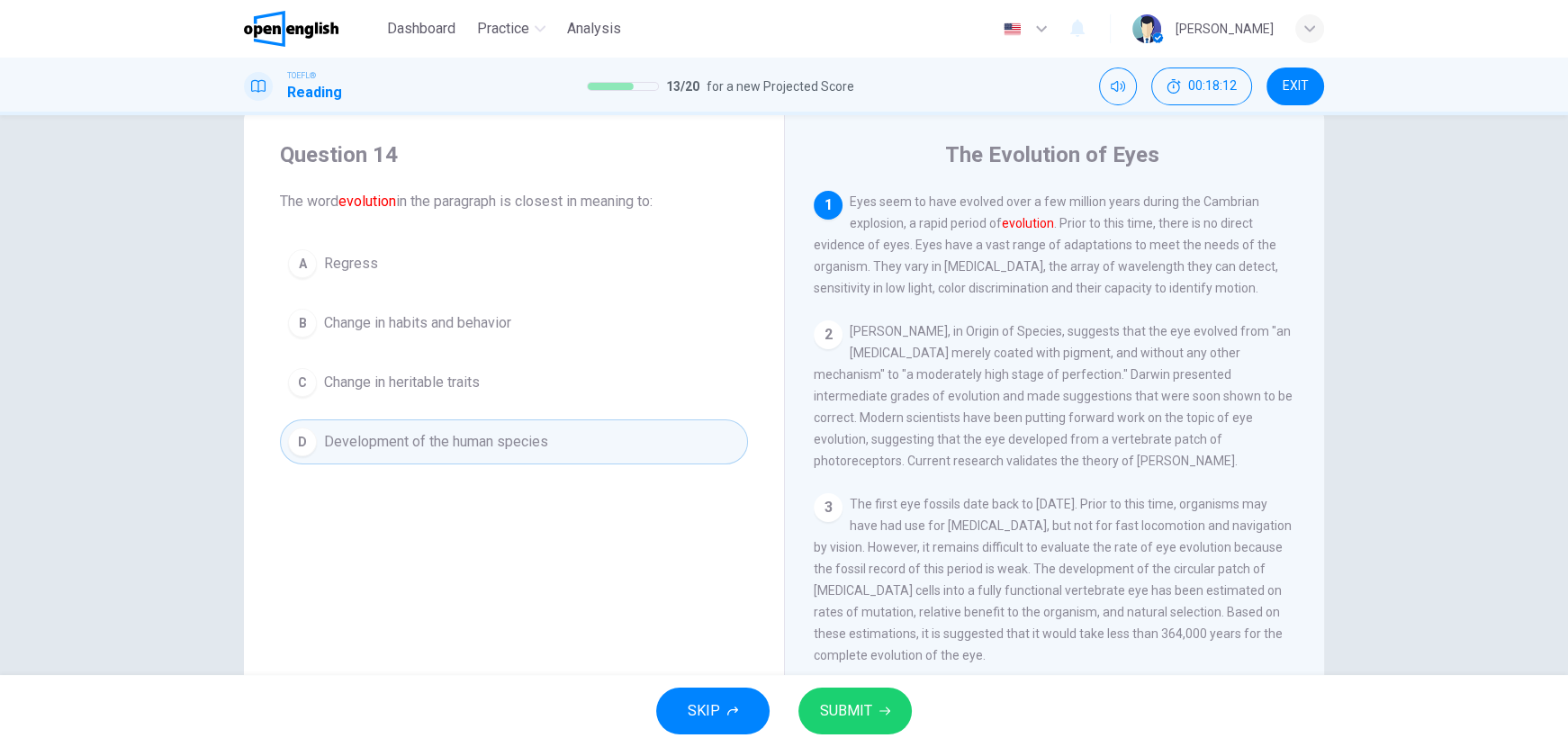
click at [872, 720] on button "SUBMIT" at bounding box center [855, 710] width 114 height 47
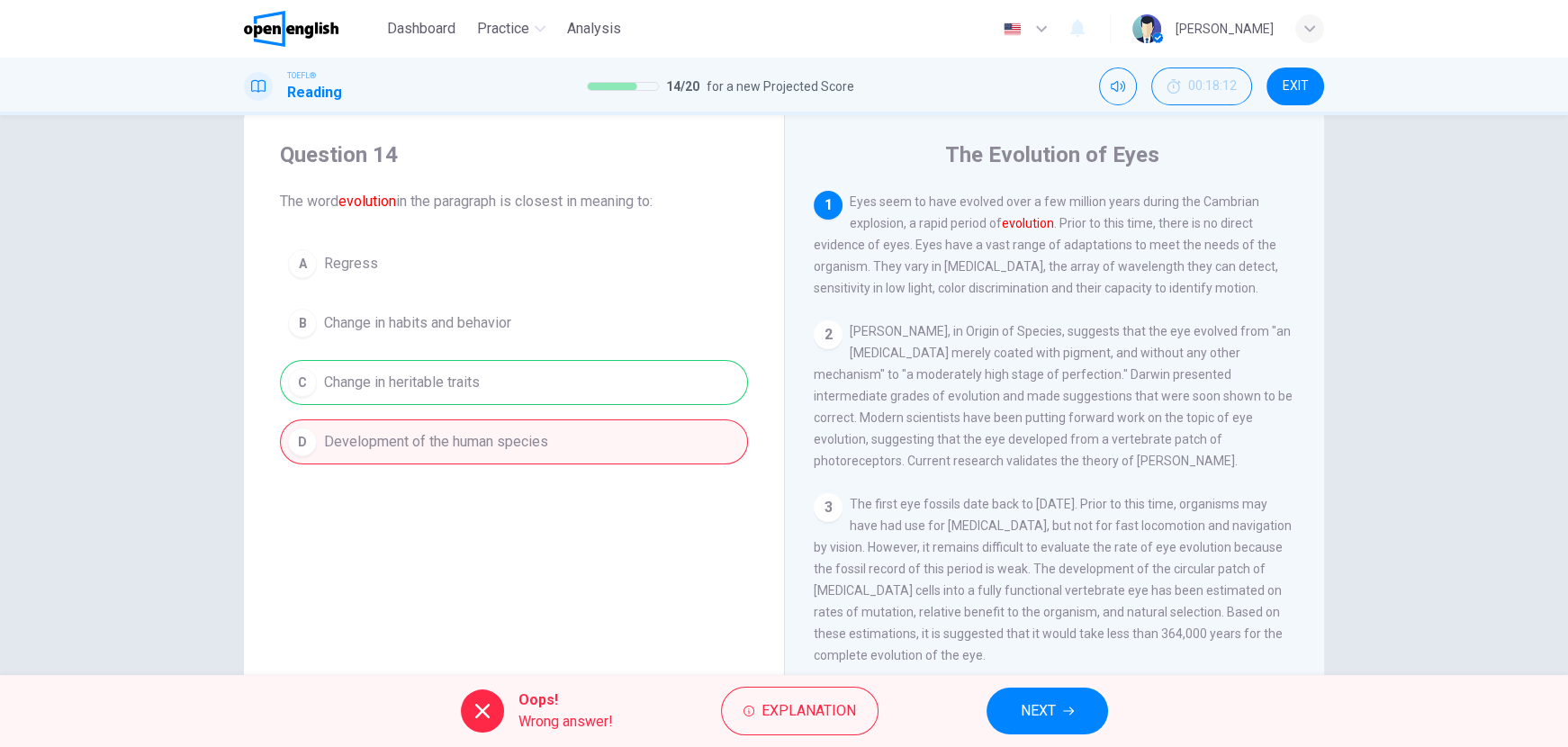
click at [1042, 700] on span "NEXT" at bounding box center [1038, 710] width 35 height 25
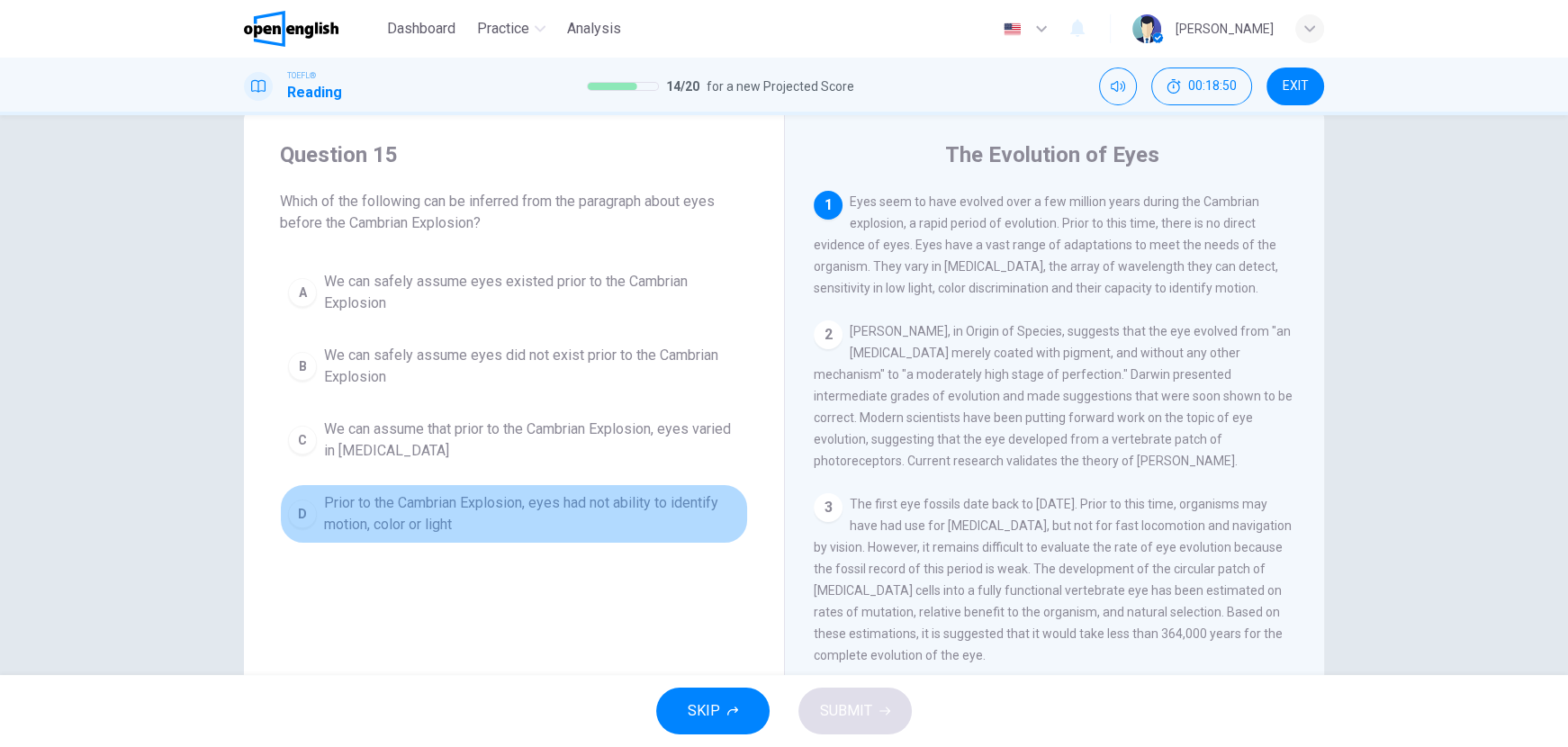
click at [521, 495] on span "Prior to the Cambrian Explosion, eyes had not ability to identify motion, color…" at bounding box center [532, 513] width 416 height 43
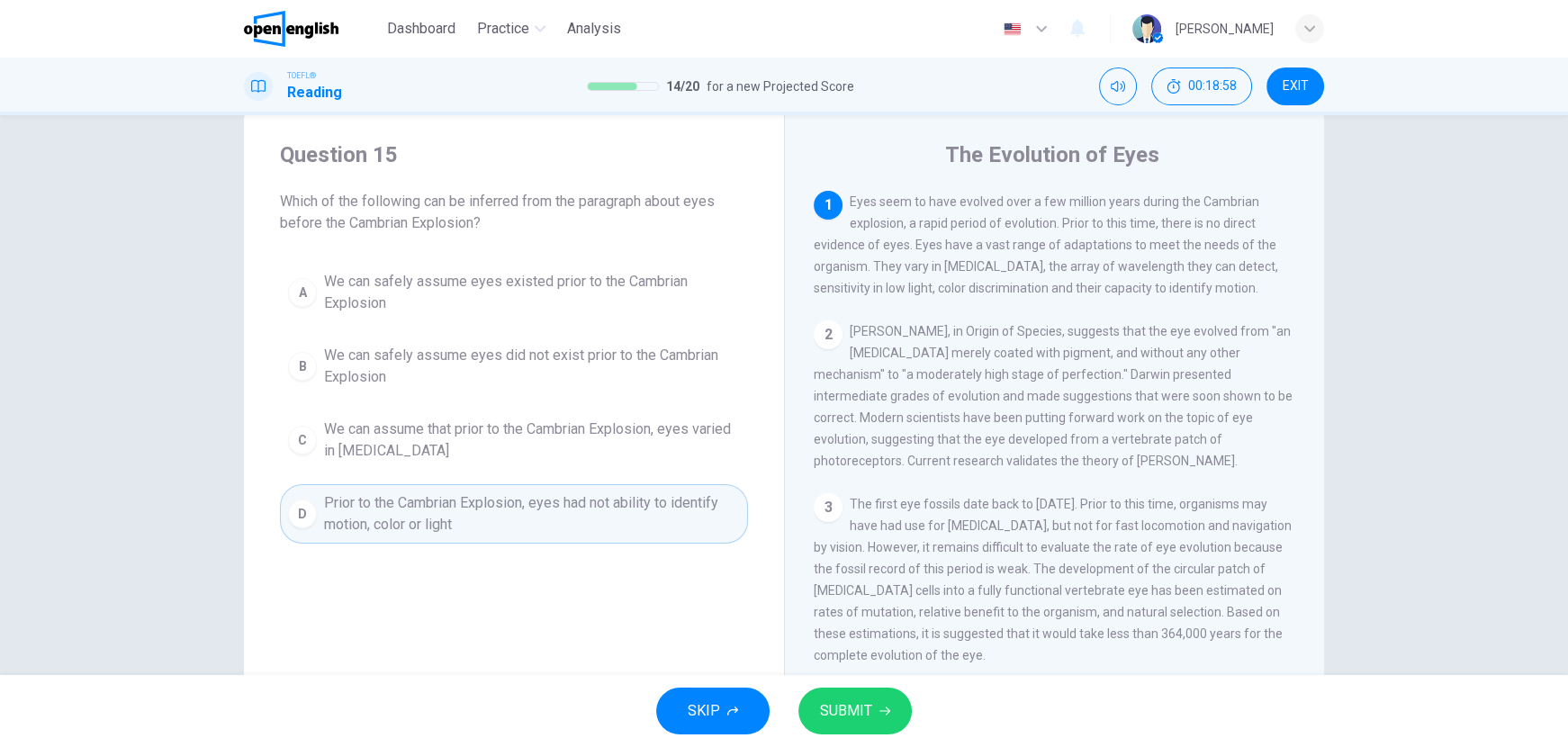
click at [854, 710] on span "SUBMIT" at bounding box center [846, 710] width 52 height 25
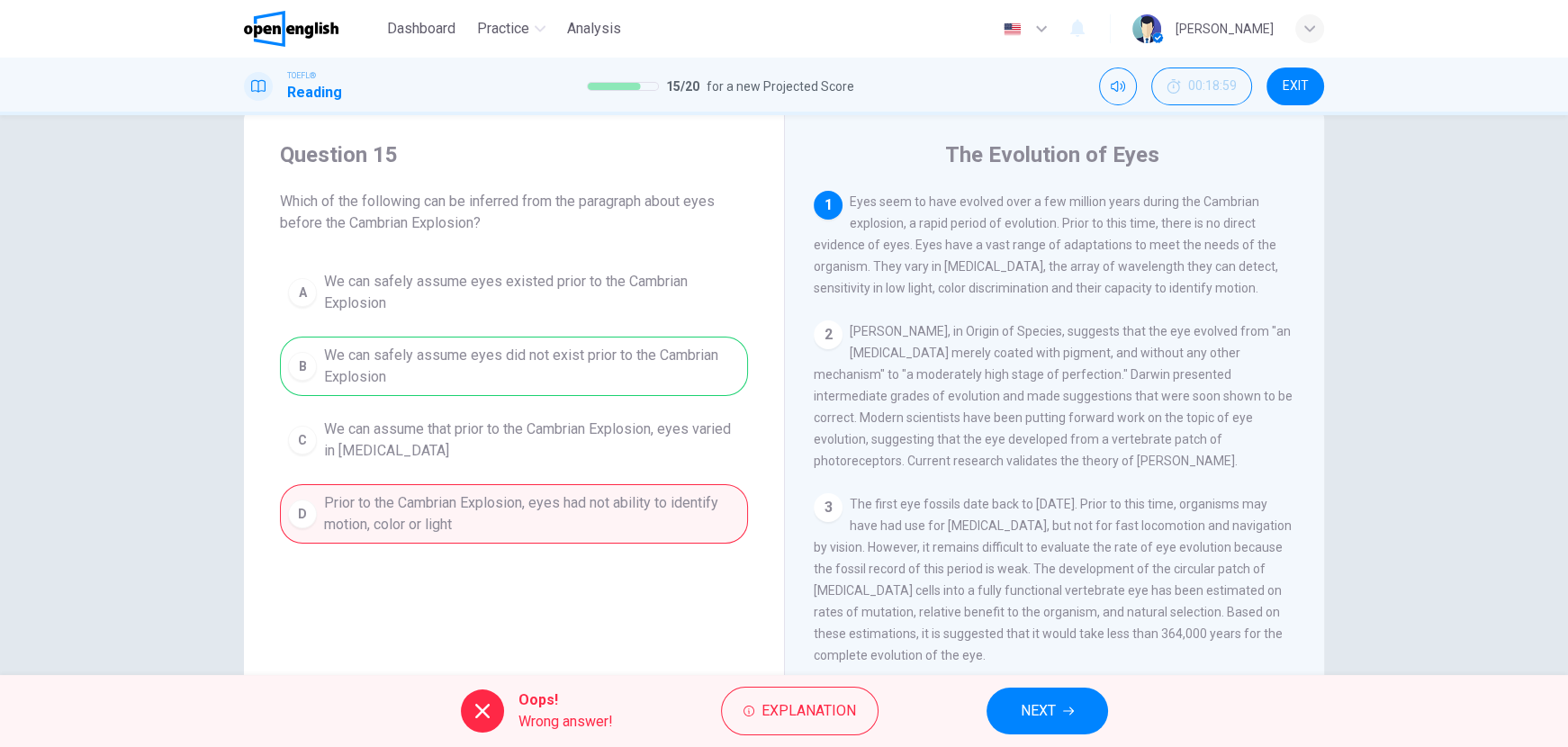
click at [1061, 720] on button "NEXT" at bounding box center [1047, 710] width 121 height 47
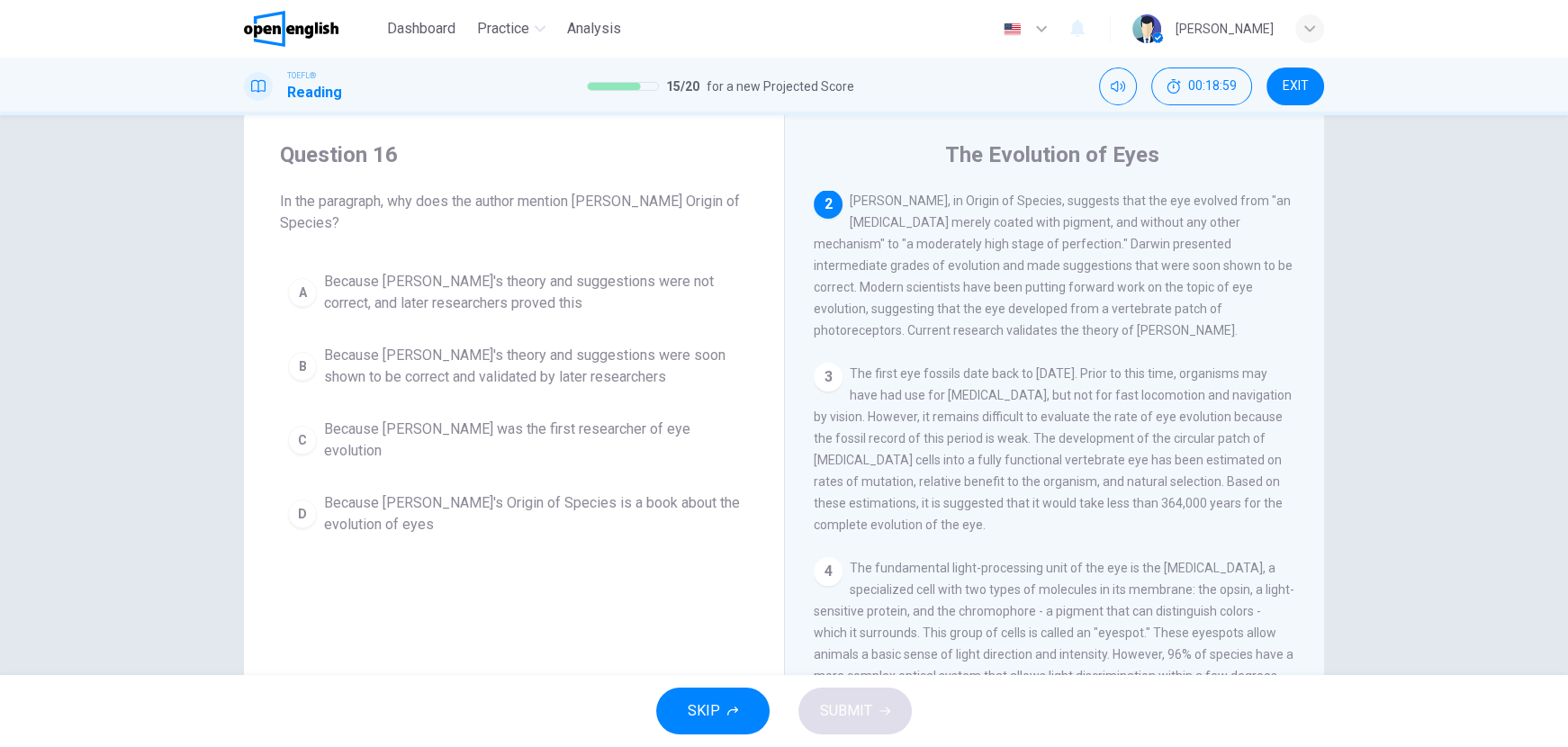
scroll to position [133, 0]
click at [485, 369] on span "Because [PERSON_NAME]'s theory and suggestions were soon shown to be correct an…" at bounding box center [532, 365] width 416 height 43
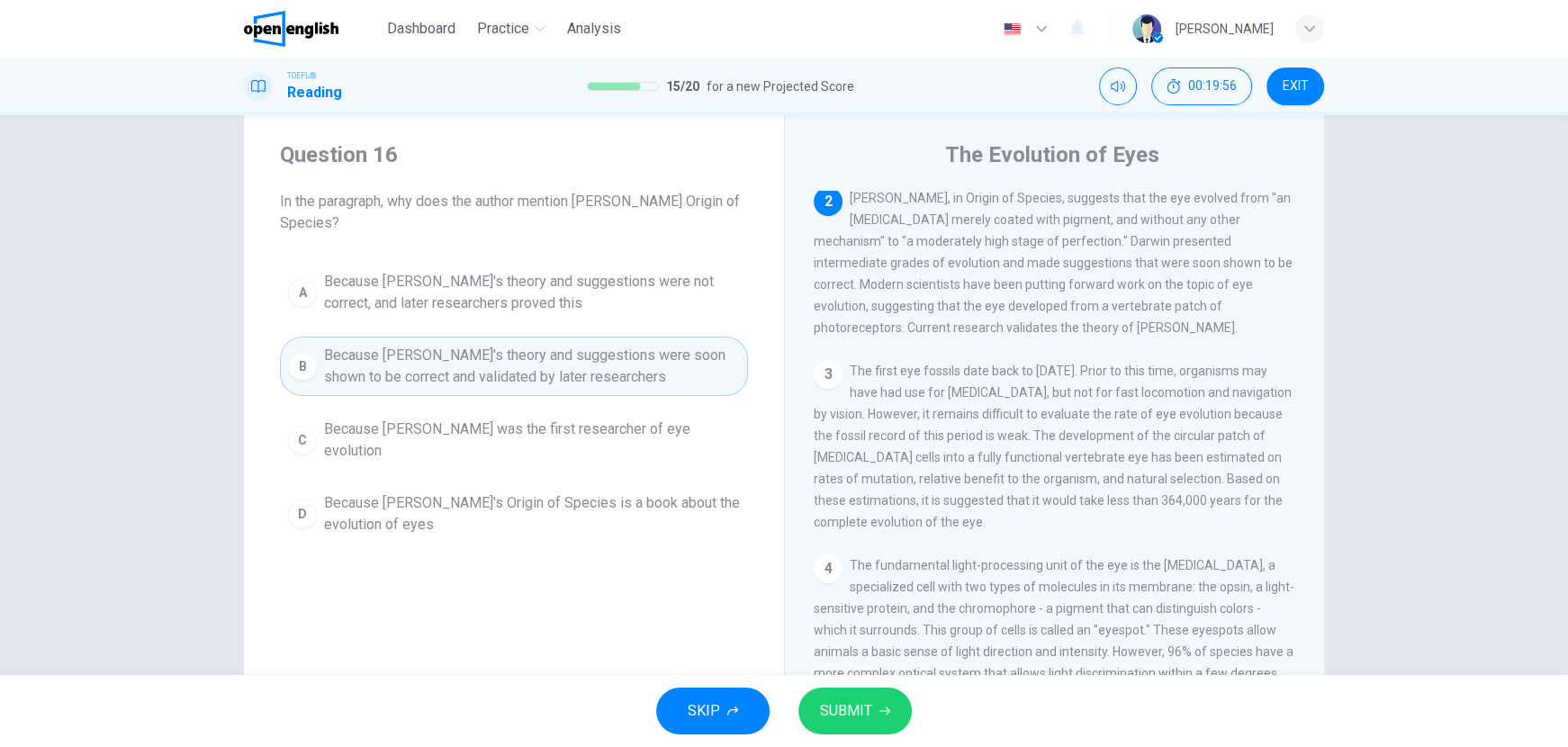
click at [871, 694] on button "SUBMIT" at bounding box center [855, 710] width 114 height 47
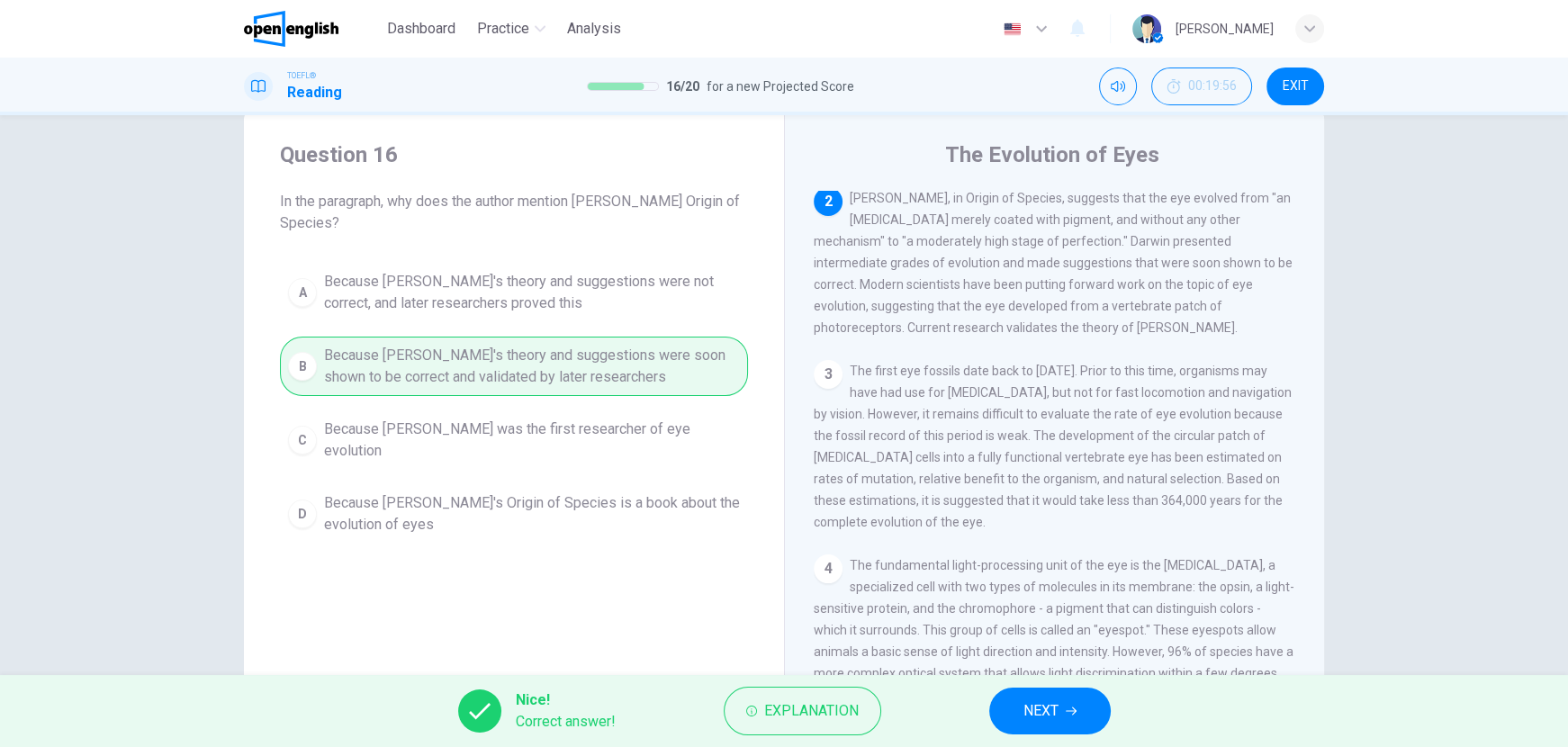
click at [1035, 713] on span "NEXT" at bounding box center [1041, 710] width 35 height 25
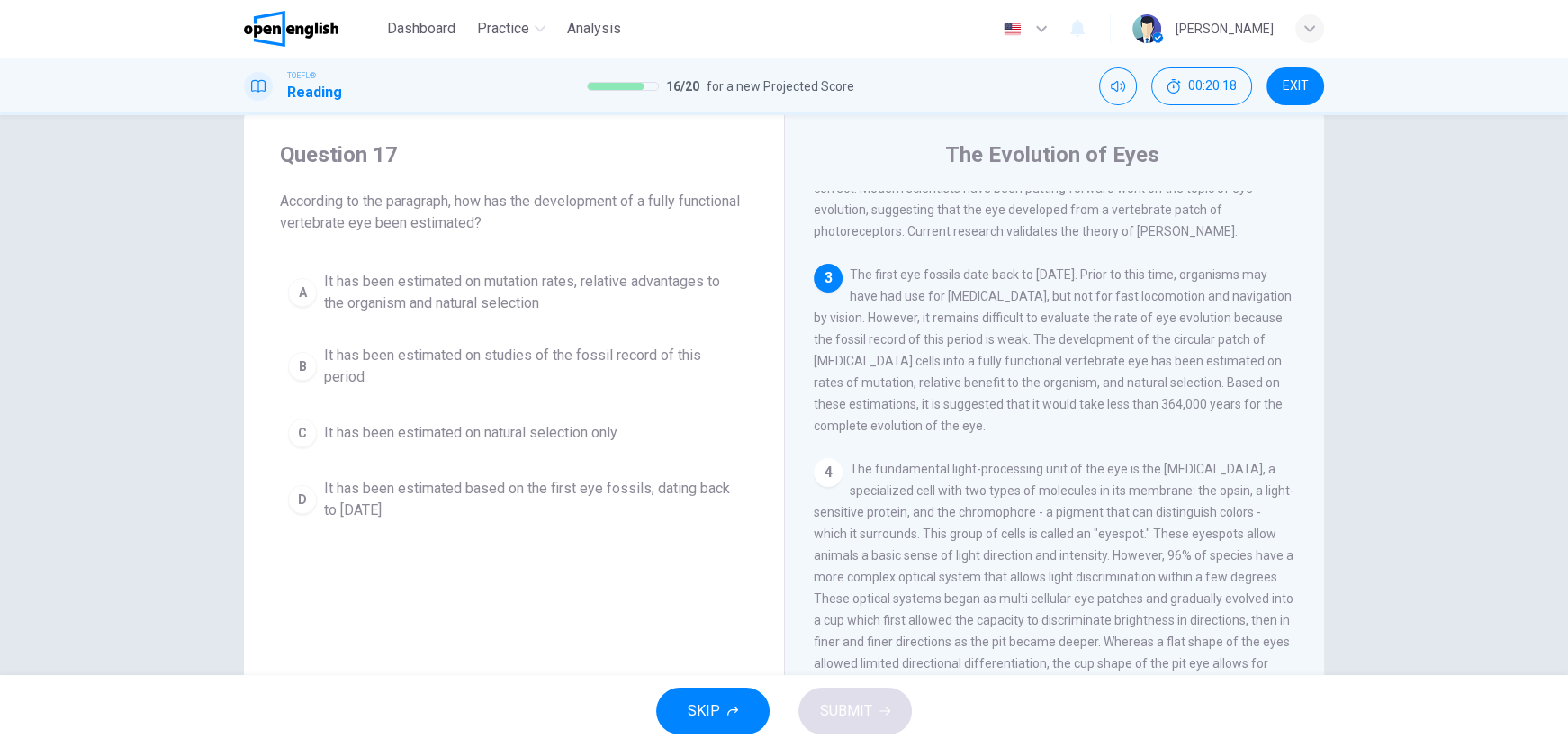
scroll to position [234, 0]
click at [665, 350] on span "It has been estimated on studies of the fossil record of this period" at bounding box center [532, 365] width 416 height 43
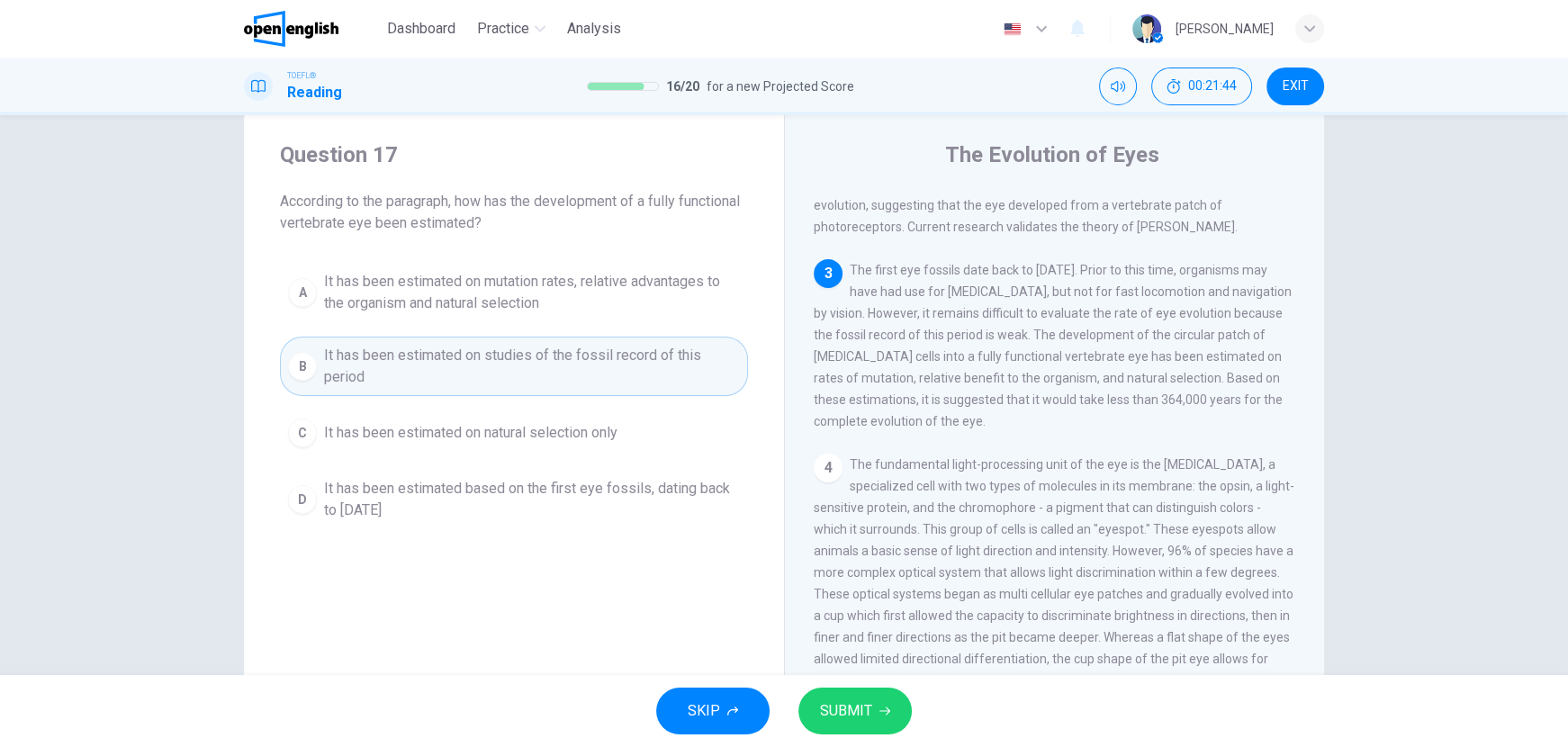
click at [864, 715] on span "SUBMIT" at bounding box center [846, 710] width 52 height 25
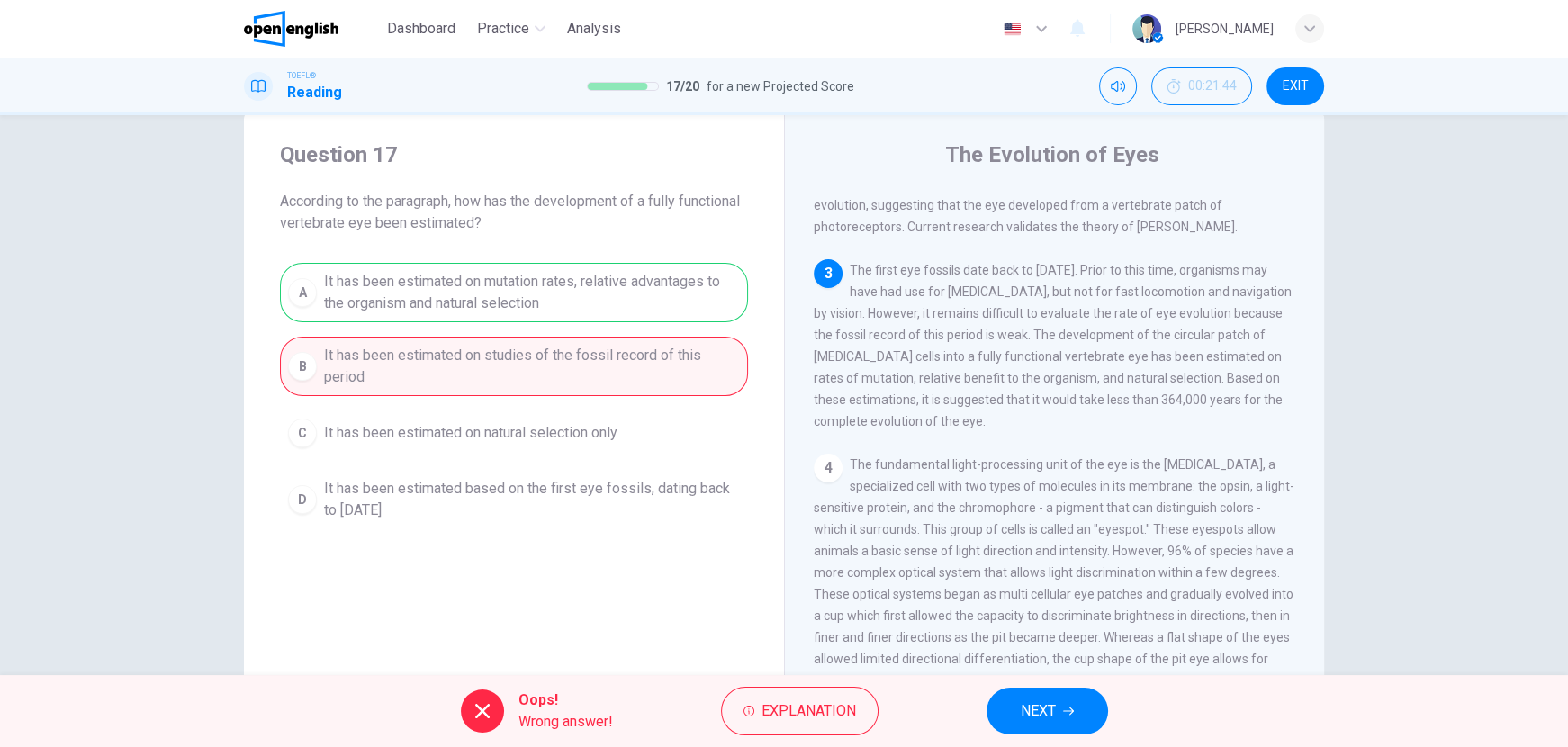
click at [1017, 699] on button "NEXT" at bounding box center [1047, 710] width 121 height 47
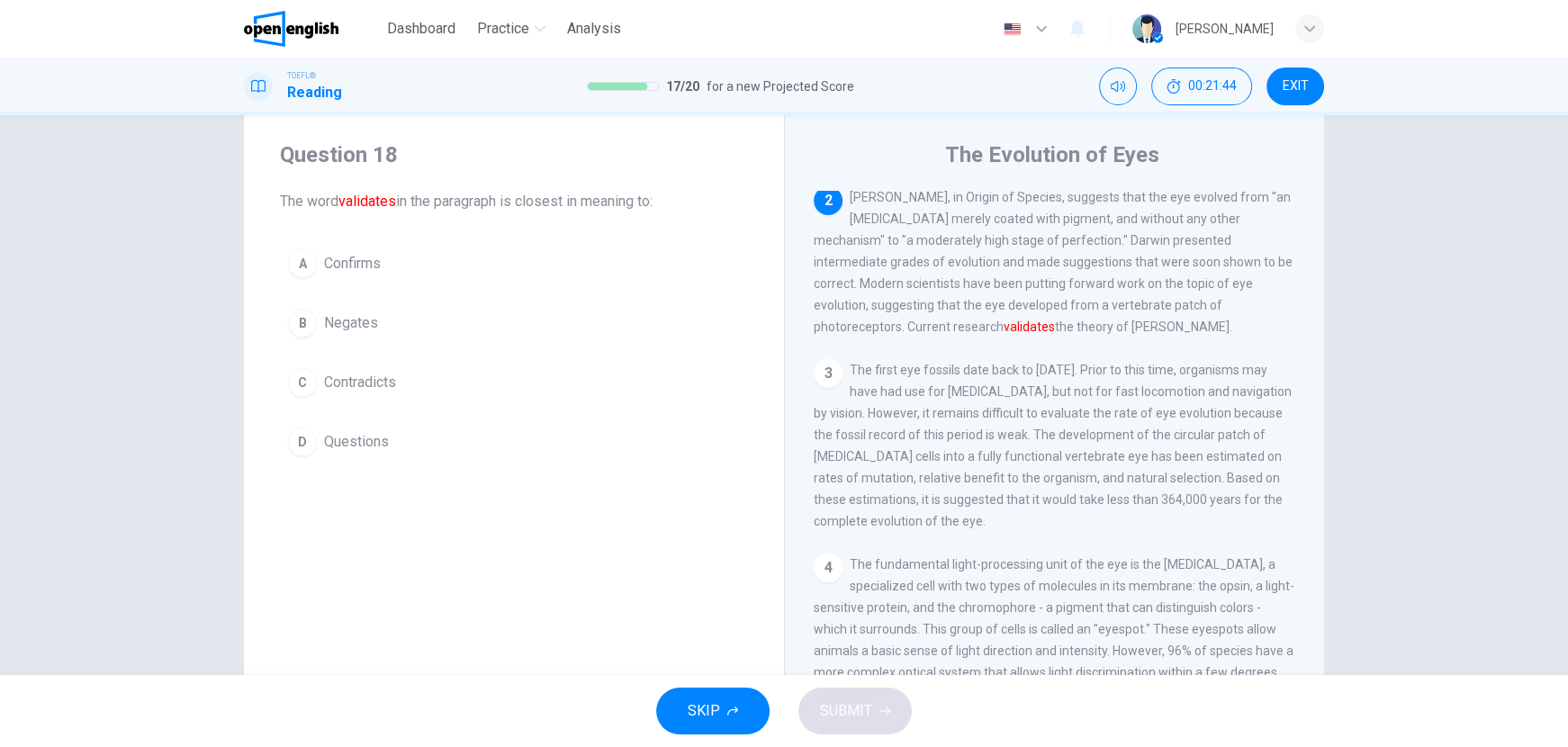
scroll to position [133, 0]
click at [370, 266] on span "Confirms" at bounding box center [352, 263] width 57 height 21
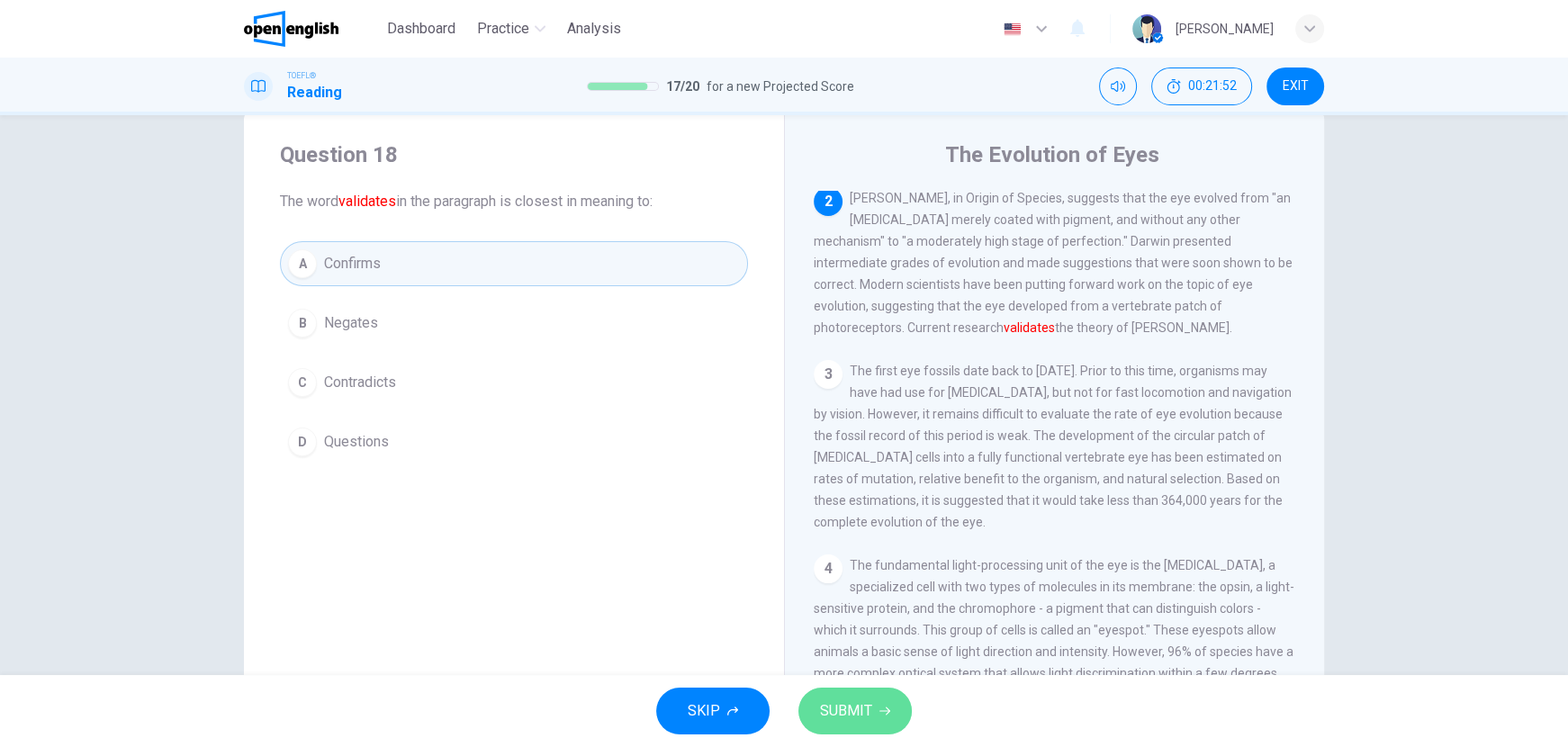
click at [819, 701] on button "SUBMIT" at bounding box center [855, 710] width 114 height 47
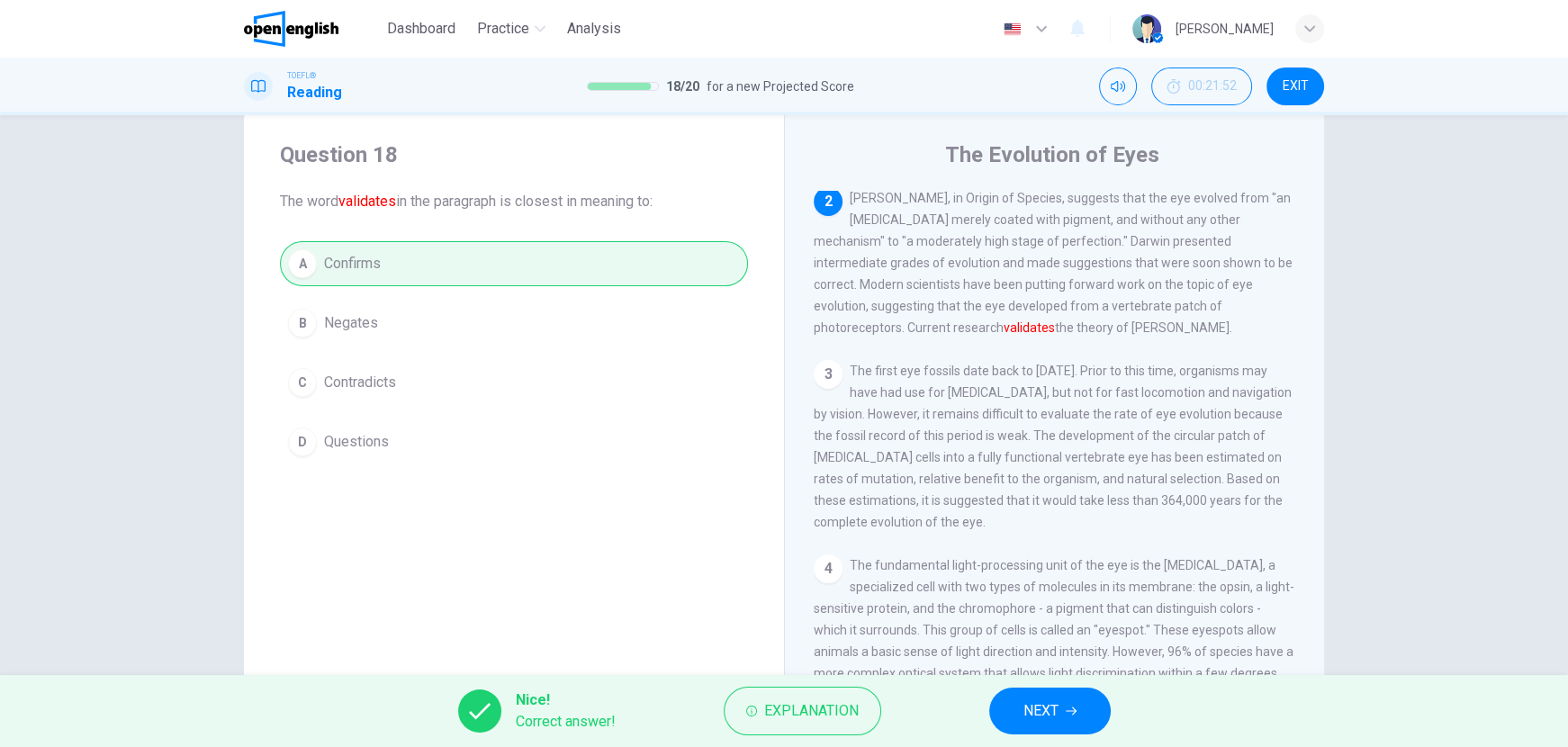
click at [1041, 717] on span "NEXT" at bounding box center [1041, 710] width 35 height 25
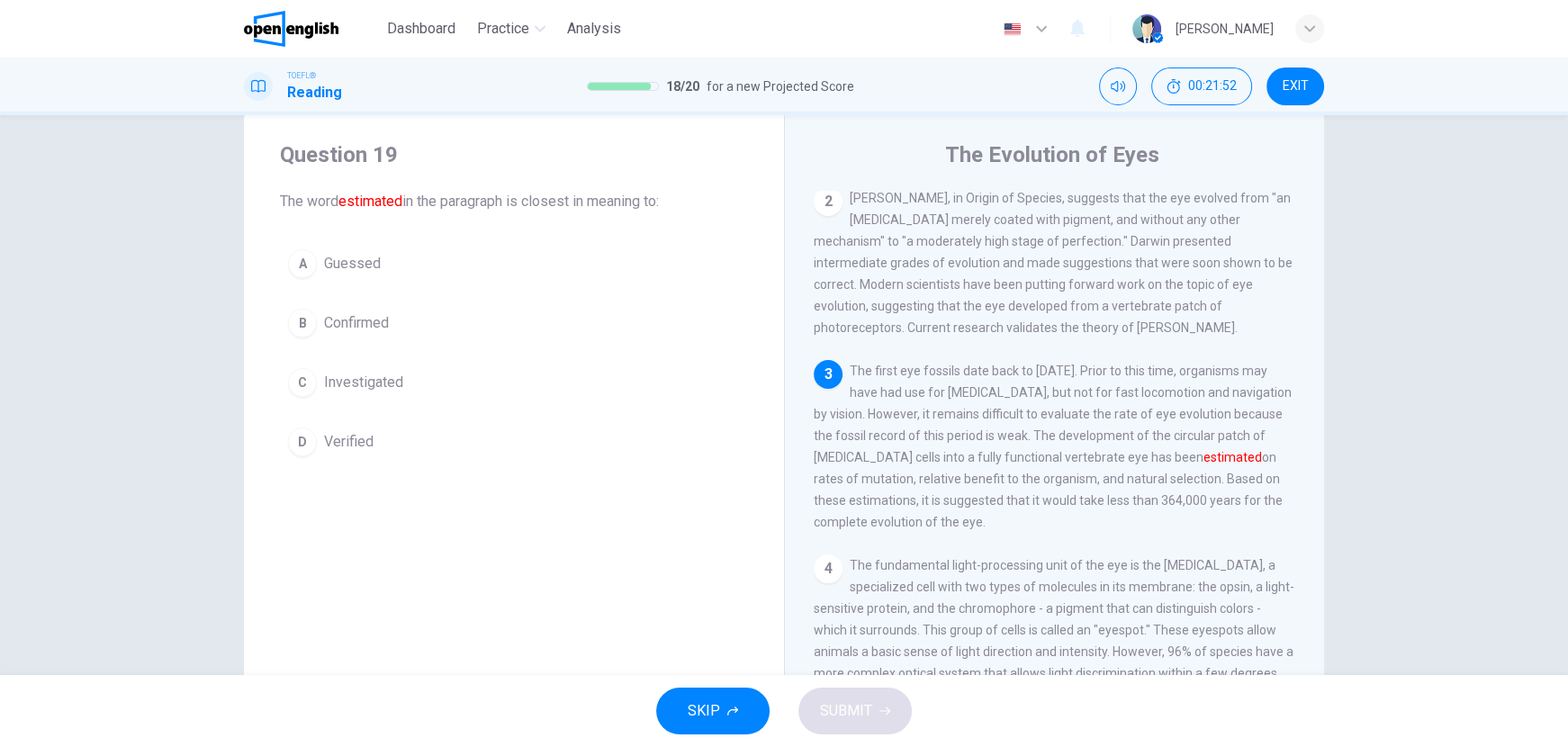
scroll to position [153, 0]
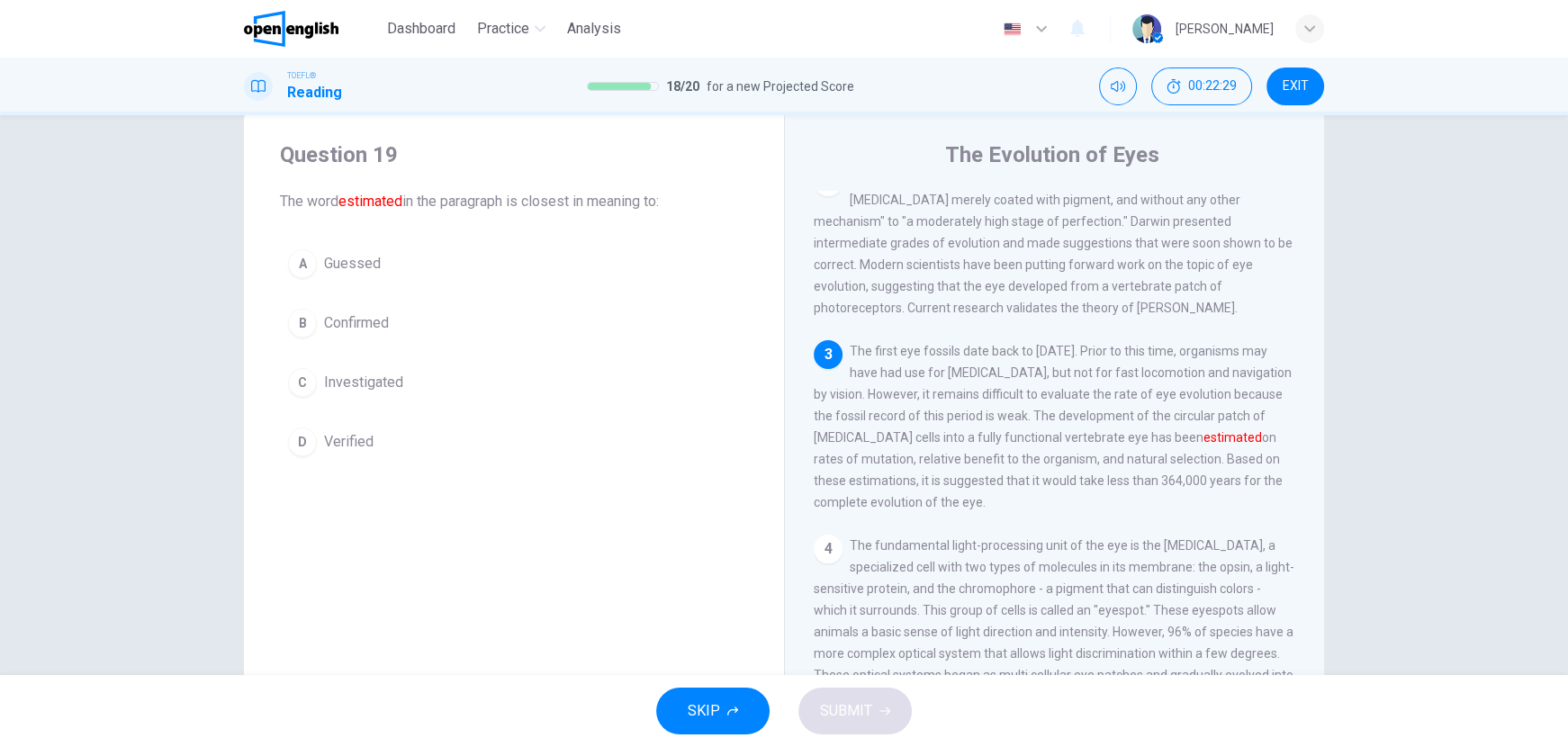
click at [325, 261] on span "Guessed" at bounding box center [352, 263] width 57 height 21
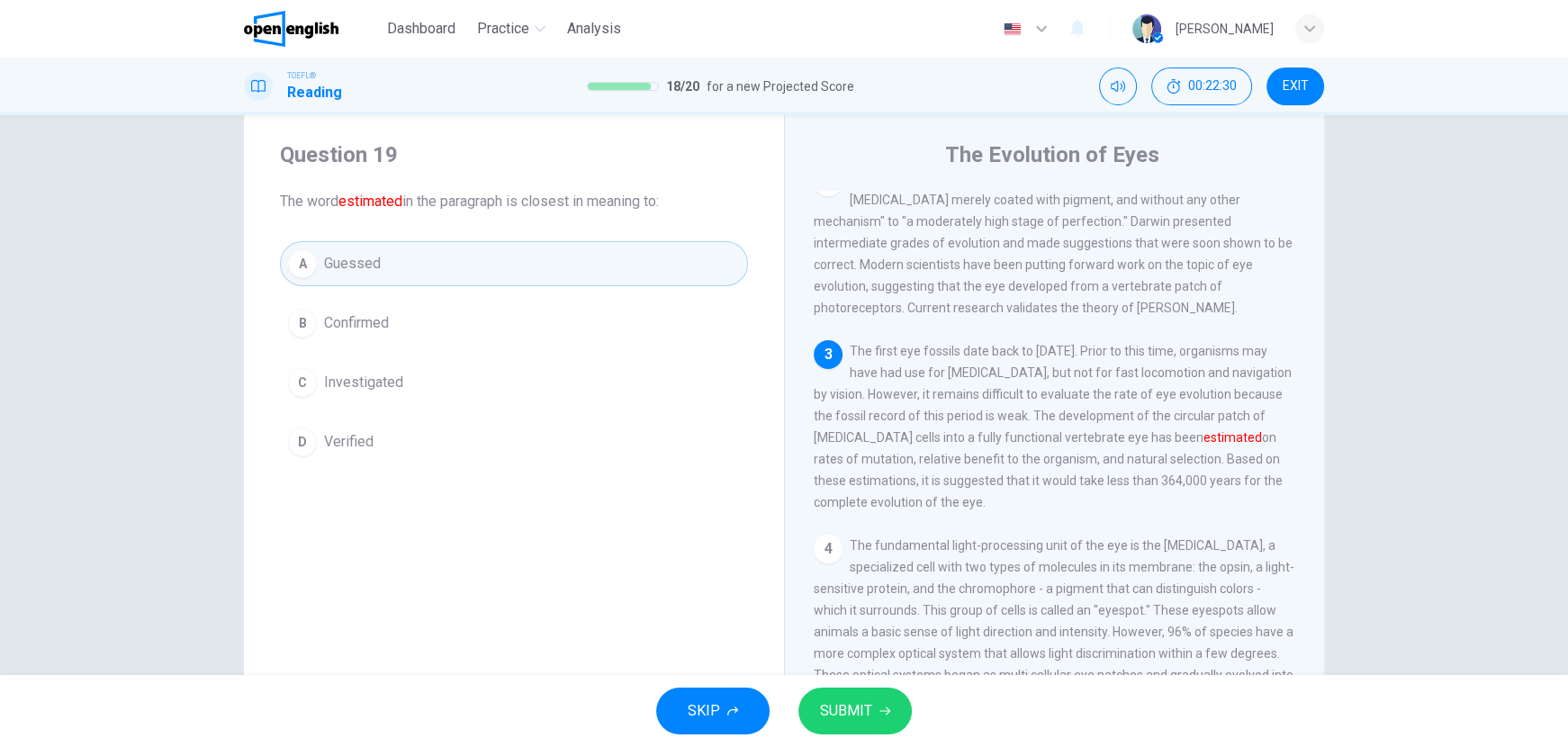
click at [848, 705] on span "SUBMIT" at bounding box center [846, 710] width 52 height 25
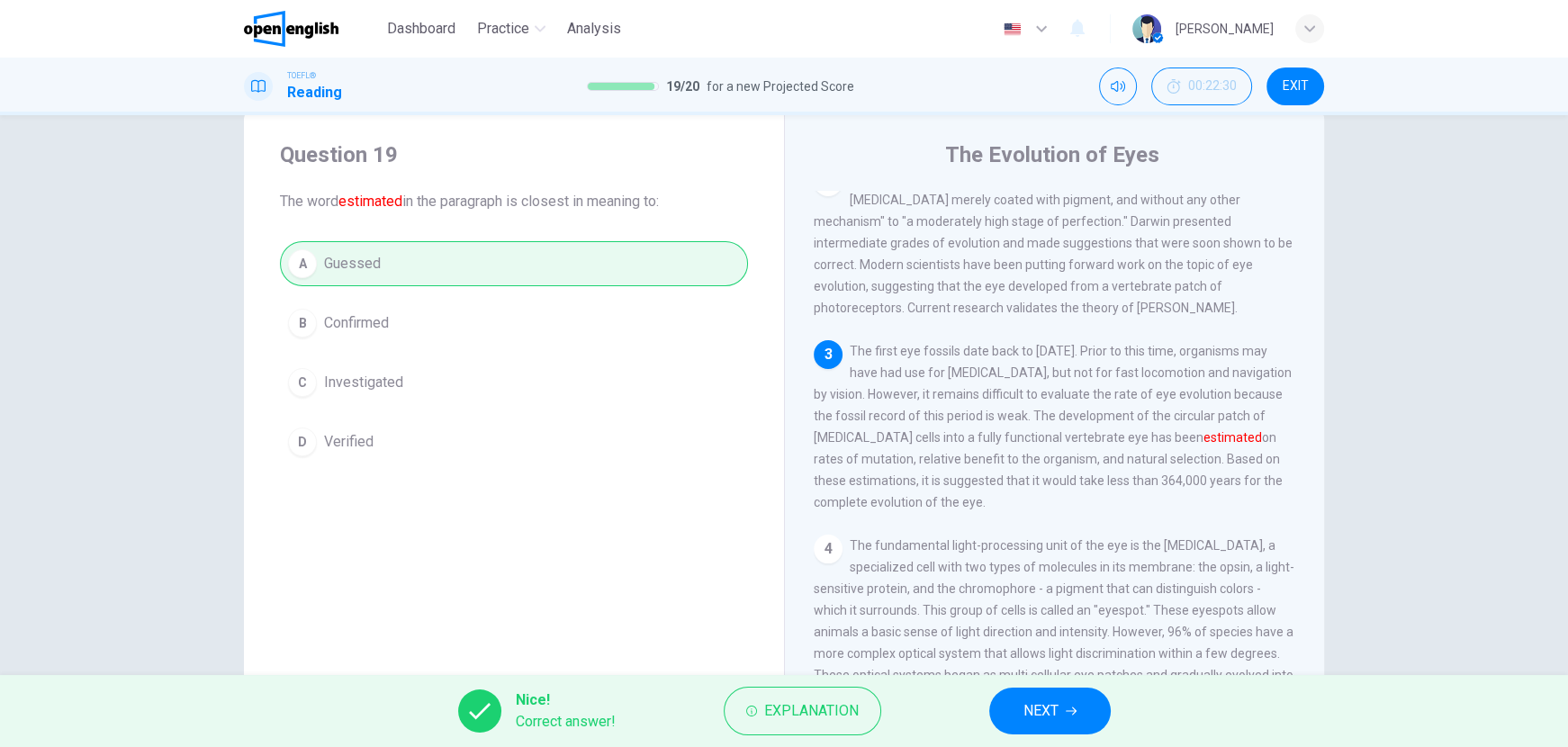
click at [1078, 698] on button "NEXT" at bounding box center [1050, 710] width 121 height 47
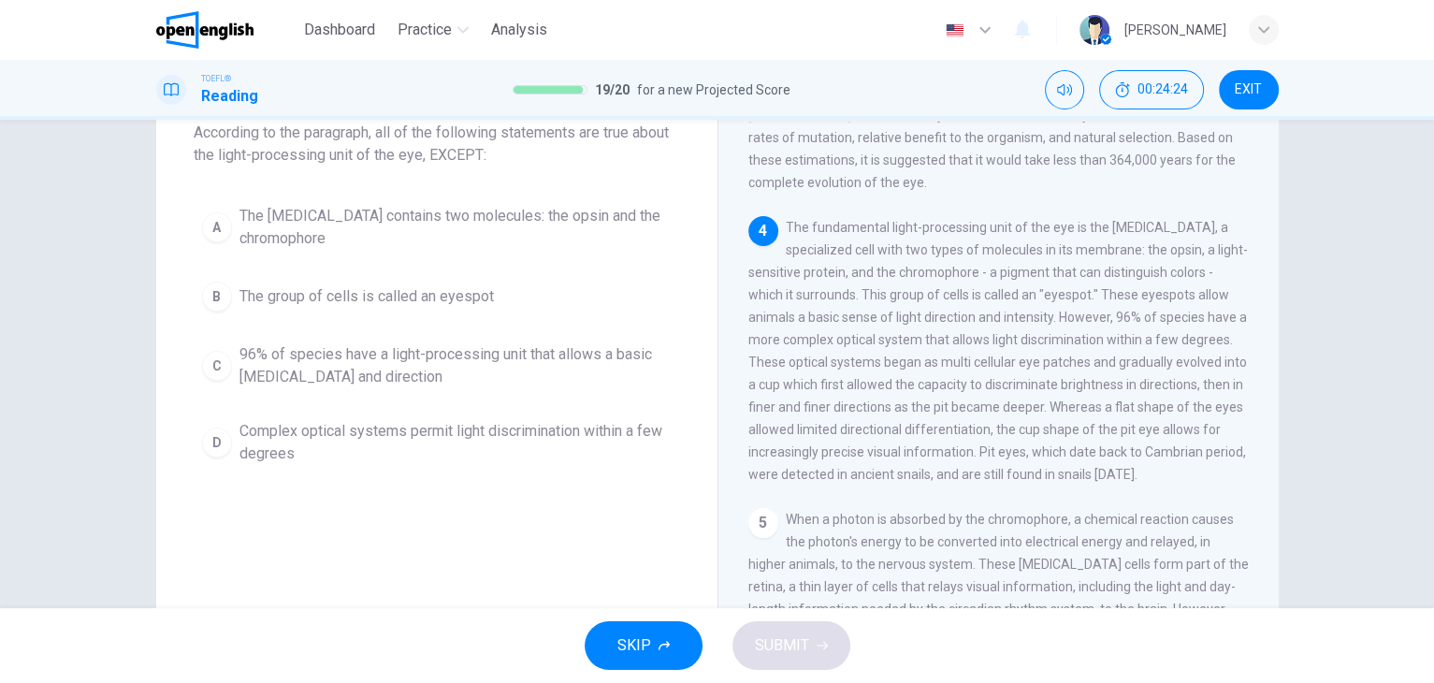
scroll to position [419, 0]
click at [400, 369] on span "96% of species have a light-processing unit that allows a basic [MEDICAL_DATA] …" at bounding box center [456, 365] width 432 height 45
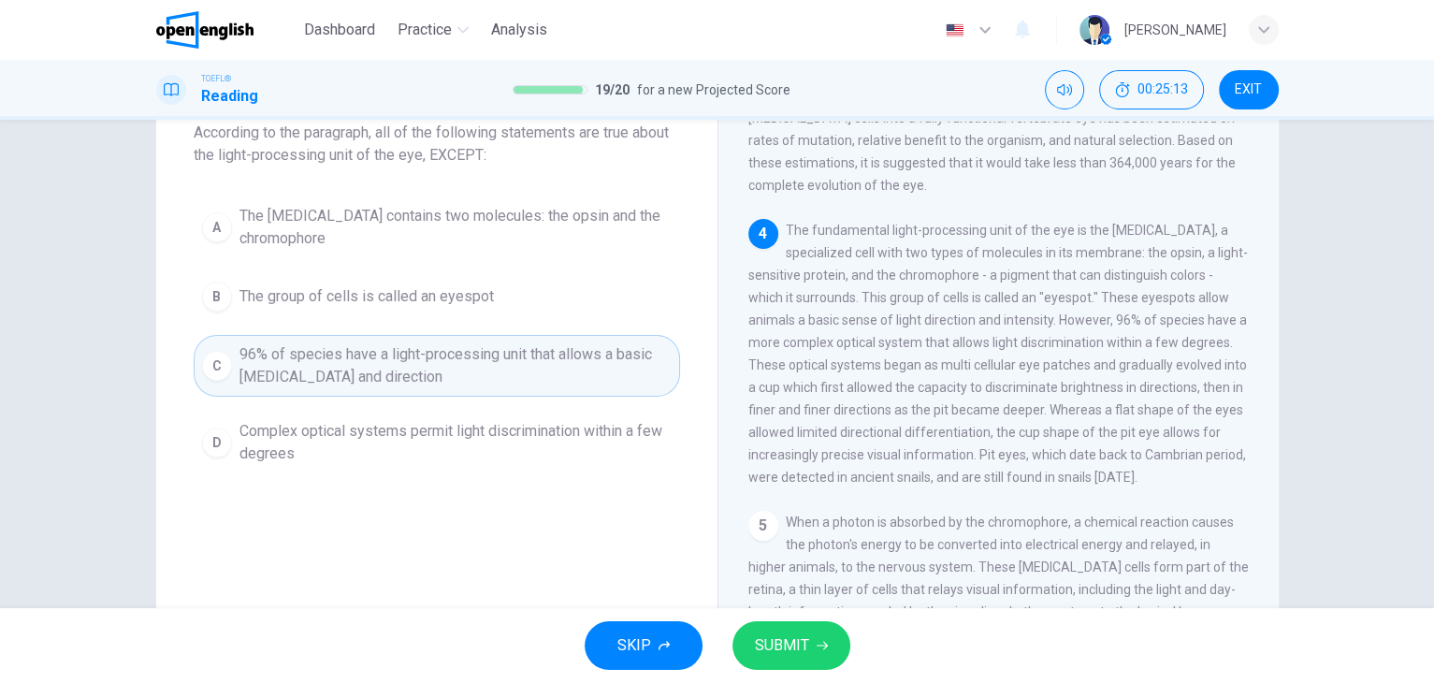
click at [756, 659] on span "SUBMIT" at bounding box center [782, 646] width 54 height 26
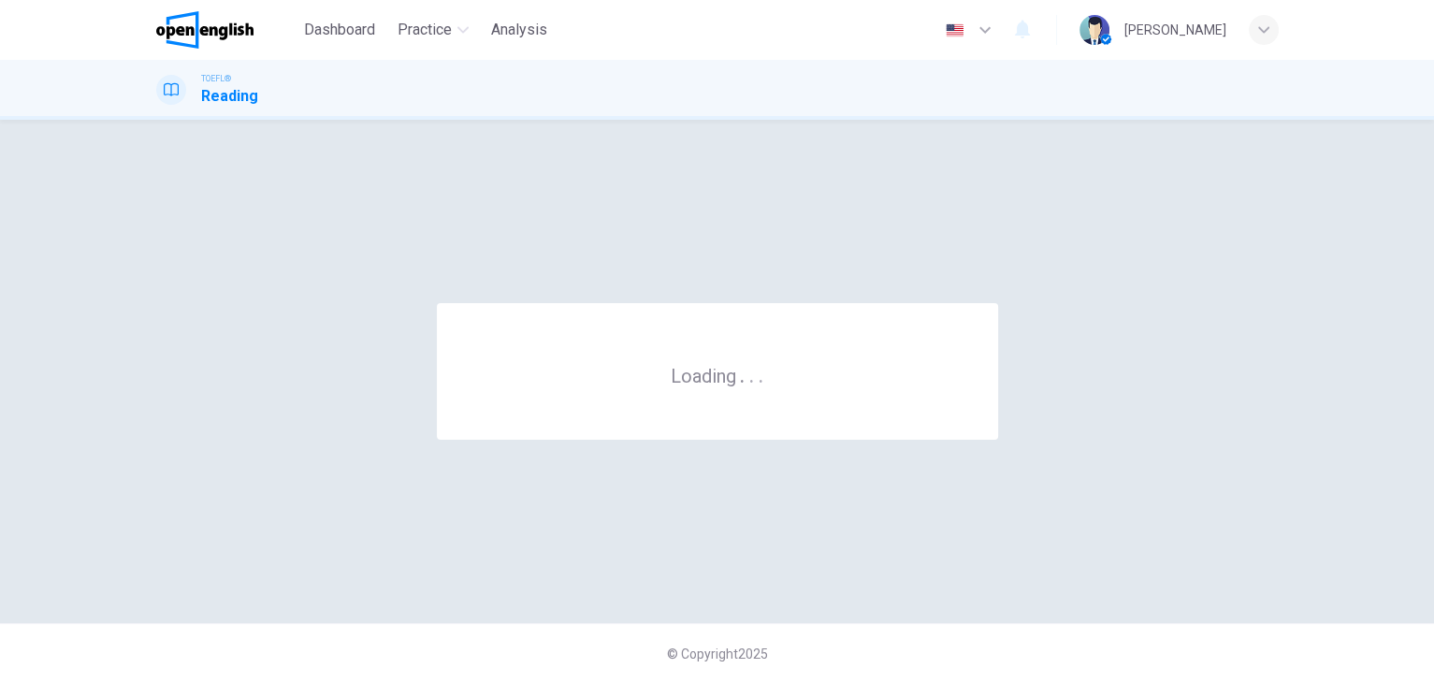
scroll to position [0, 0]
